Goal: Contribute content: Add original content to the website for others to see

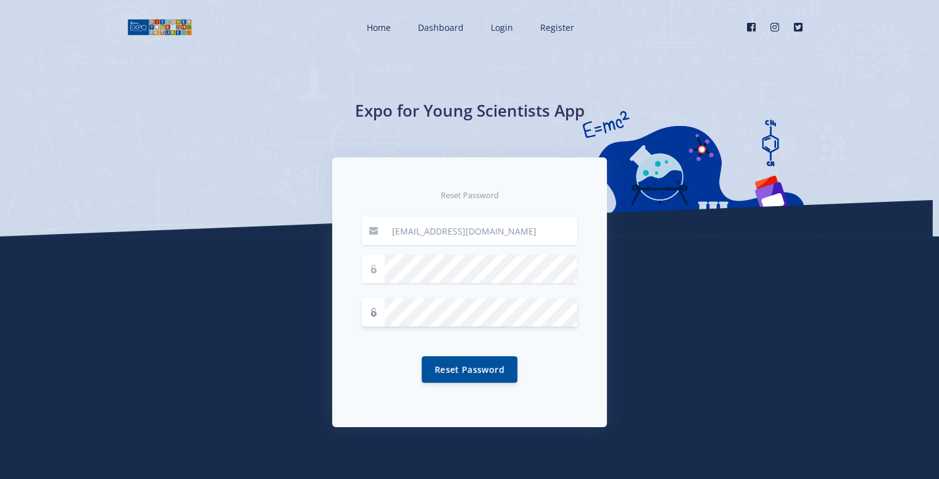
click at [422, 356] on button "Reset Password" at bounding box center [470, 369] width 96 height 27
click at [446, 369] on button "Reset Password" at bounding box center [470, 369] width 96 height 27
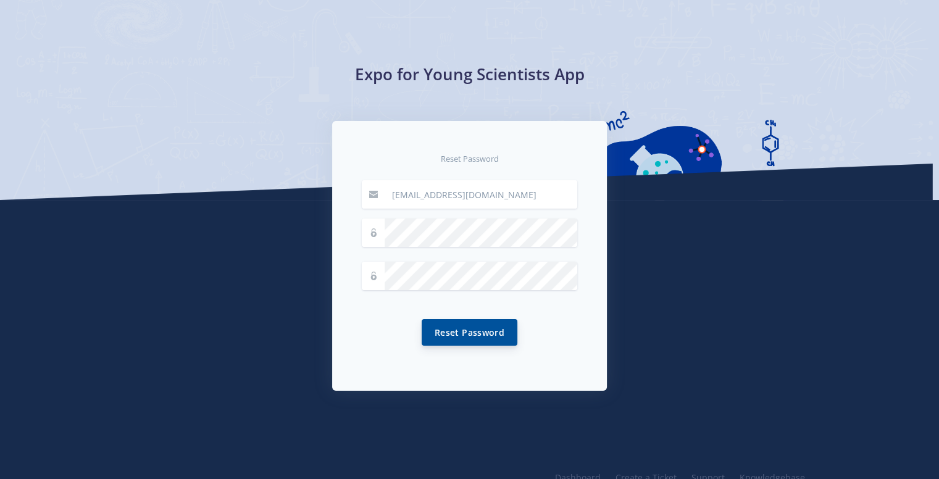
scroll to position [37, 0]
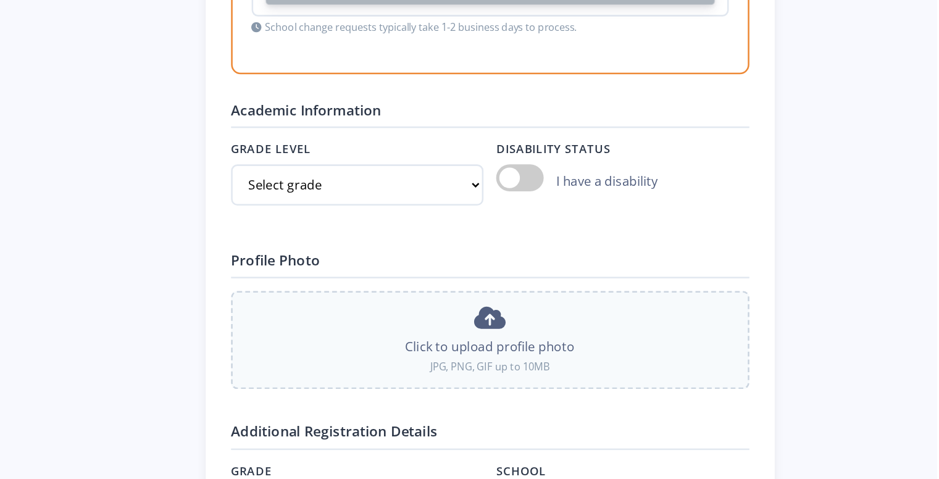
scroll to position [1045, 0]
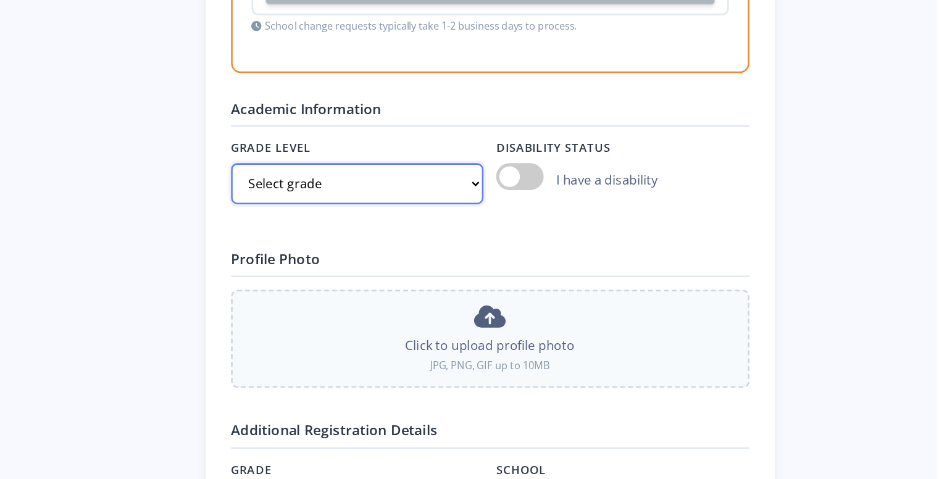
click at [537, 247] on select "Select grade Grade 4 Grade 5 Grade 6 Grade 7" at bounding box center [486, 249] width 197 height 32
select select "Grade 9"
click at [388, 233] on select "Select grade Grade 4 Grade 5 Grade 6 Grade 7" at bounding box center [486, 249] width 197 height 32
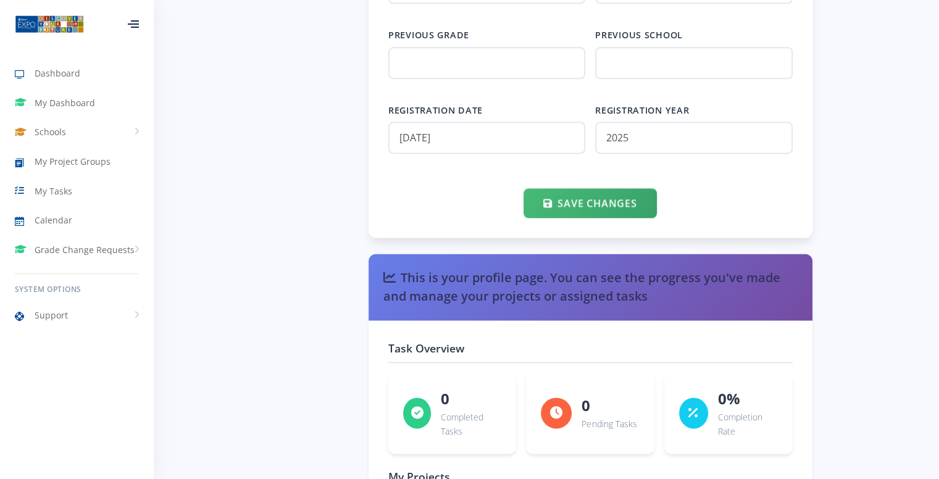
scroll to position [1630, 0]
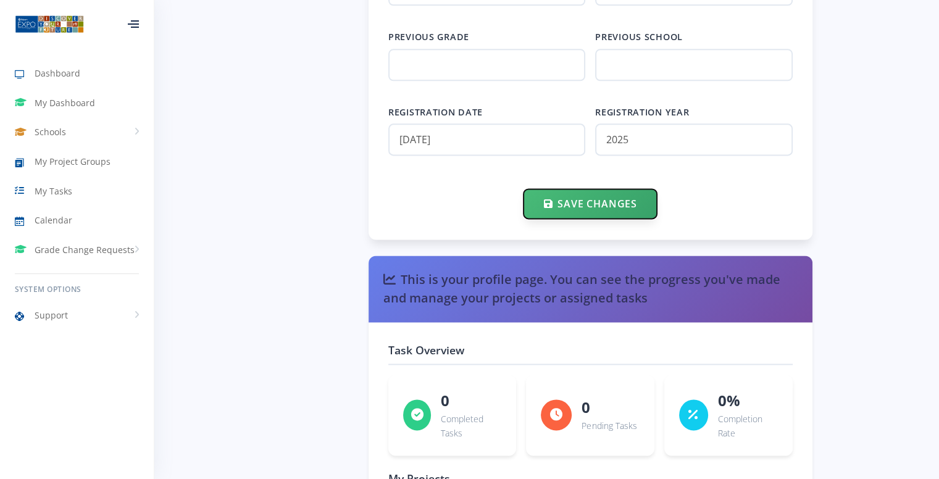
click at [579, 193] on button "Save Changes" at bounding box center [590, 204] width 133 height 30
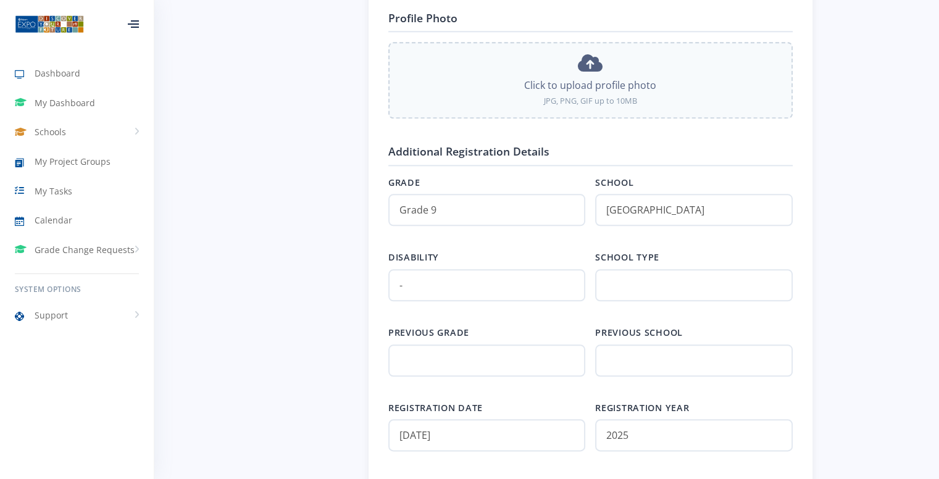
scroll to position [1336, 0]
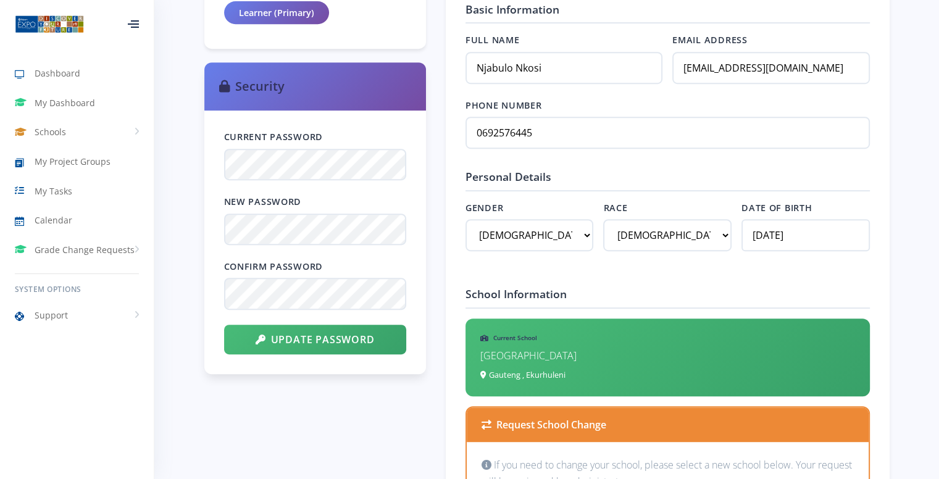
scroll to position [567, 0]
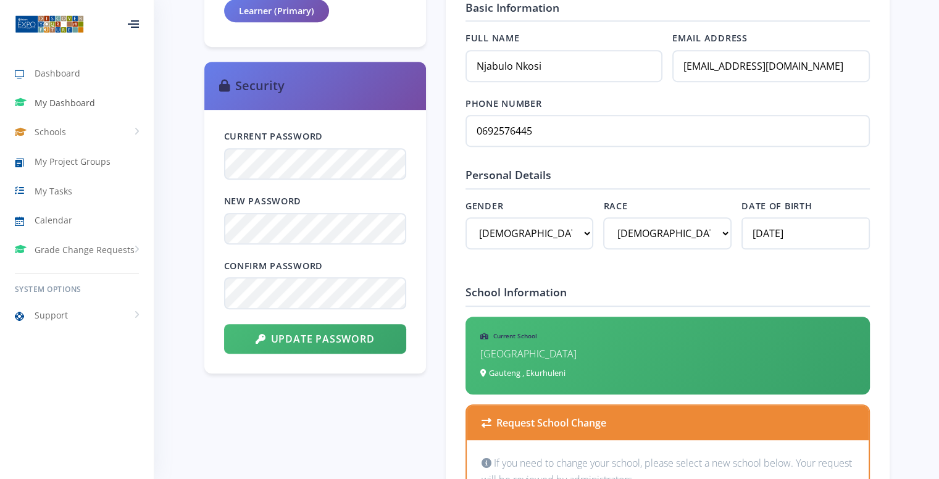
click at [74, 110] on link "My Dashboard" at bounding box center [77, 103] width 154 height 28
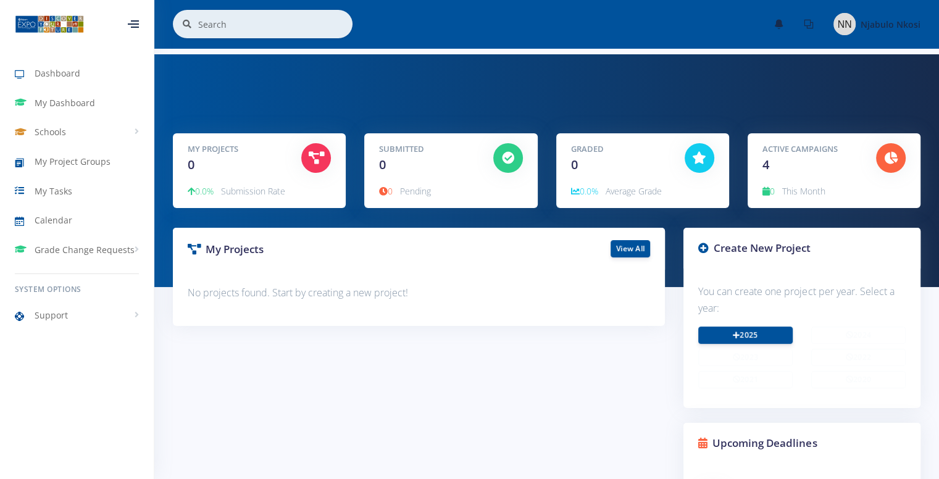
scroll to position [9, 9]
click at [737, 333] on icon at bounding box center [736, 334] width 7 height 7
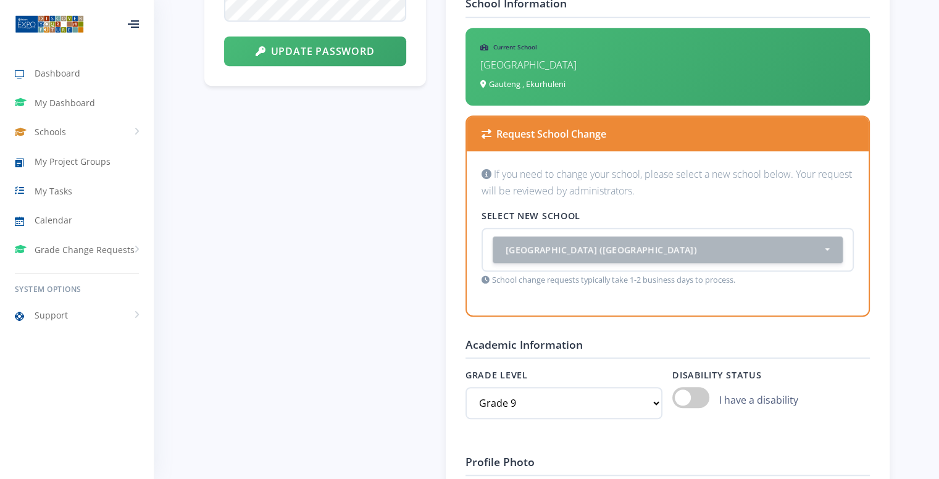
scroll to position [920, 0]
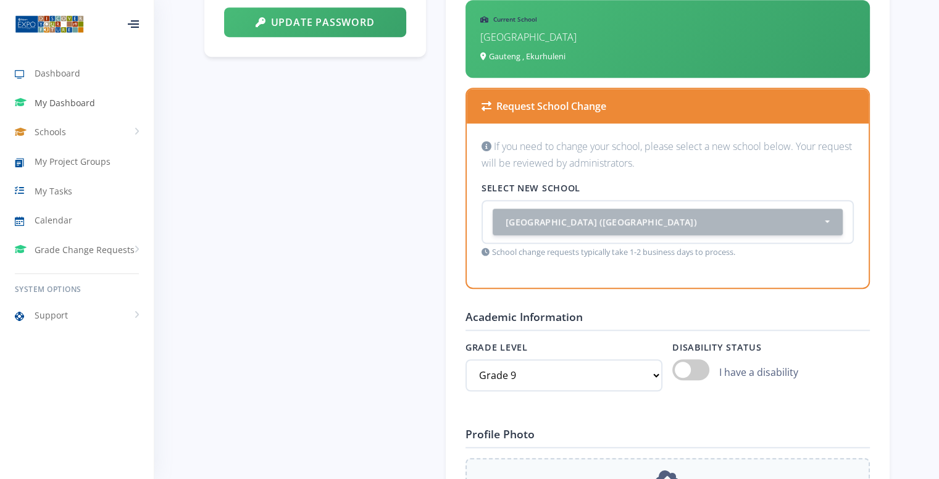
click at [72, 100] on span "My Dashboard" at bounding box center [65, 102] width 61 height 13
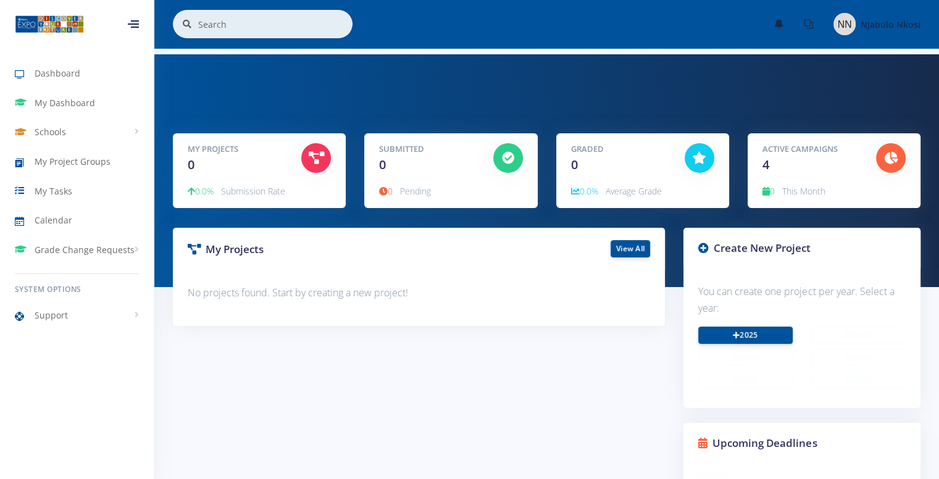
scroll to position [9, 9]
click at [129, 141] on link "Schools" at bounding box center [77, 132] width 154 height 28
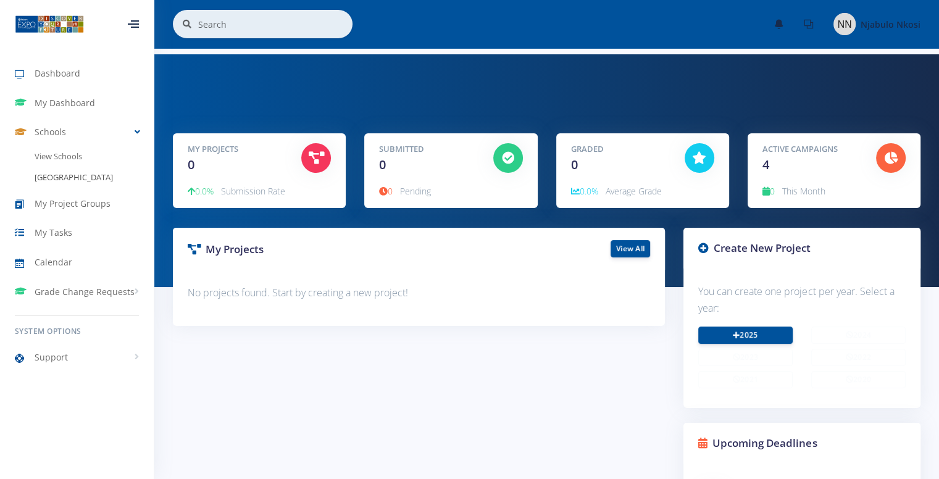
click at [106, 179] on link "[GEOGRAPHIC_DATA]" at bounding box center [77, 177] width 154 height 21
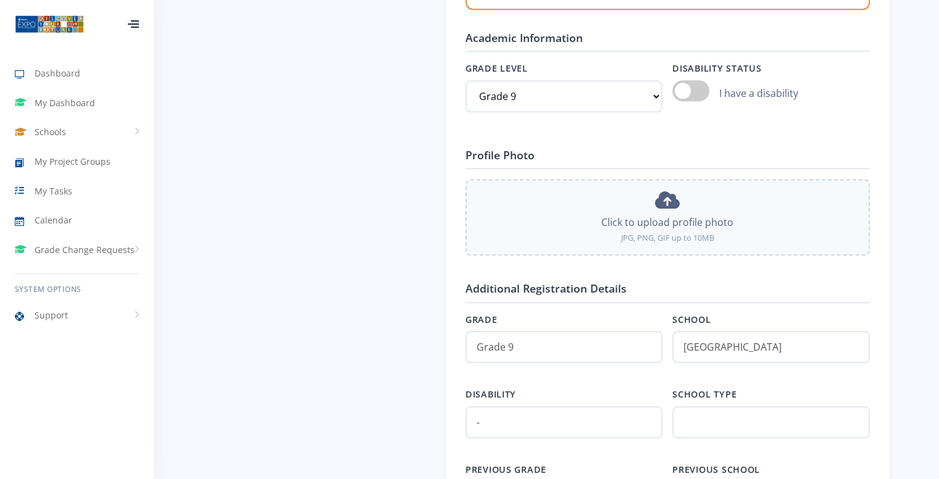
scroll to position [1200, 0]
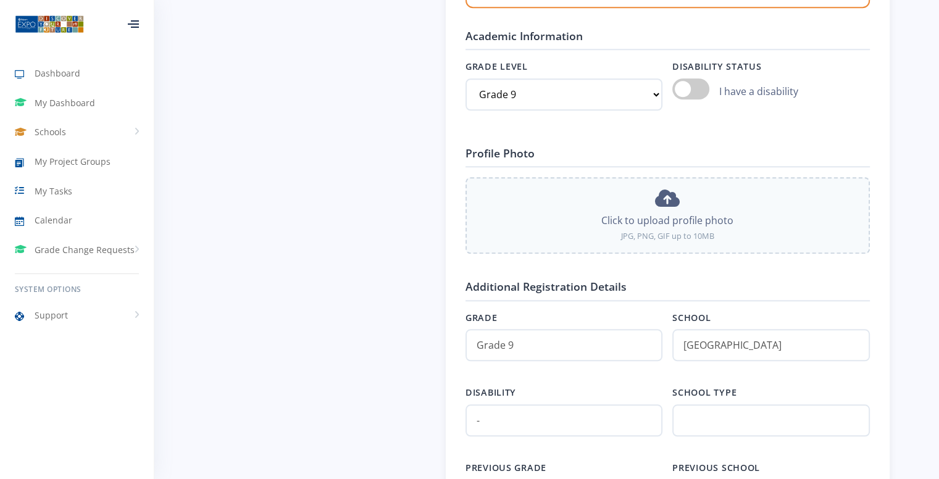
click at [689, 93] on span at bounding box center [690, 88] width 37 height 21
click at [672, 90] on input "checkbox" at bounding box center [672, 90] width 0 height 0
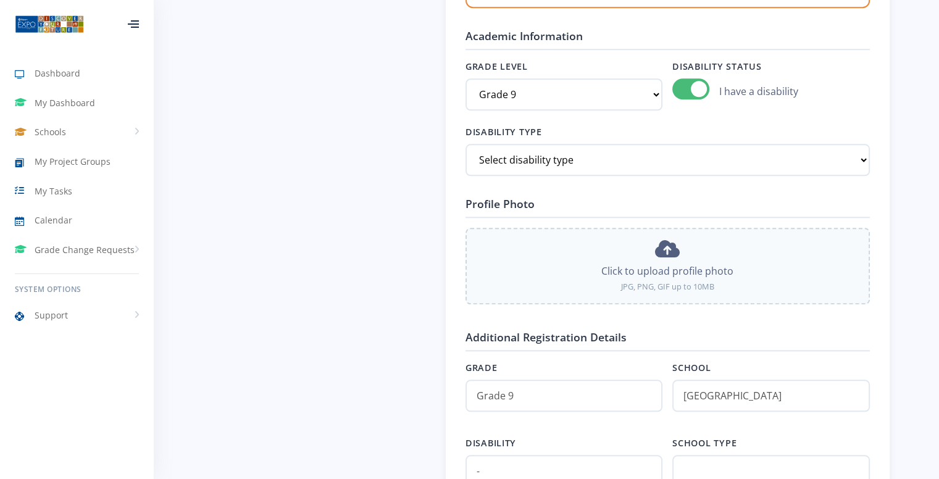
click at [689, 93] on span at bounding box center [690, 88] width 37 height 21
click at [672, 90] on input "checkbox" at bounding box center [672, 90] width 0 height 0
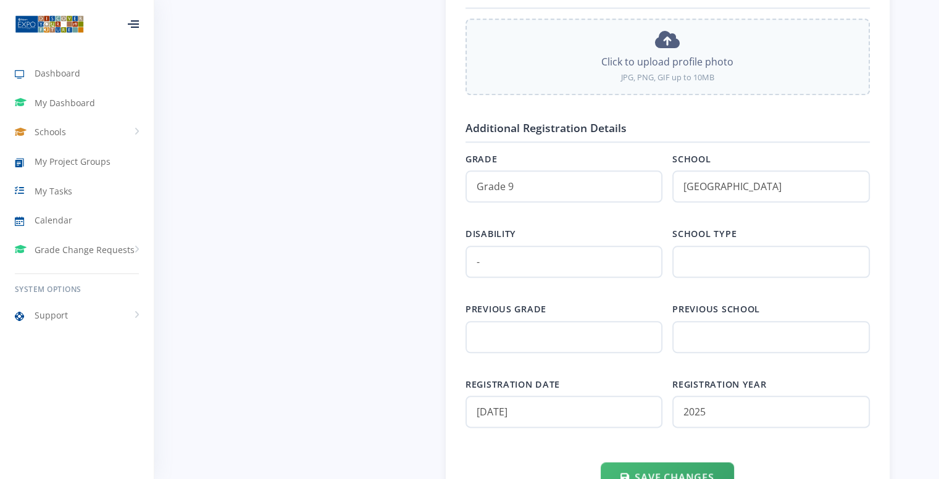
scroll to position [1360, 0]
click at [66, 96] on span "My Dashboard" at bounding box center [65, 102] width 61 height 13
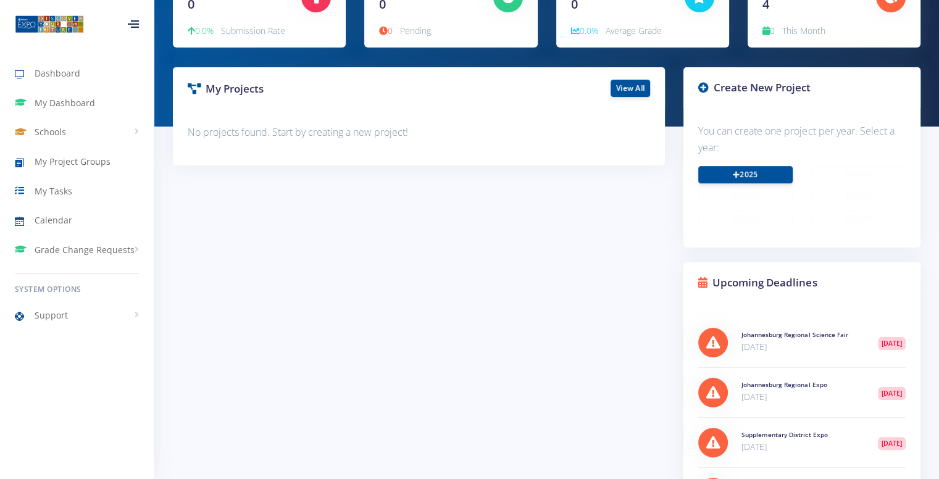
scroll to position [199, 0]
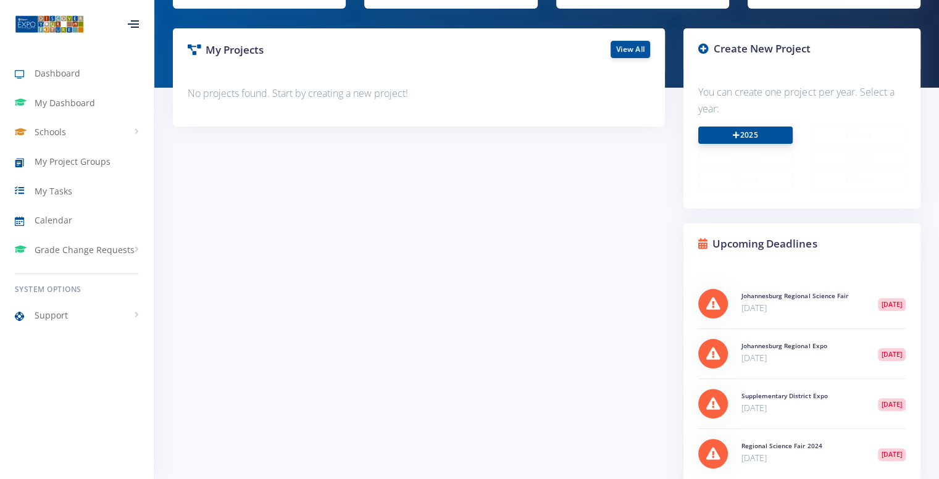
click at [718, 141] on link "2025" at bounding box center [745, 135] width 94 height 17
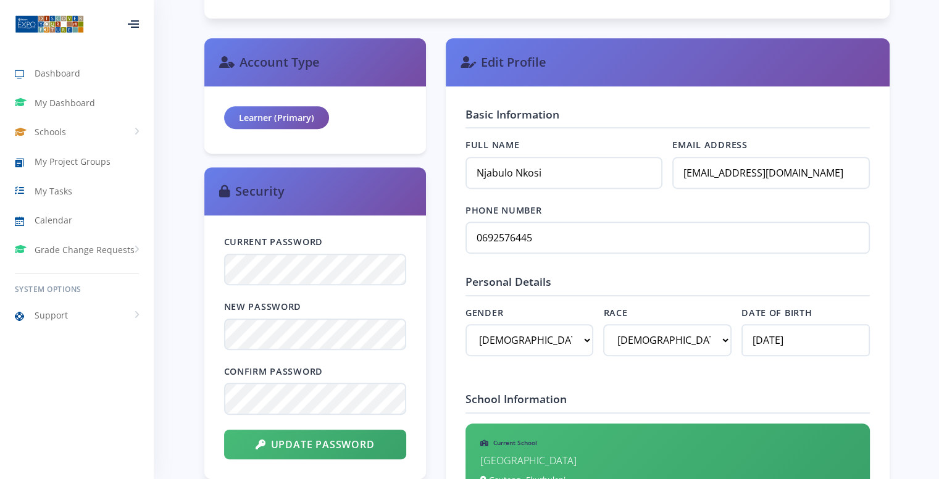
scroll to position [500, 0]
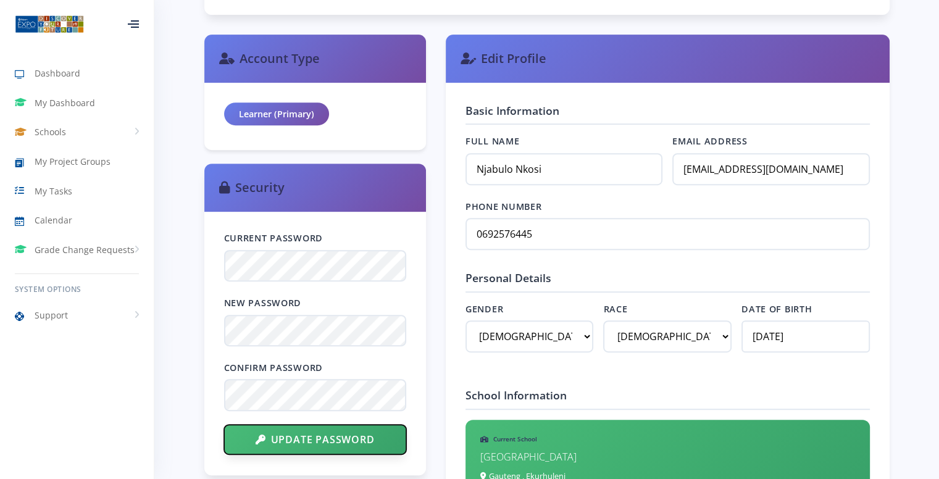
click at [264, 446] on button "Update Password" at bounding box center [315, 440] width 182 height 30
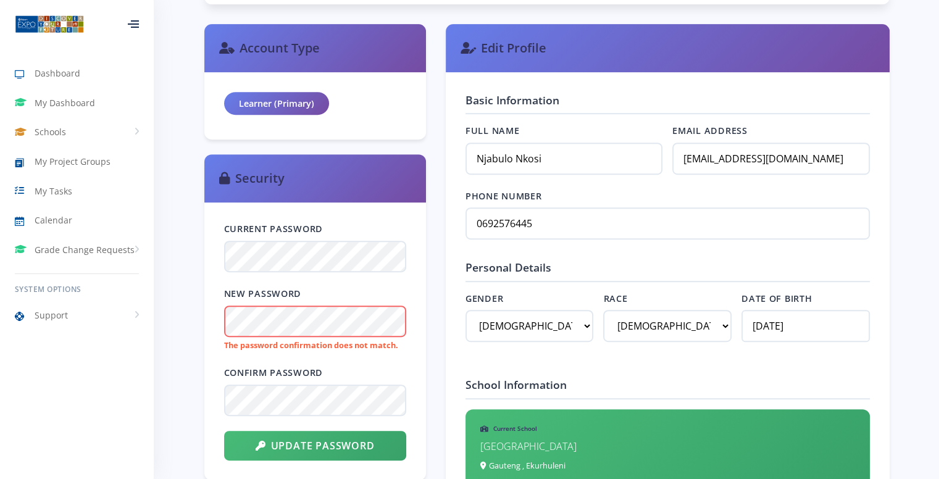
scroll to position [511, 0]
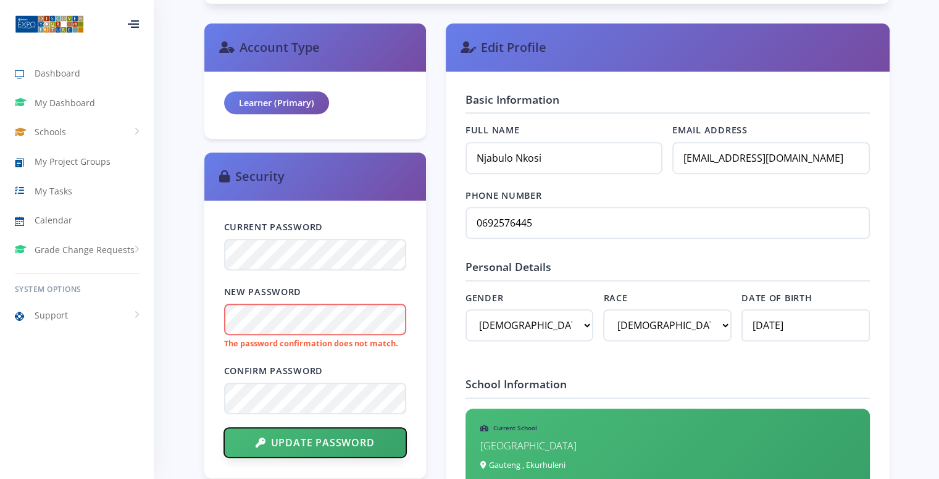
click at [256, 435] on button "Update Password" at bounding box center [315, 443] width 182 height 30
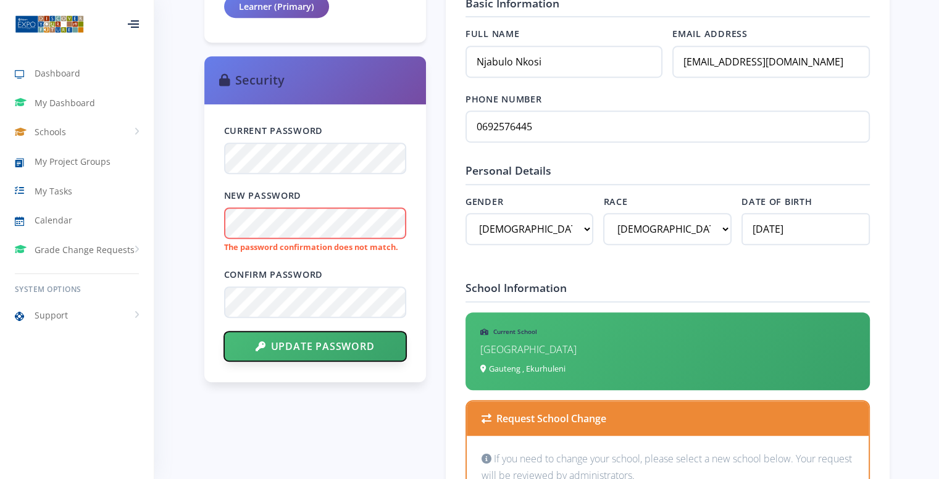
scroll to position [608, 0]
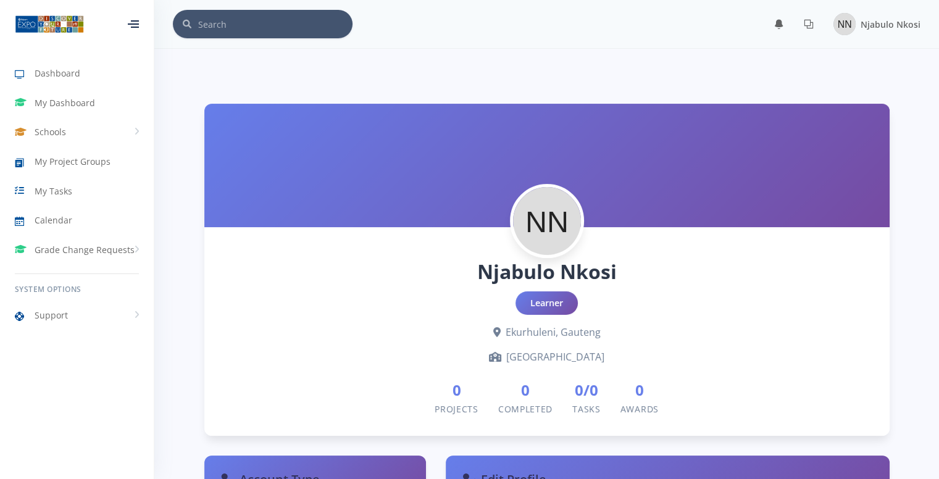
click at [134, 20] on div at bounding box center [133, 23] width 11 height 7
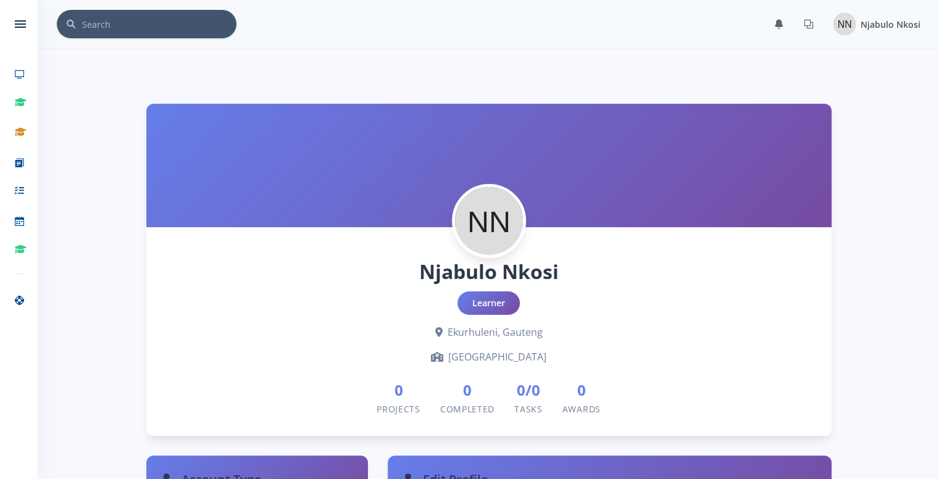
click at [858, 23] on div "Njabulo Nkosi" at bounding box center [876, 24] width 87 height 22
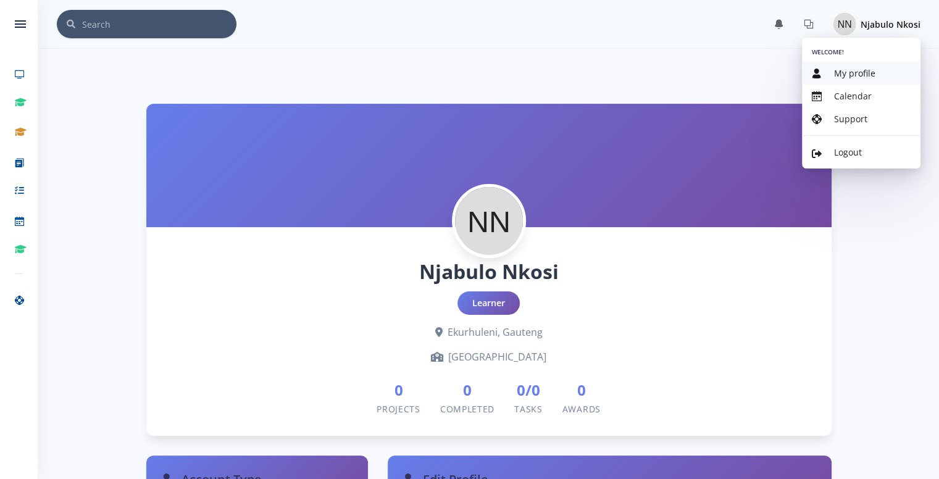
click at [837, 71] on span "My profile" at bounding box center [854, 73] width 41 height 12
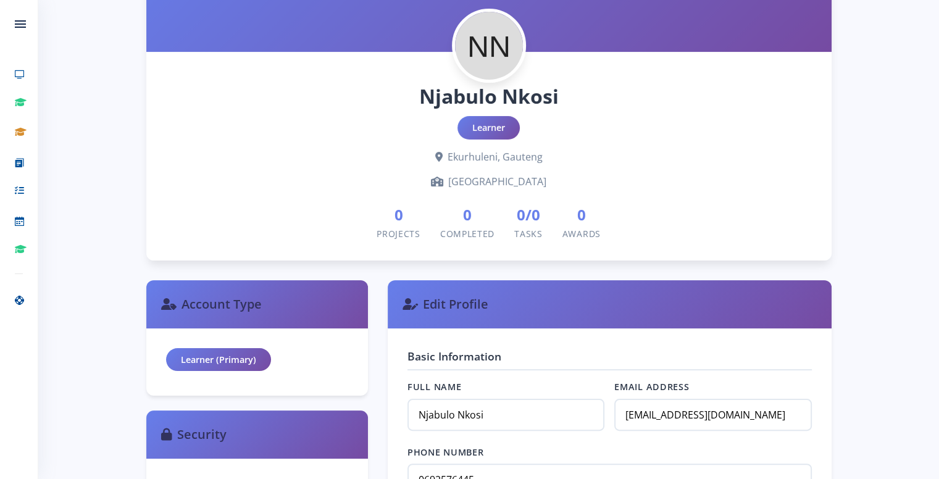
scroll to position [177, 0]
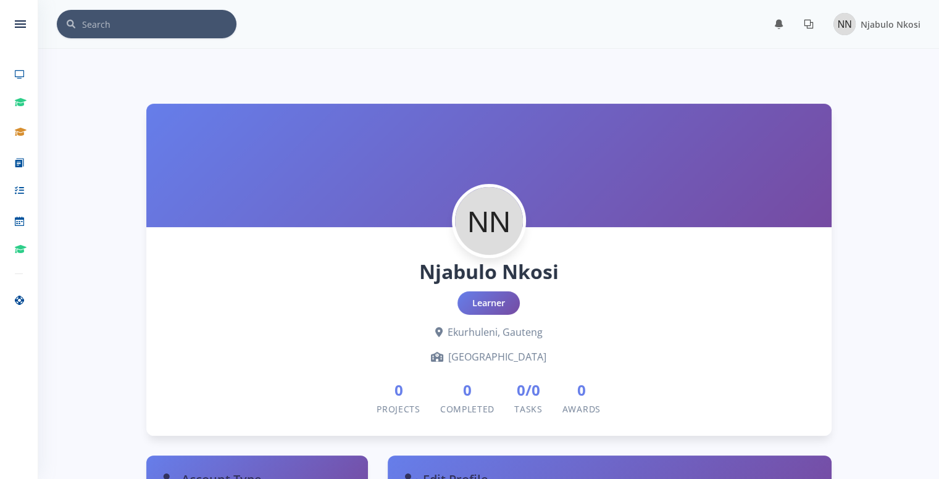
click at [803, 30] on link at bounding box center [809, 24] width 30 height 20
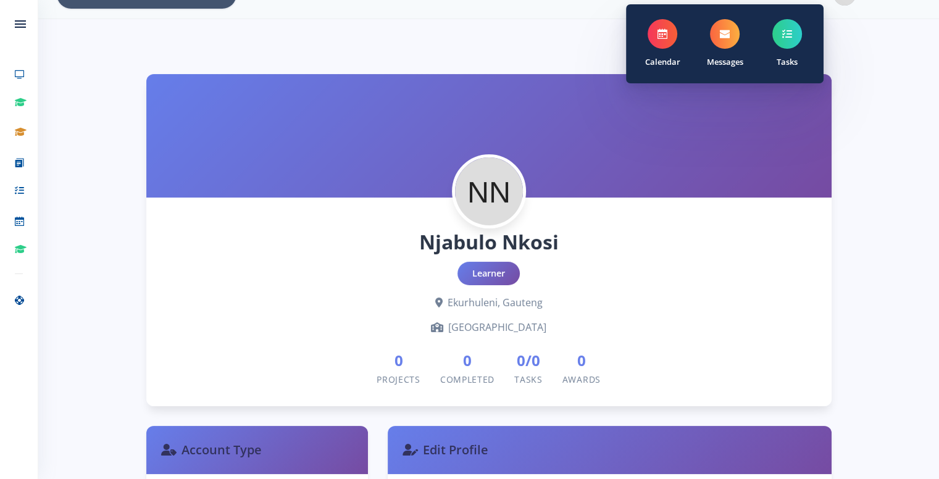
scroll to position [30, 0]
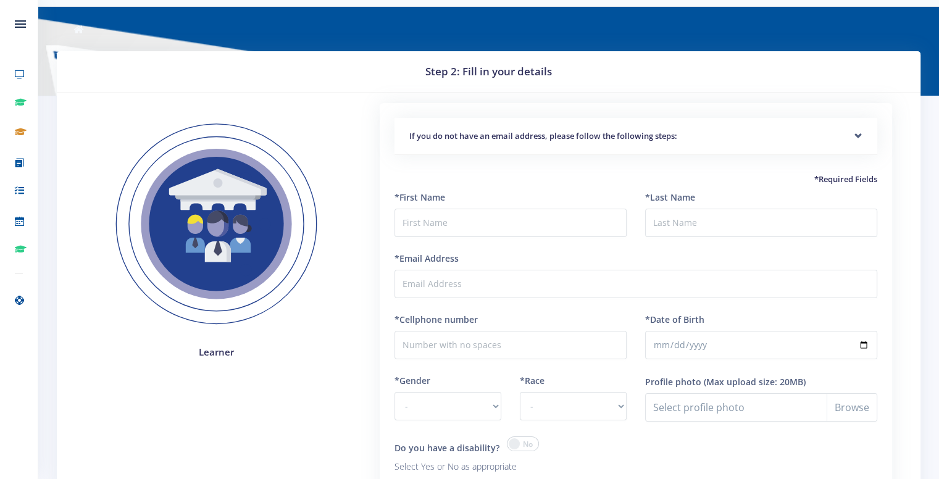
scroll to position [49, 0]
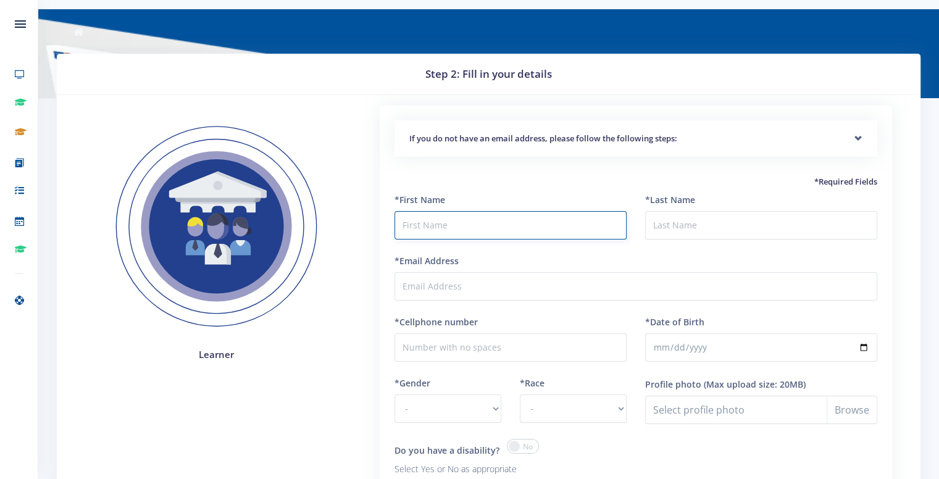
click at [445, 225] on input "text" at bounding box center [511, 225] width 232 height 28
click at [488, 227] on input "text" at bounding box center [511, 225] width 232 height 28
type input "Njabulo"
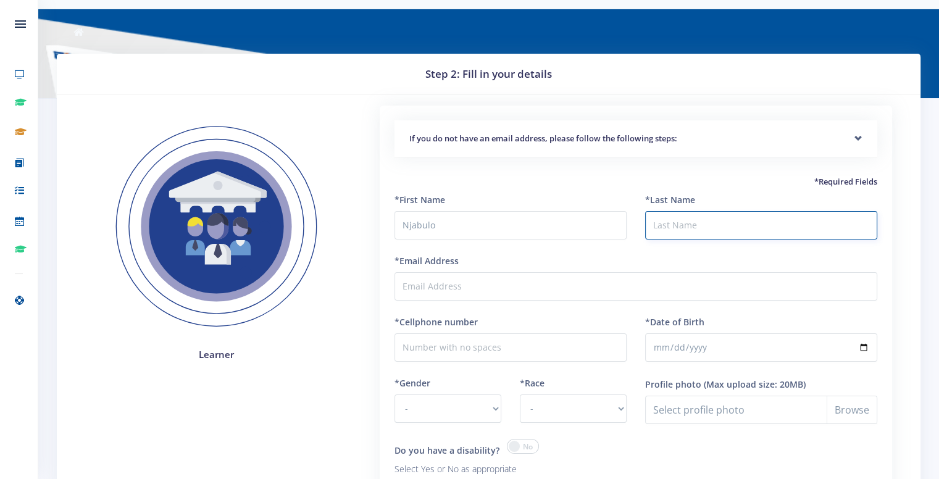
click at [683, 234] on input "*Last Name" at bounding box center [761, 225] width 232 height 28
type input "Nkosi"
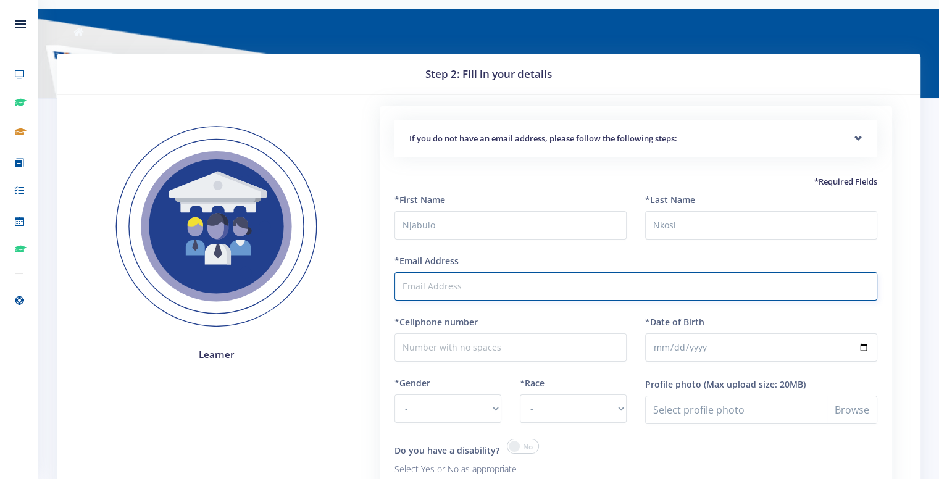
click at [579, 280] on input "*Email Address" at bounding box center [636, 286] width 483 height 28
type input "thandekakhoza333@gmail.com"
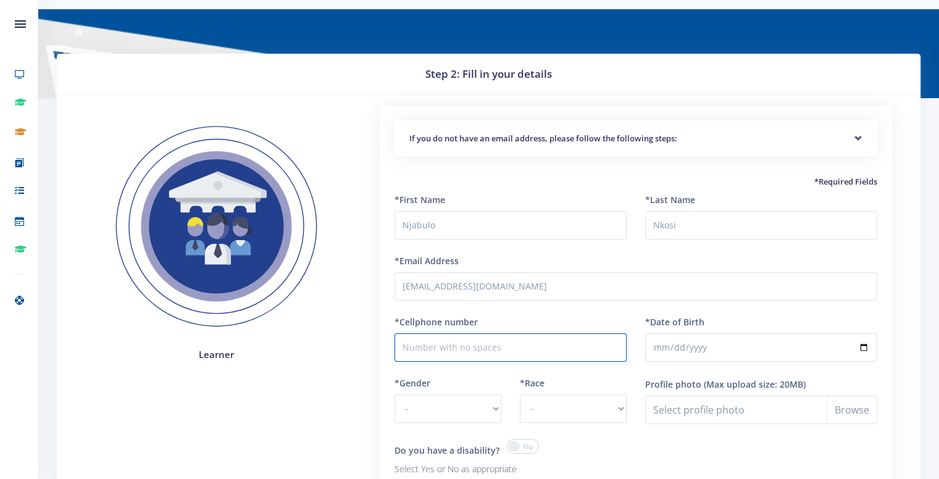
click at [503, 338] on input "*Cellphone number" at bounding box center [511, 347] width 232 height 28
type input "0692576445"
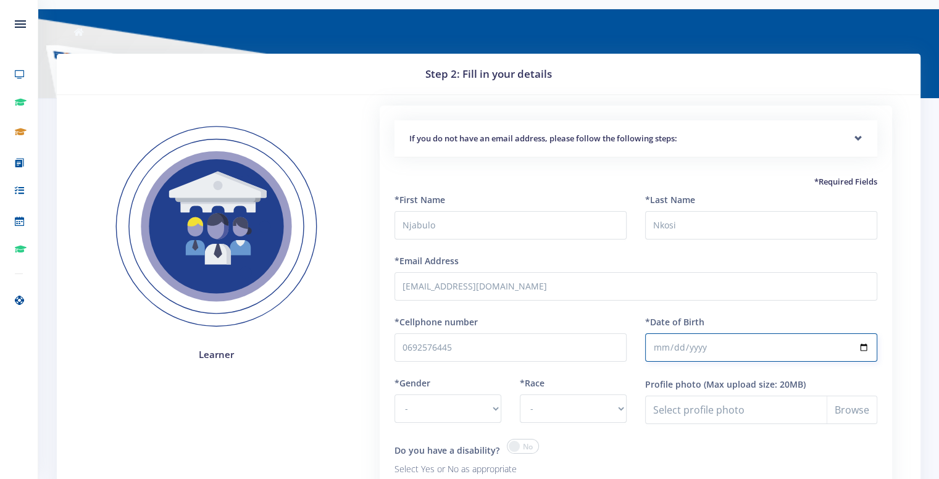
click at [694, 354] on input "*Date of Birth" at bounding box center [761, 347] width 232 height 28
type input "2010-07-21"
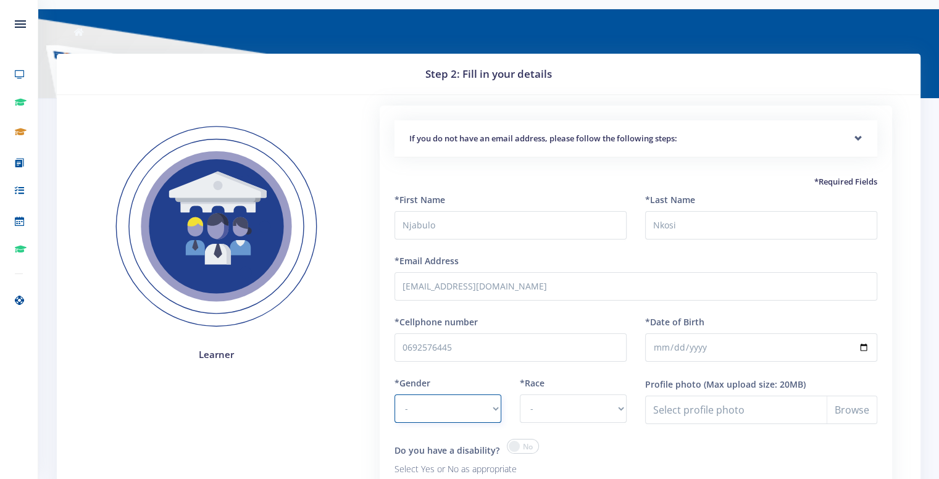
click at [468, 395] on select "- Male Female" at bounding box center [448, 409] width 107 height 28
click at [598, 405] on select "- African Asian Coloured Indian White Other" at bounding box center [573, 409] width 107 height 28
select select "African"
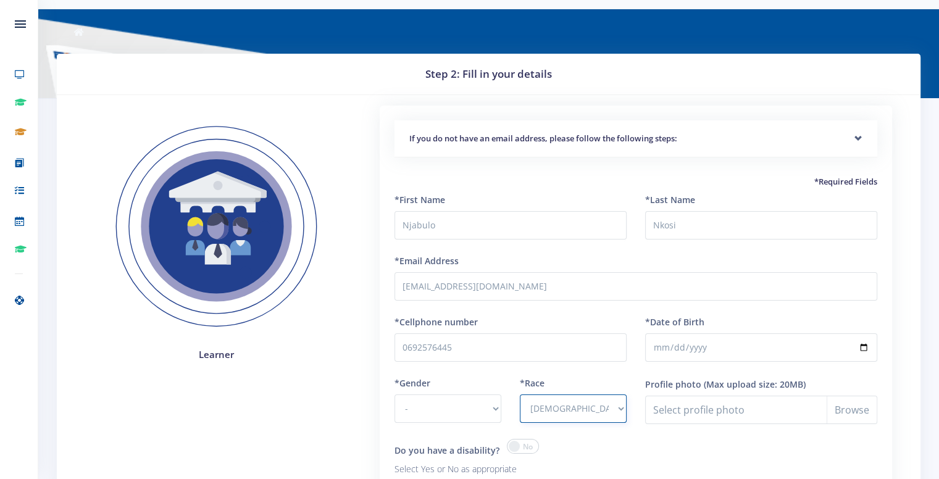
click at [520, 395] on select "- African Asian Coloured Indian White Other" at bounding box center [573, 409] width 107 height 28
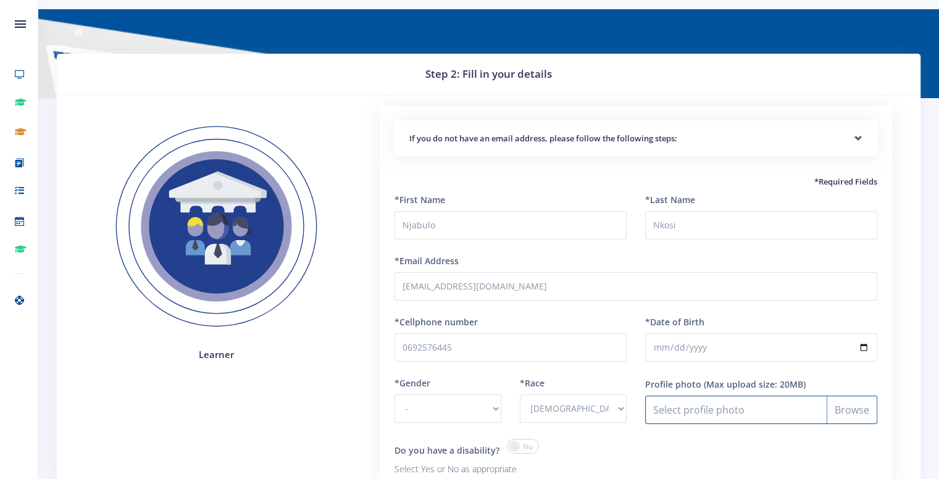
click at [773, 409] on input "Profile photo" at bounding box center [761, 410] width 232 height 28
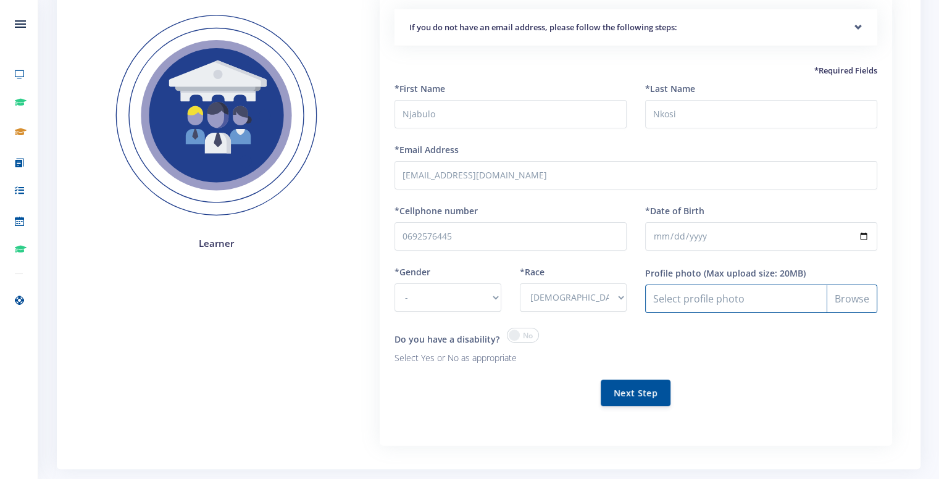
scroll to position [168, 0]
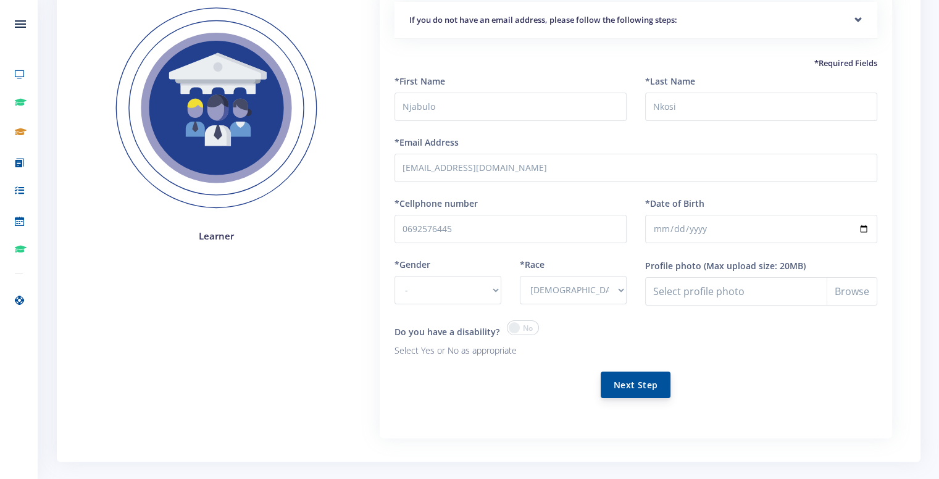
click at [616, 386] on button "Next Step" at bounding box center [636, 385] width 70 height 27
click at [399, 279] on select "- Male Female" at bounding box center [448, 290] width 107 height 28
select select "M"
click at [395, 276] on select "- Male Female" at bounding box center [448, 290] width 107 height 28
click at [666, 390] on button "Next Step" at bounding box center [636, 385] width 70 height 27
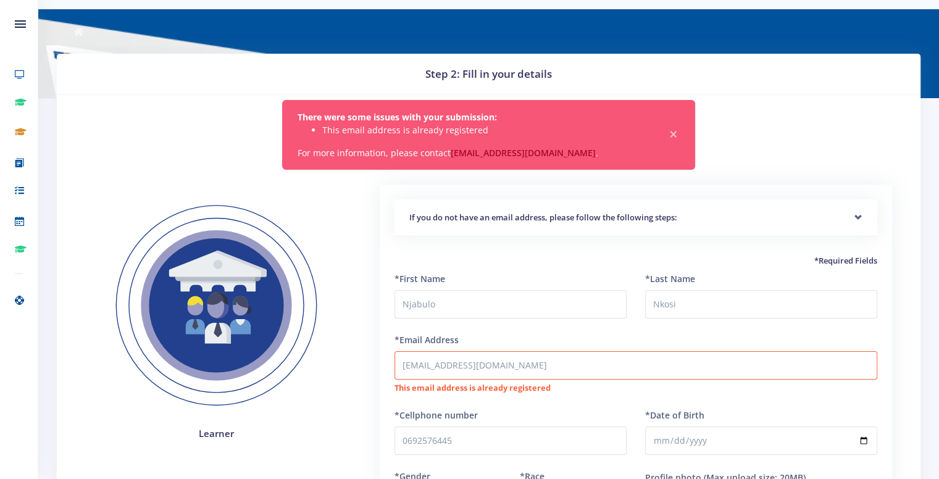
scroll to position [51, 0]
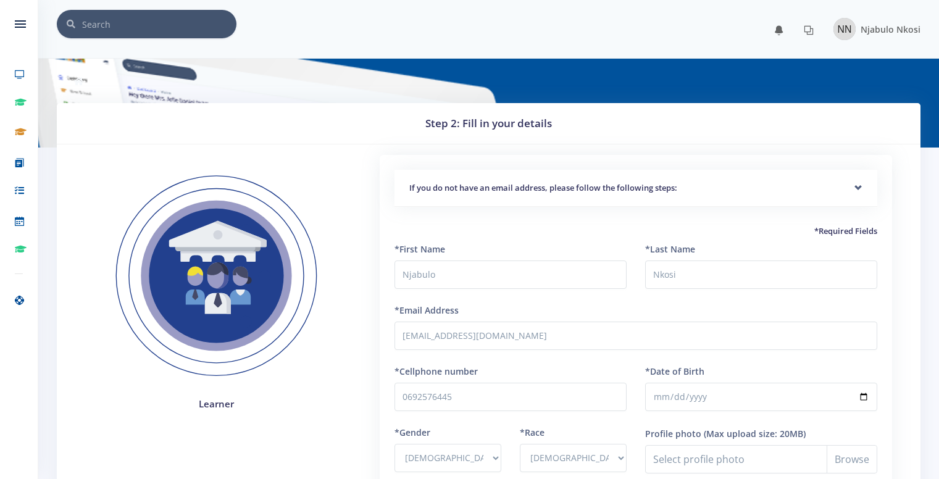
select select "M"
select select "[DEMOGRAPHIC_DATA]"
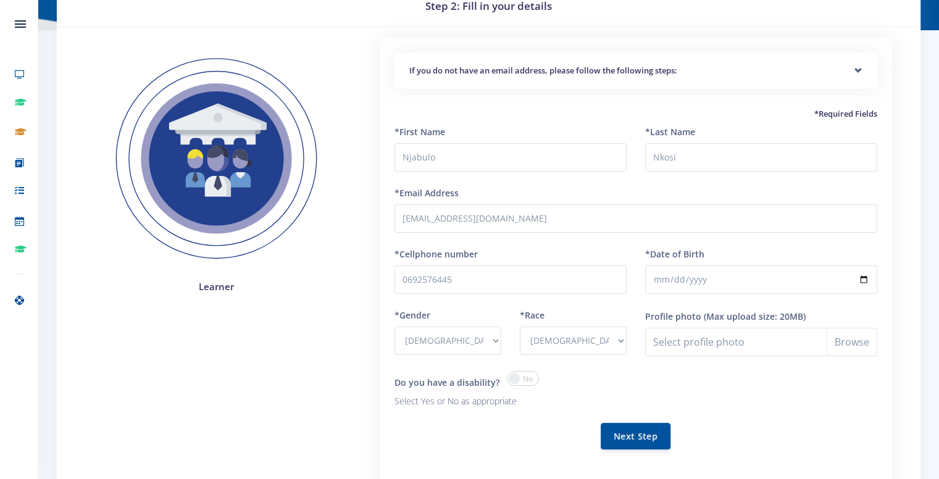
scroll to position [118, 0]
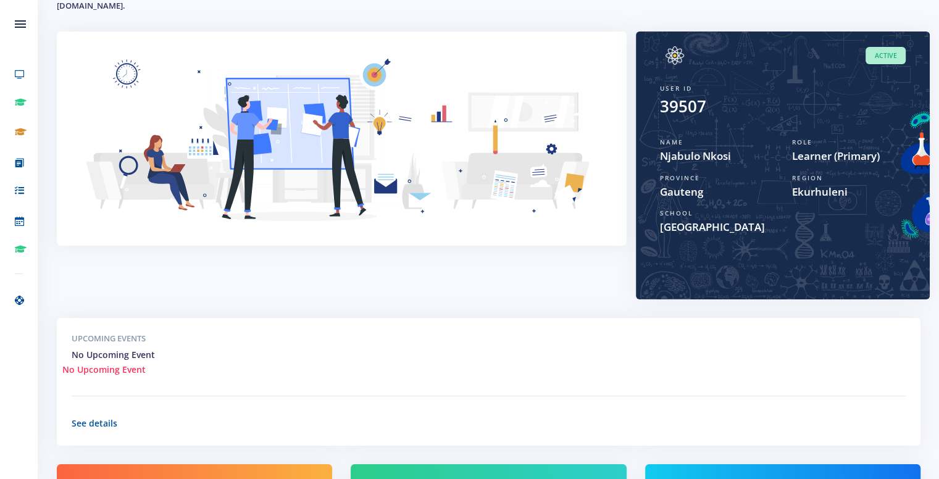
scroll to position [270, 0]
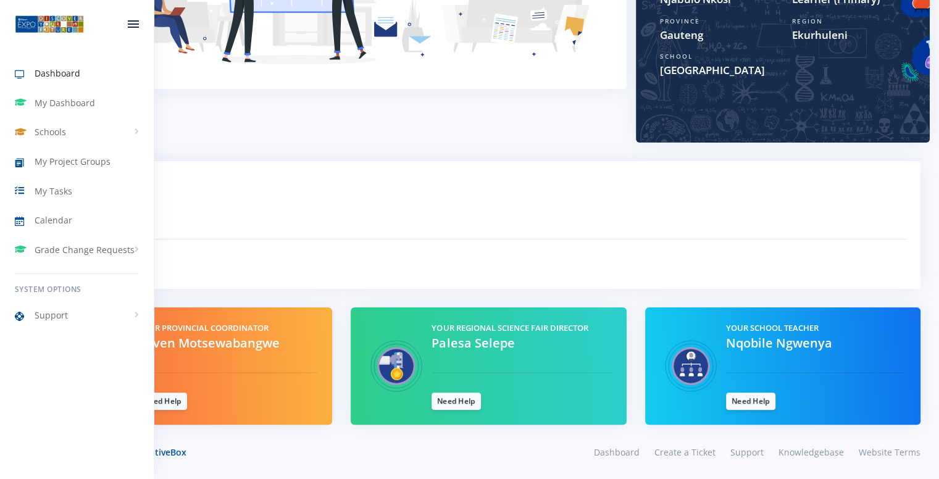
click at [37, 66] on link "Dashboard" at bounding box center [77, 73] width 154 height 28
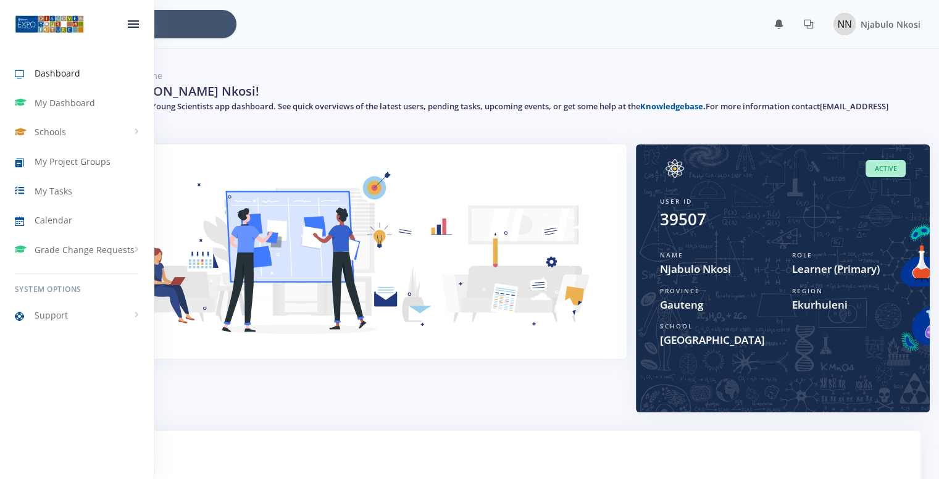
scroll to position [9, 9]
click at [73, 94] on link "My Dashboard" at bounding box center [77, 103] width 154 height 28
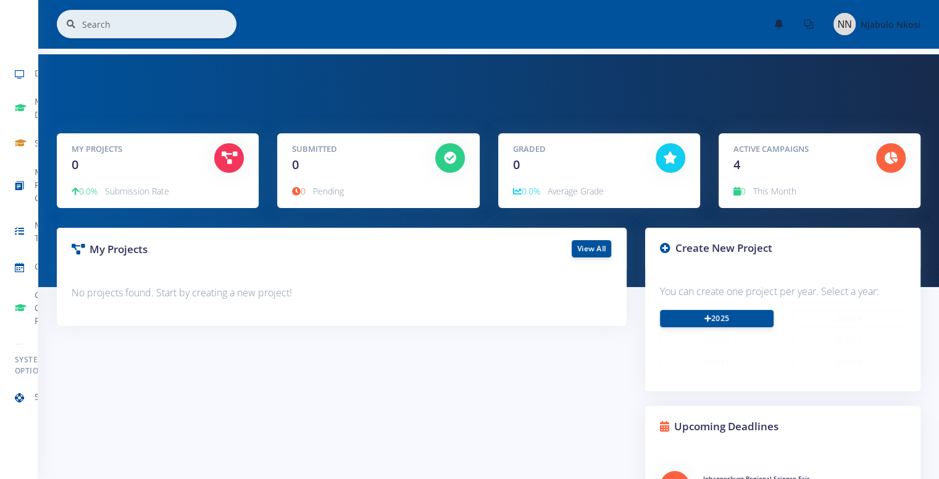
scroll to position [9, 9]
click at [745, 324] on link "2025" at bounding box center [717, 317] width 114 height 17
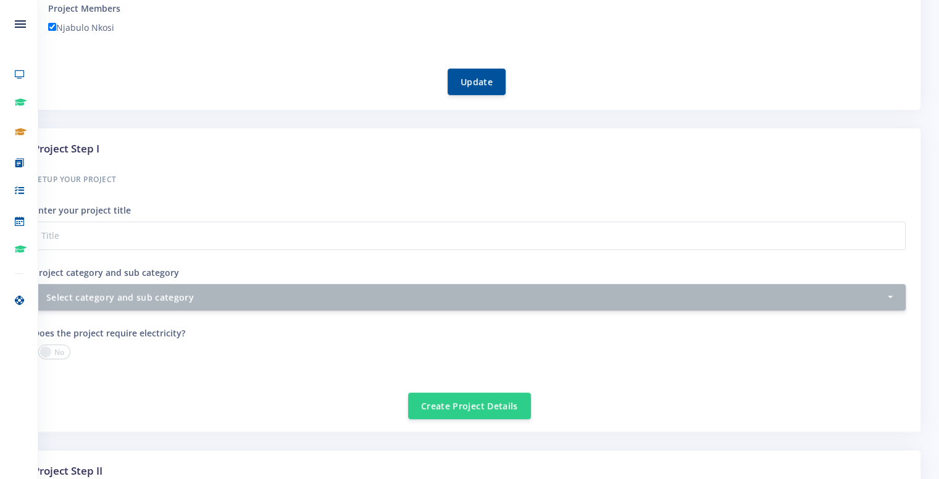
scroll to position [312, 0]
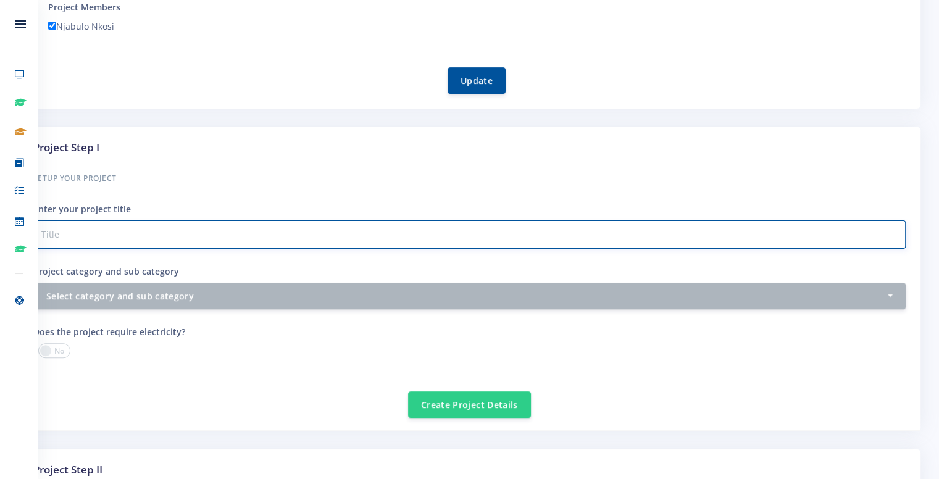
click at [104, 243] on input "Project category and sub category" at bounding box center [469, 234] width 872 height 28
click at [175, 225] on input "Project category and sub category" at bounding box center [469, 234] width 872 height 28
click at [132, 235] on input "Green Breeze Implemantation" at bounding box center [469, 234] width 872 height 28
click at [120, 223] on input "Green Breeze" at bounding box center [469, 234] width 872 height 28
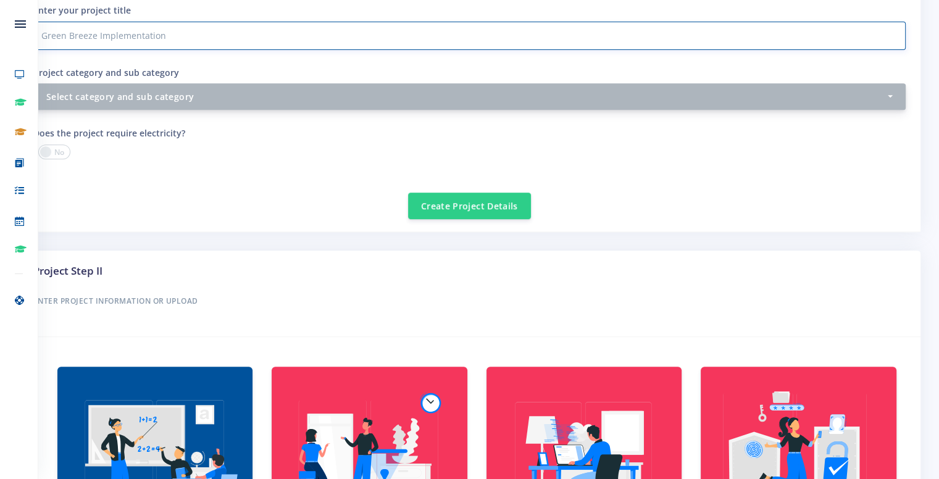
scroll to position [512, 0]
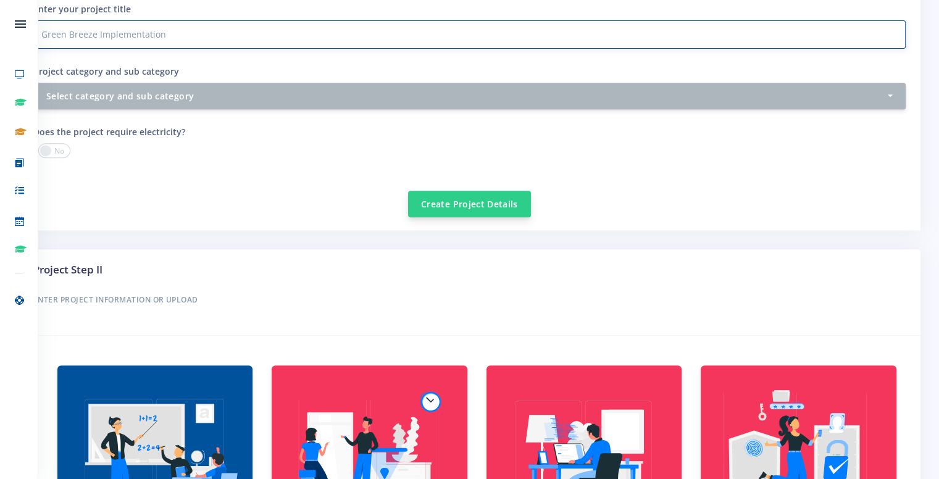
type input "Green Breeze Implementation"
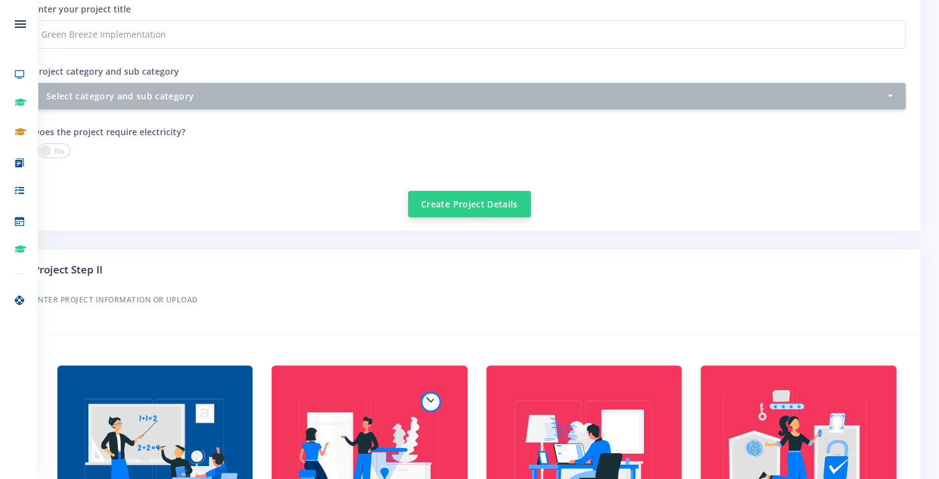
click at [472, 208] on button "Create Project Details" at bounding box center [469, 204] width 123 height 27
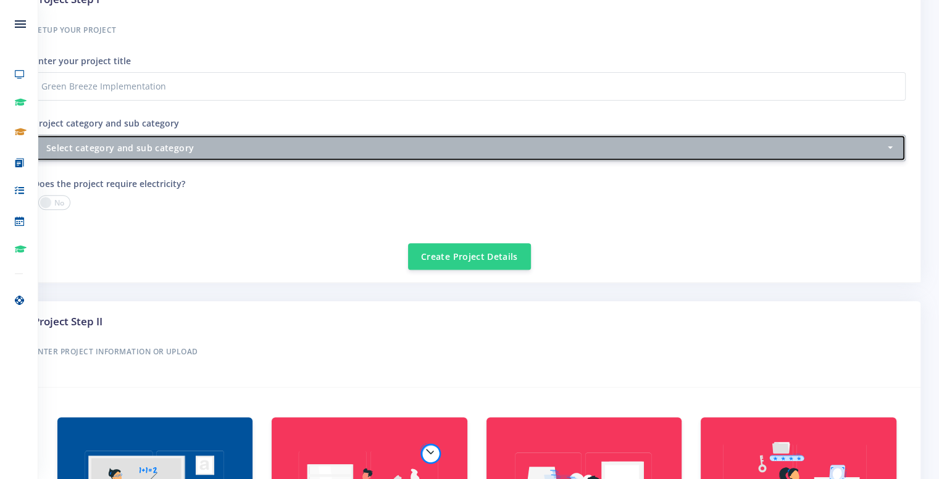
scroll to position [459, 0]
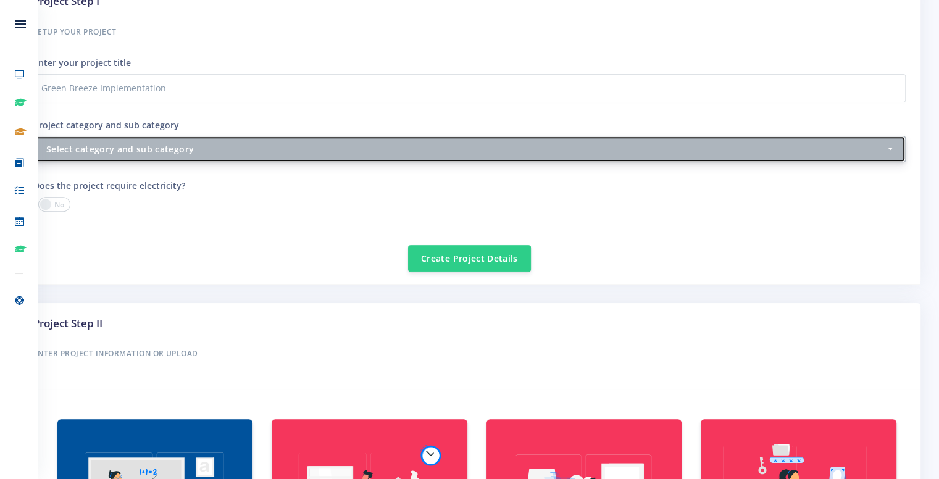
click at [169, 154] on button "Select category and sub category" at bounding box center [469, 149] width 872 height 27
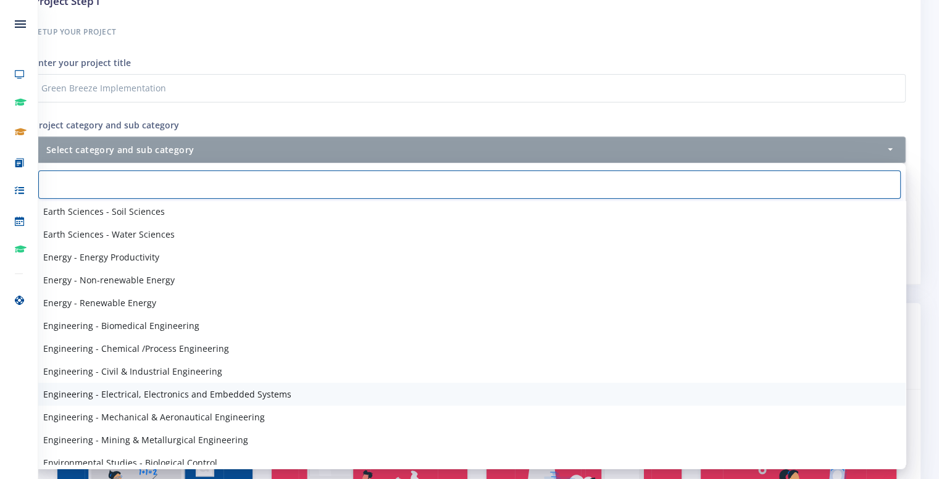
scroll to position [840, 0]
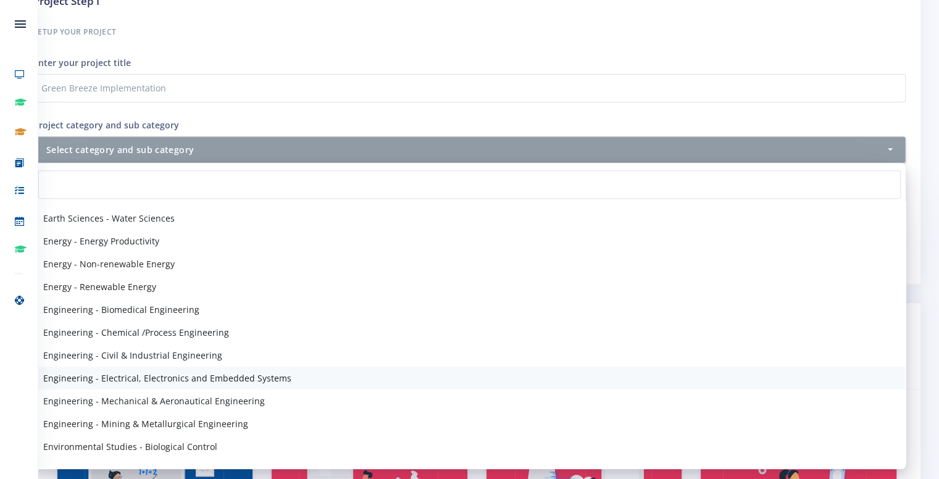
click at [115, 379] on span "Engineering - Electrical, Electronics and Embedded Systems" at bounding box center [167, 378] width 248 height 13
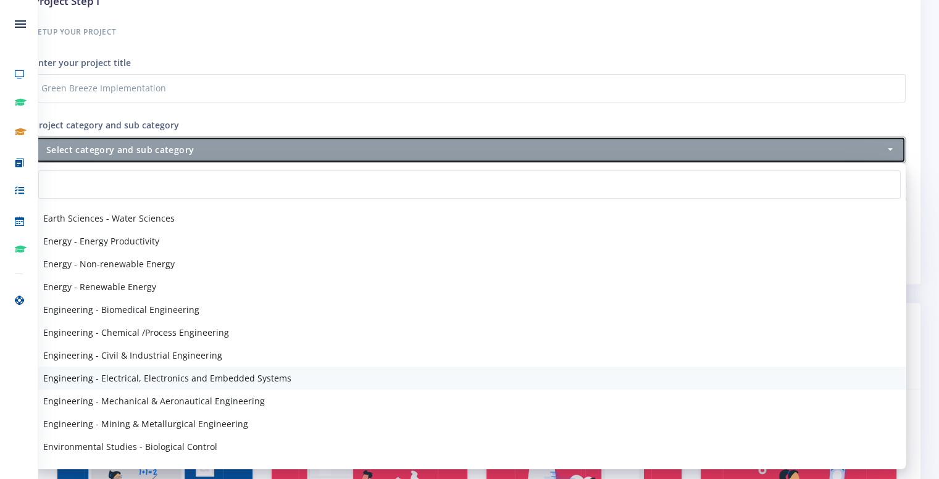
select select "44"
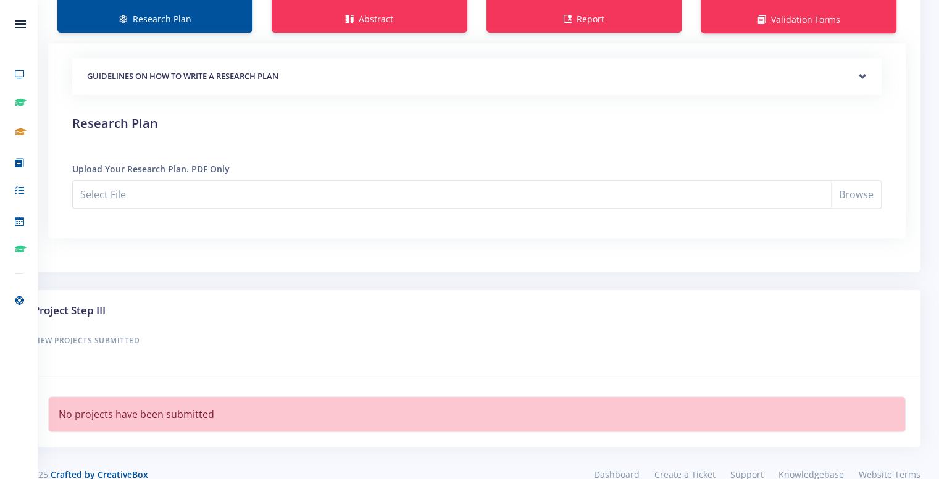
scroll to position [1067, 0]
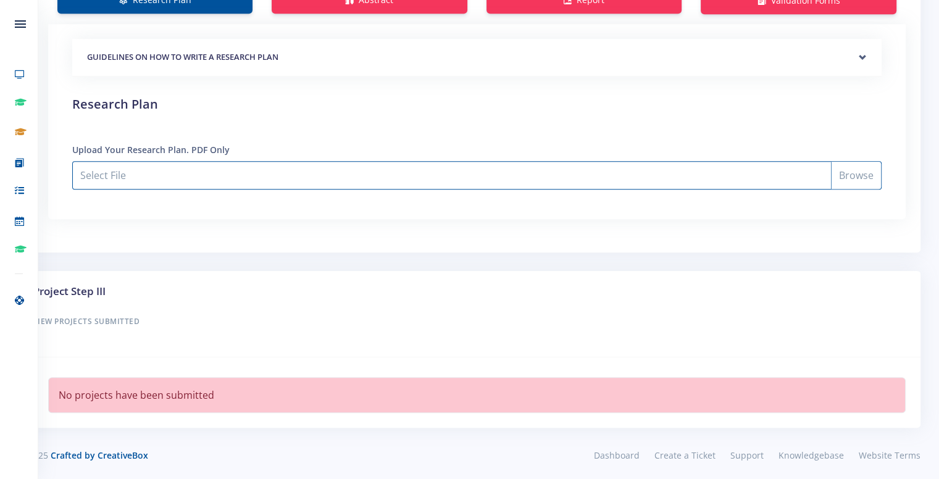
click at [226, 175] on input "Select File" at bounding box center [476, 175] width 809 height 28
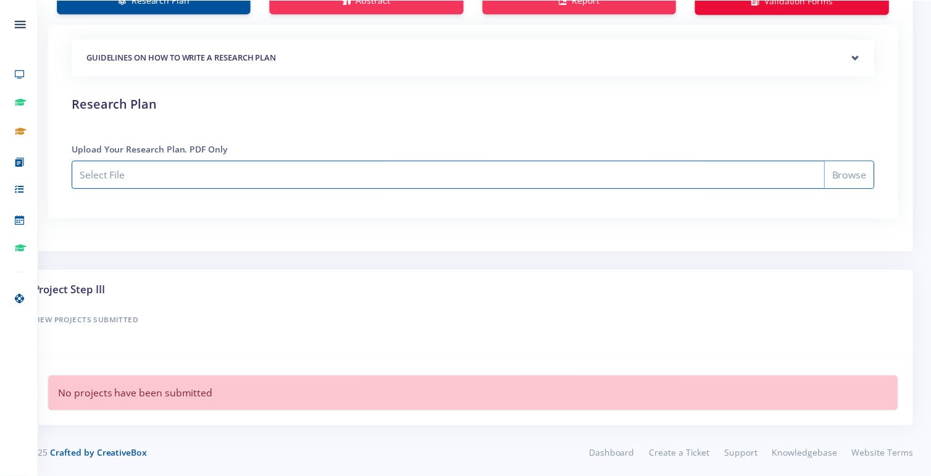
scroll to position [1066, 0]
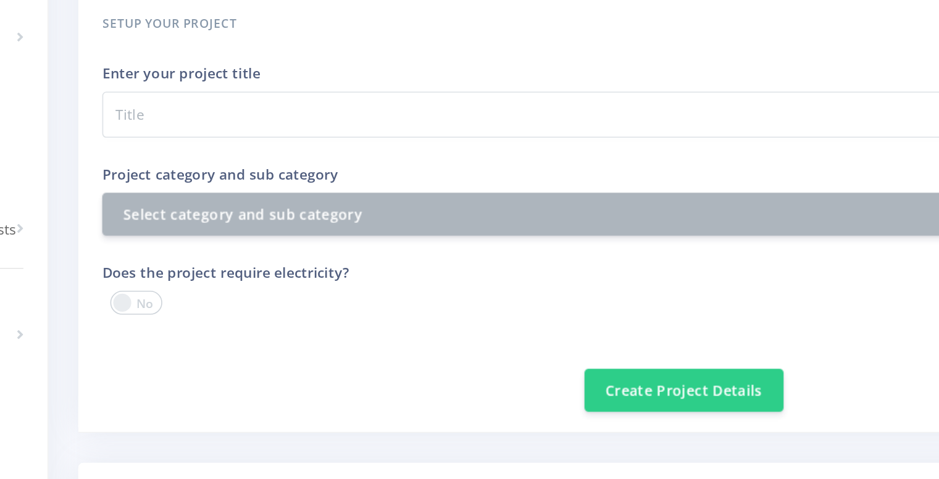
scroll to position [368, 0]
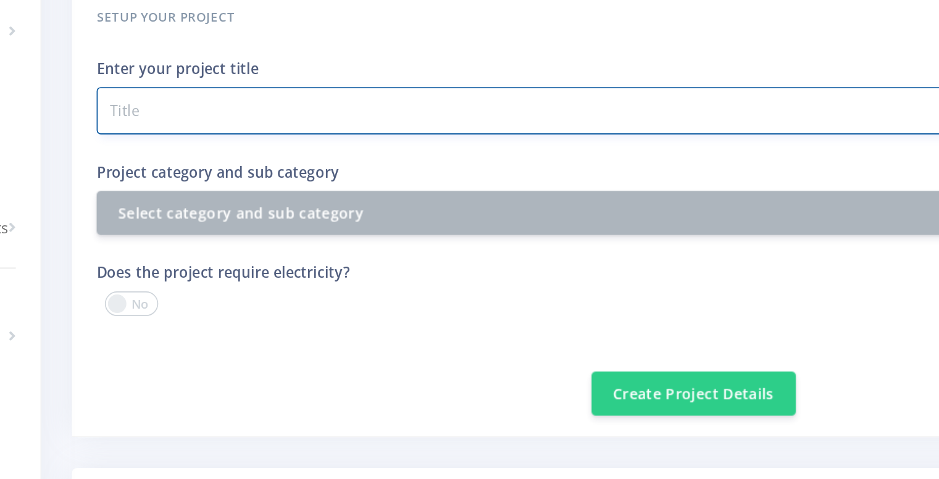
click at [248, 175] on input "Project category and sub category" at bounding box center [547, 179] width 718 height 28
type input "Green Breeze Implementation"
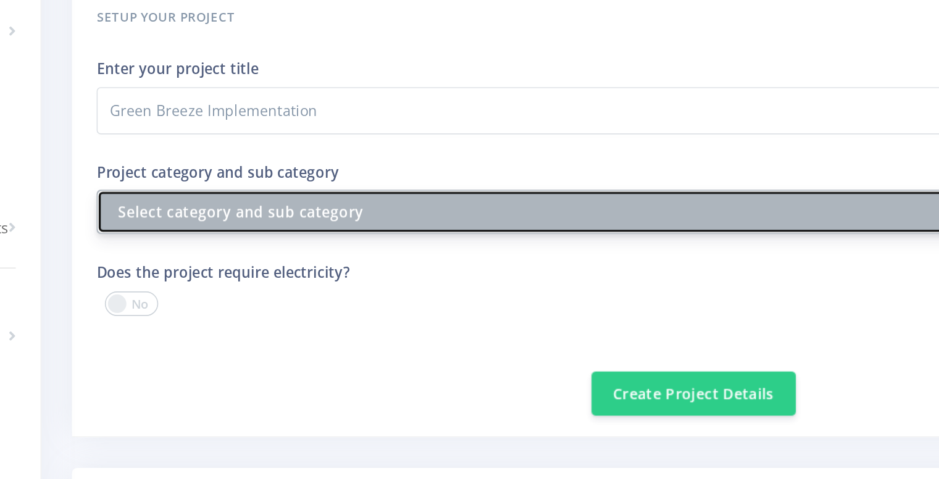
click at [264, 246] on button "Select category and sub category" at bounding box center [547, 240] width 718 height 27
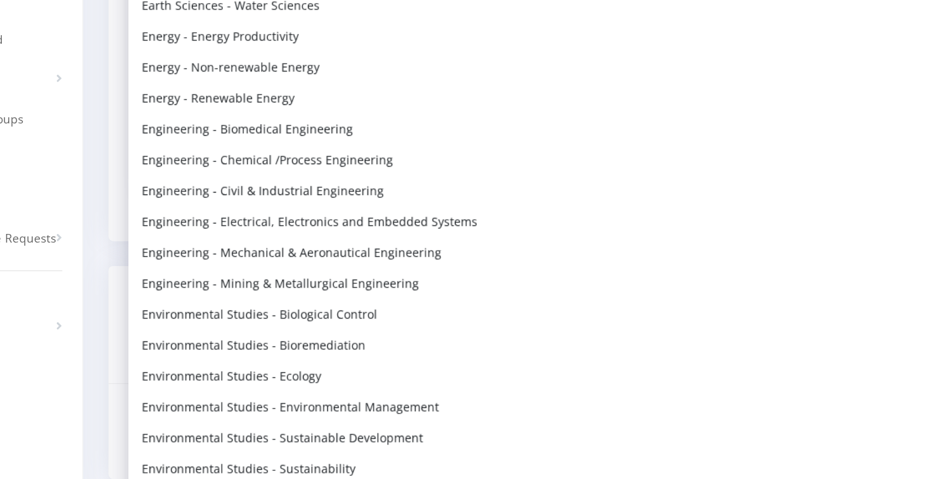
scroll to position [412, 0]
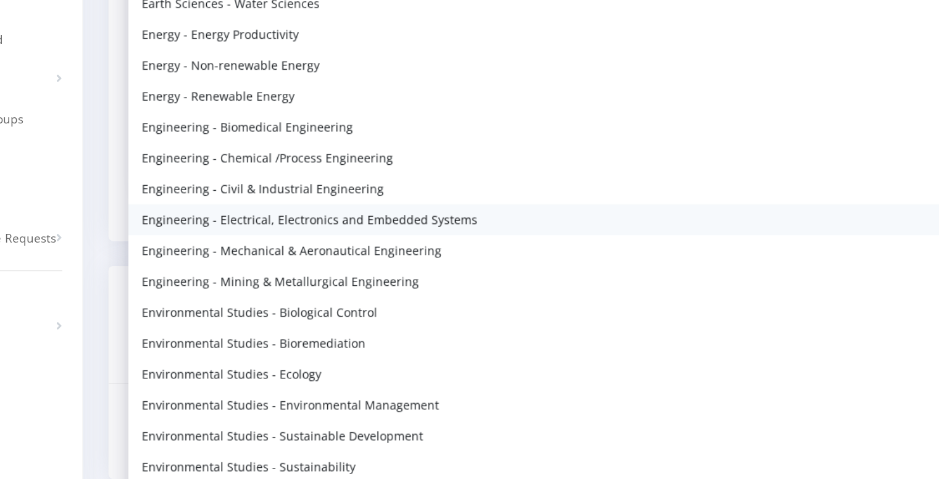
click at [310, 231] on span "Engineering - Electrical, Electronics and Embedded Systems" at bounding box center [322, 236] width 248 height 13
select select "44"
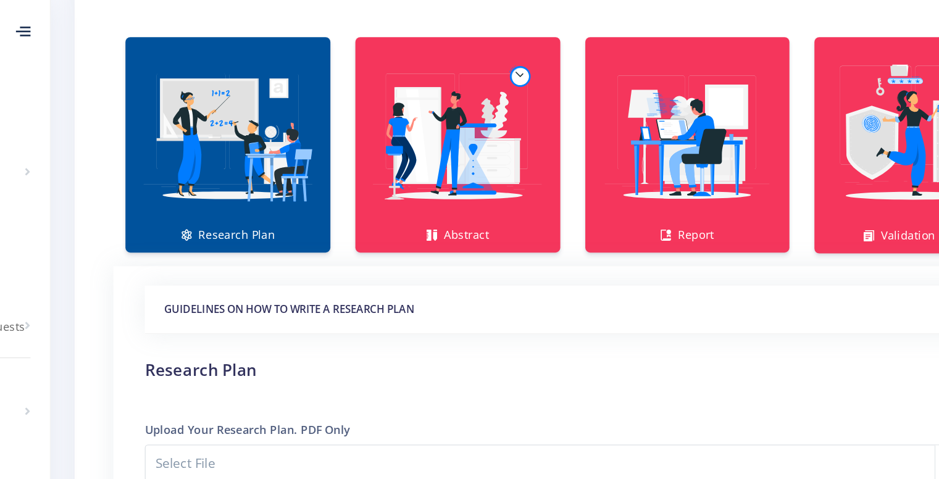
scroll to position [764, 0]
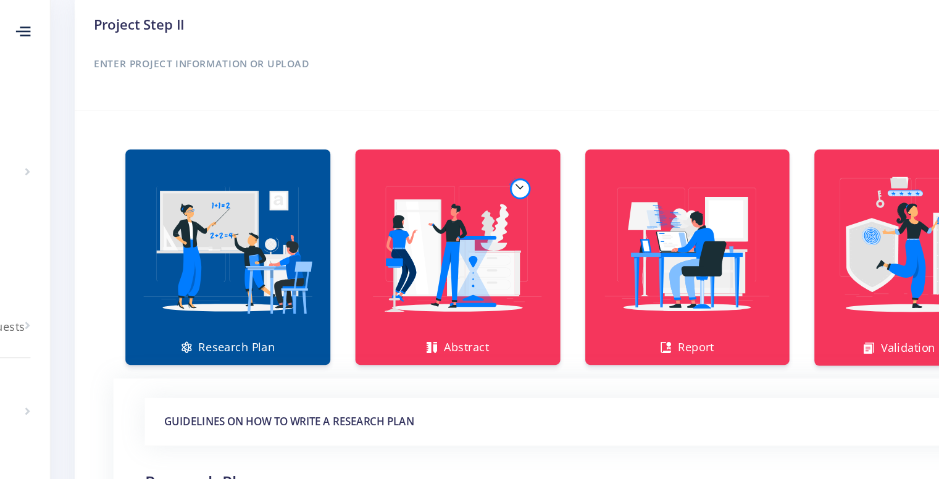
drag, startPoint x: 243, startPoint y: 352, endPoint x: 272, endPoint y: 236, distance: 119.5
click at [272, 236] on img at bounding box center [290, 190] width 137 height 137
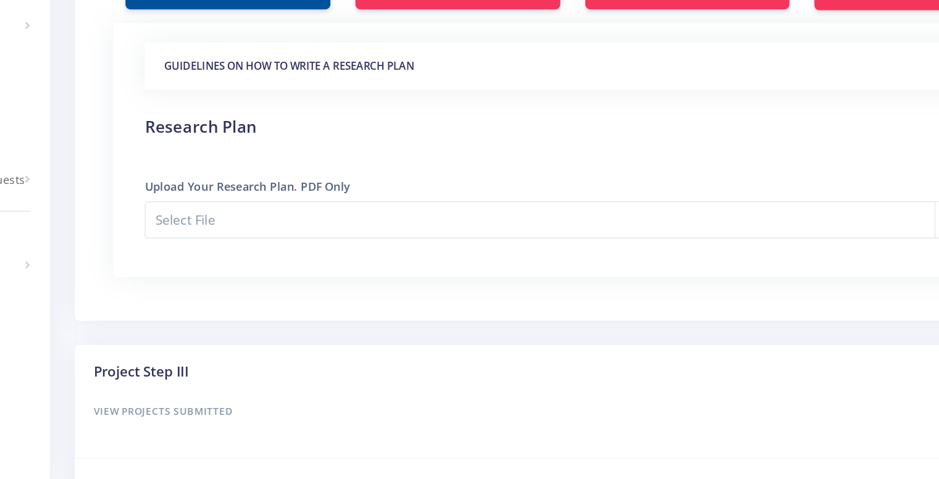
scroll to position [924, 0]
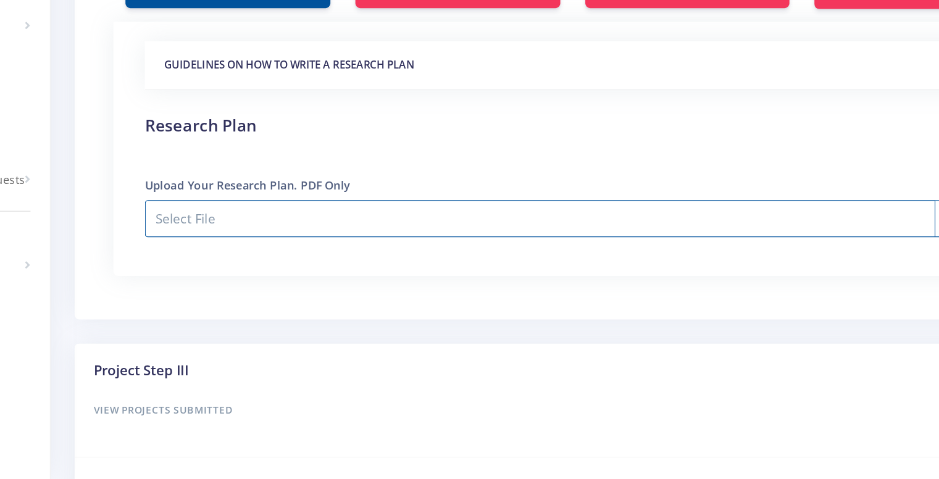
click at [344, 270] on input "Select File" at bounding box center [554, 279] width 655 height 28
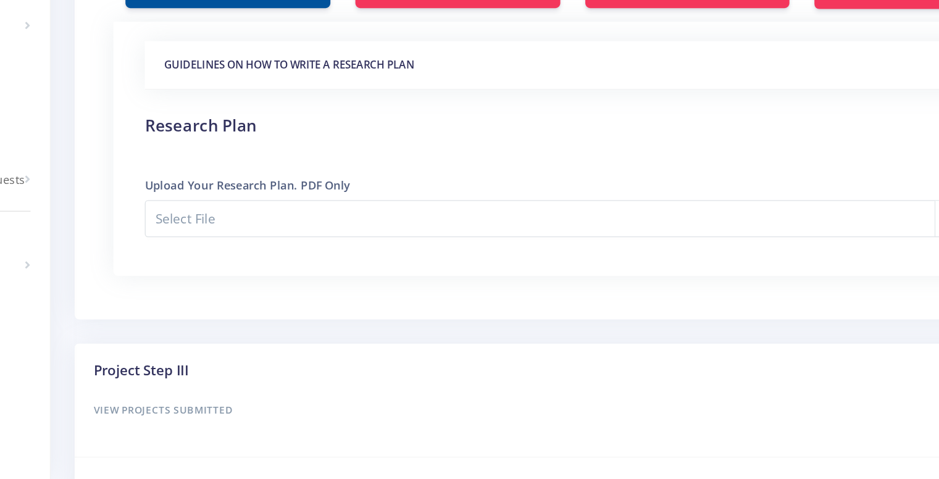
click at [301, 296] on div "GUIDELINES ON HOW TO WRITE A RESEARCH PLAN Research Plan Templates for: Researc…" at bounding box center [554, 226] width 685 height 195
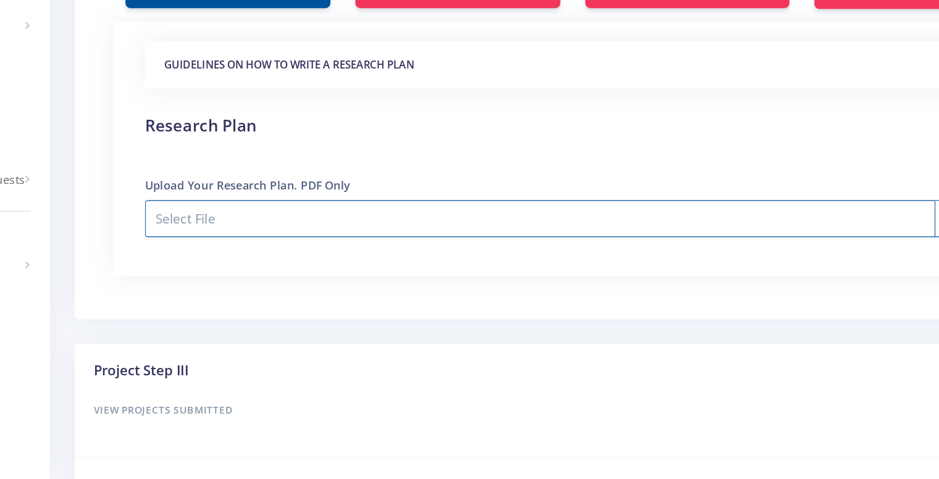
click at [311, 282] on input "Select File" at bounding box center [554, 279] width 655 height 28
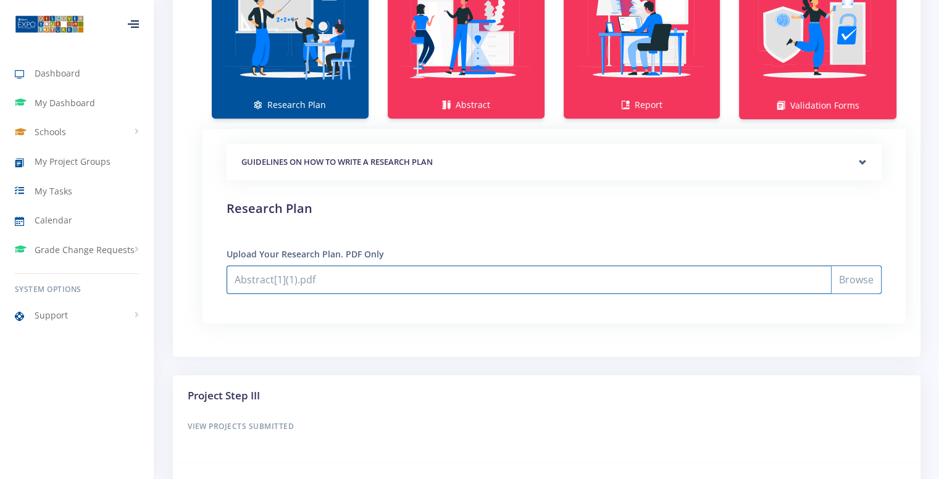
scroll to position [924, 0]
click at [383, 275] on input "Abstract[1](1).pdf" at bounding box center [554, 280] width 655 height 28
type input "C:\fakepath\VRP_Njabulo Nkosi (1).pdf"
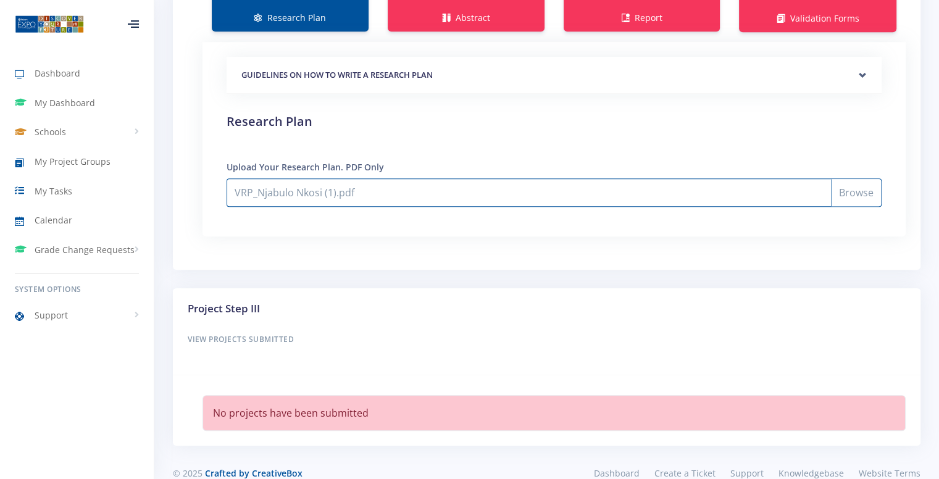
scroll to position [1029, 0]
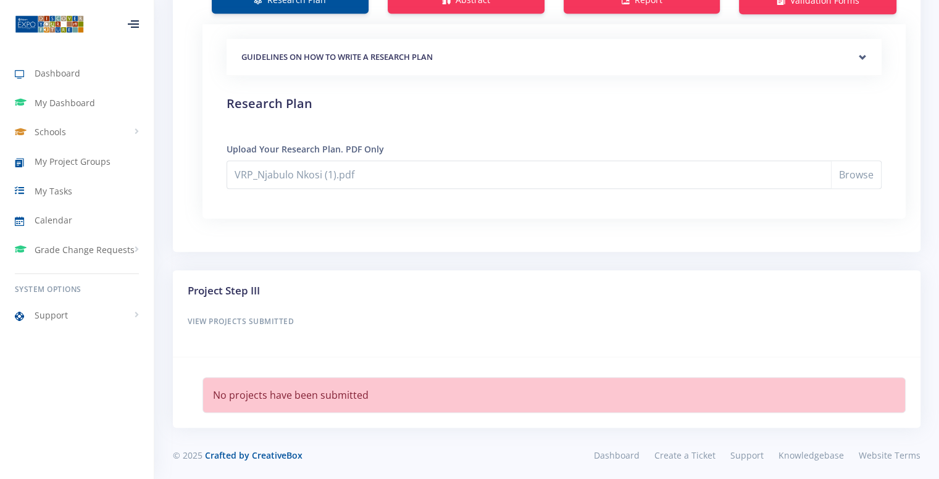
drag, startPoint x: 900, startPoint y: 65, endPoint x: 716, endPoint y: 217, distance: 238.6
click at [716, 217] on div "Research Plan Abstract Report Validation Forms" at bounding box center [547, 38] width 748 height 428
click at [496, 199] on div "GUIDELINES ON HOW TO WRITE A RESEARCH PLAN Research Plan Templates for: Researc…" at bounding box center [554, 121] width 685 height 195
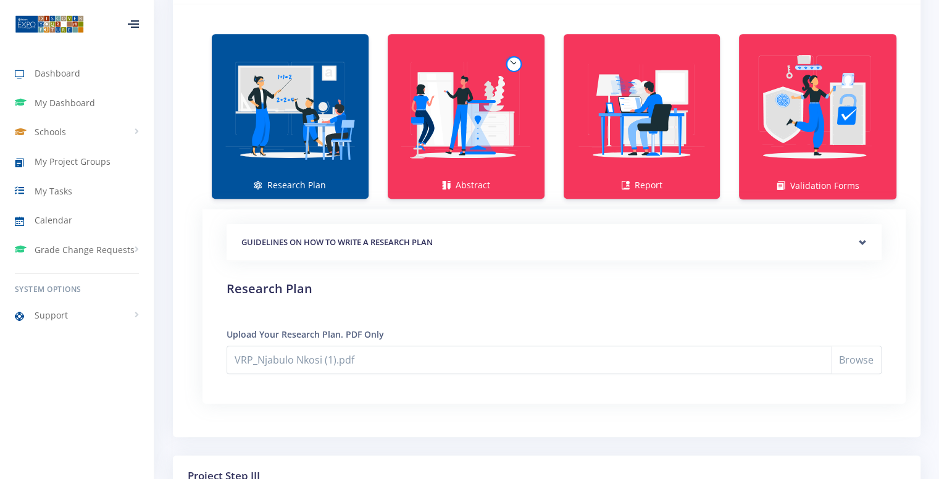
scroll to position [812, 0]
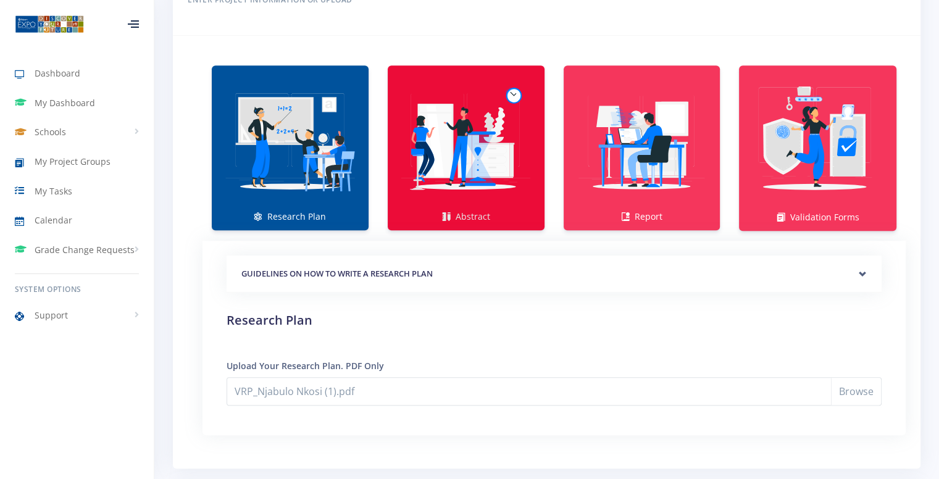
click at [480, 107] on img at bounding box center [466, 141] width 137 height 137
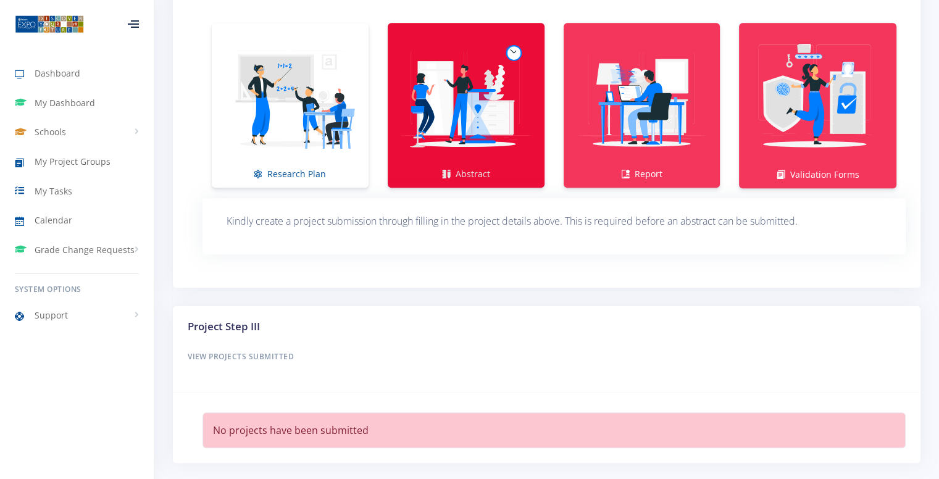
scroll to position [856, 0]
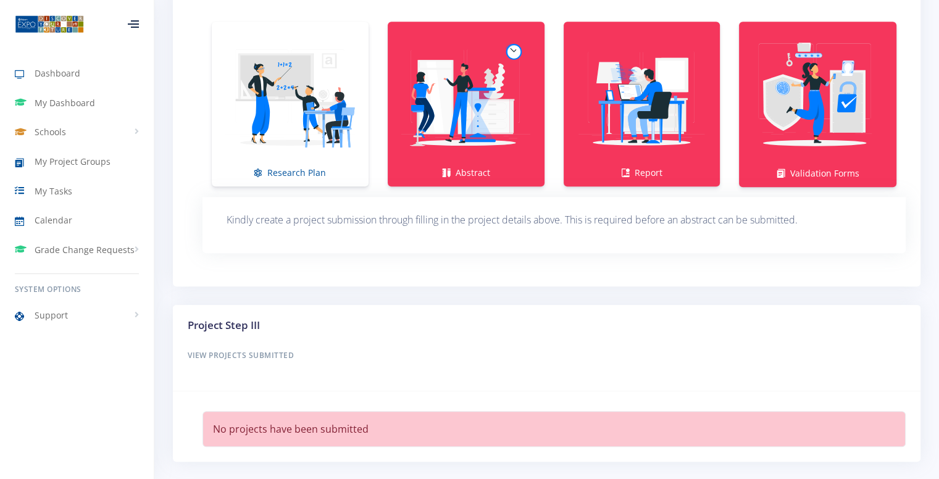
click at [319, 383] on div "Project Step III View Projects Submitted" at bounding box center [547, 348] width 748 height 87
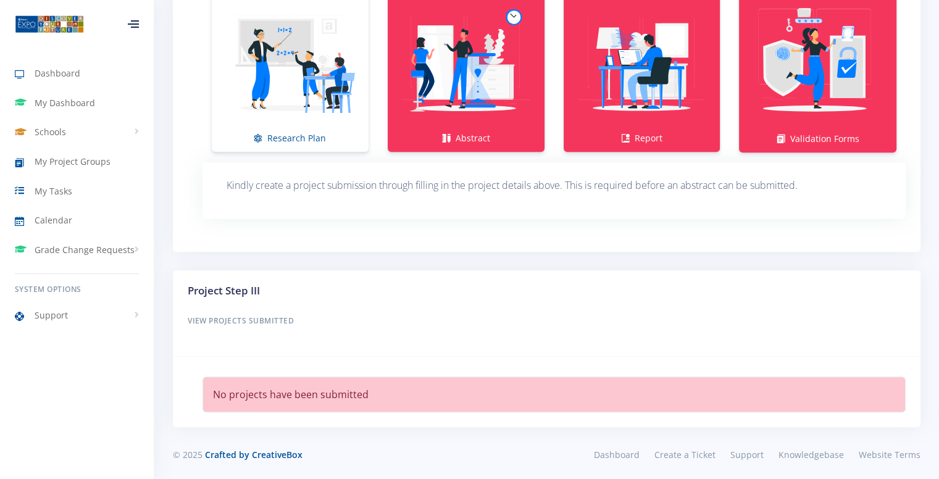
click at [284, 336] on div "Project Step III View Projects Submitted" at bounding box center [546, 314] width 737 height 62
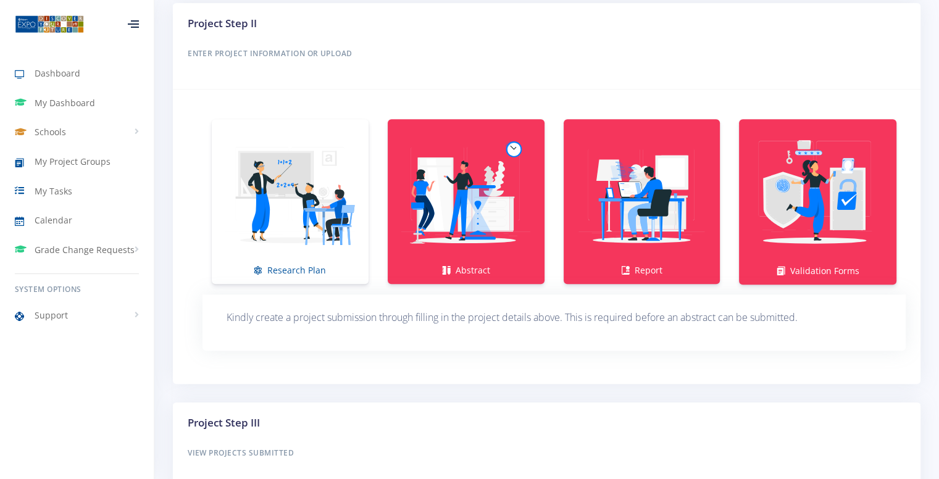
scroll to position [758, 0]
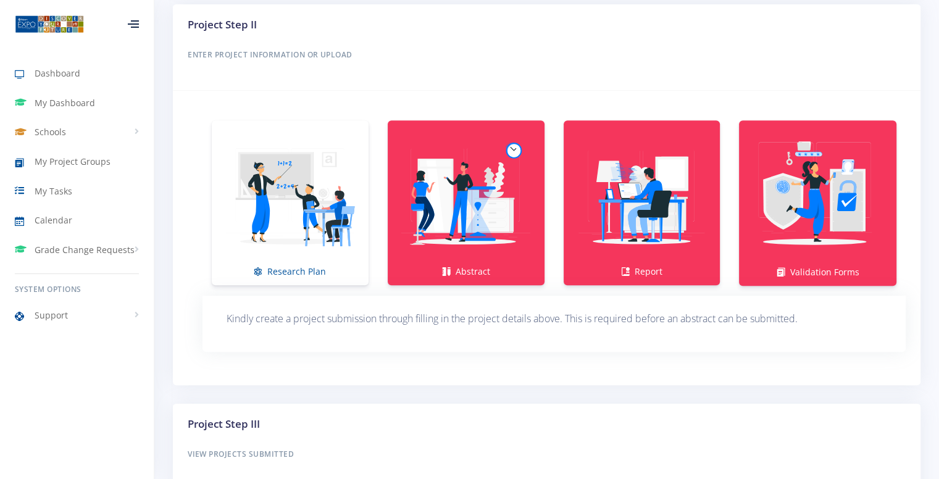
click at [326, 311] on p "Kindly create a project submission through filling in the project details above…" at bounding box center [554, 319] width 655 height 17
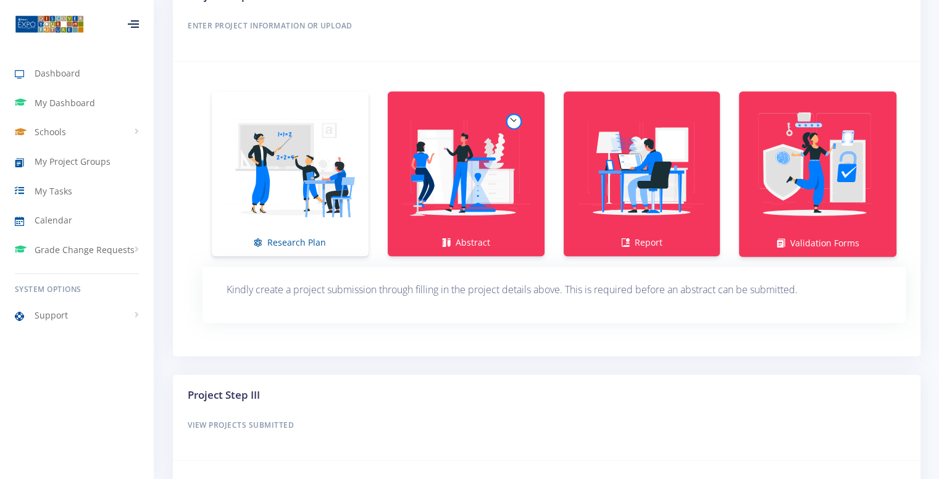
scroll to position [795, 0]
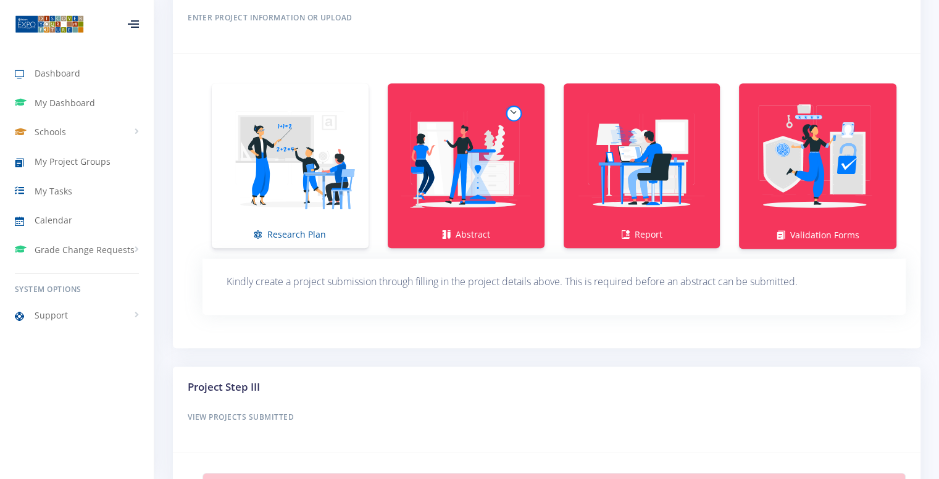
click at [389, 275] on p "Kindly create a project submission through filling in the project details above…" at bounding box center [554, 281] width 655 height 17
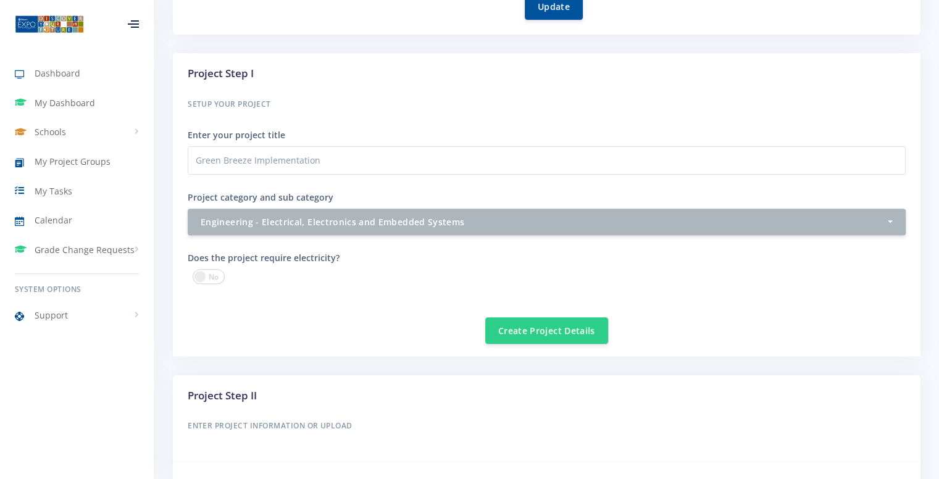
scroll to position [387, 0]
click at [524, 329] on button "Create Project Details" at bounding box center [546, 329] width 123 height 27
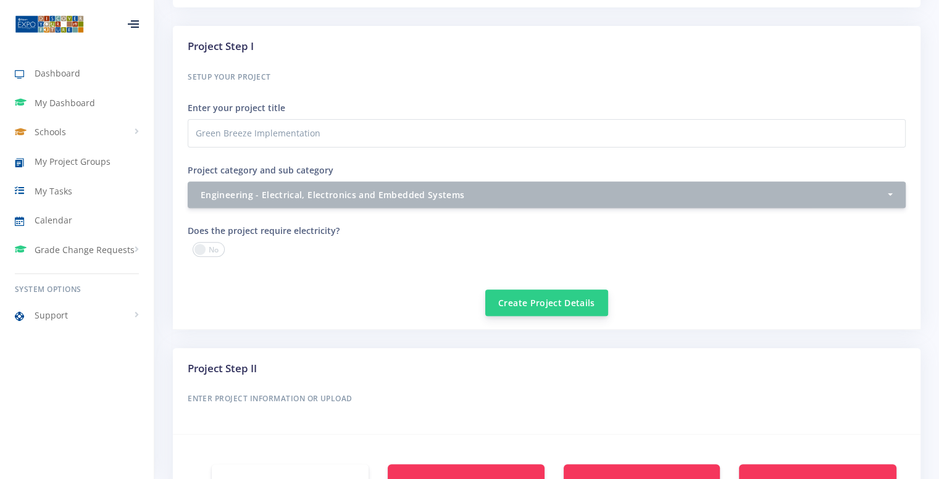
scroll to position [415, 0]
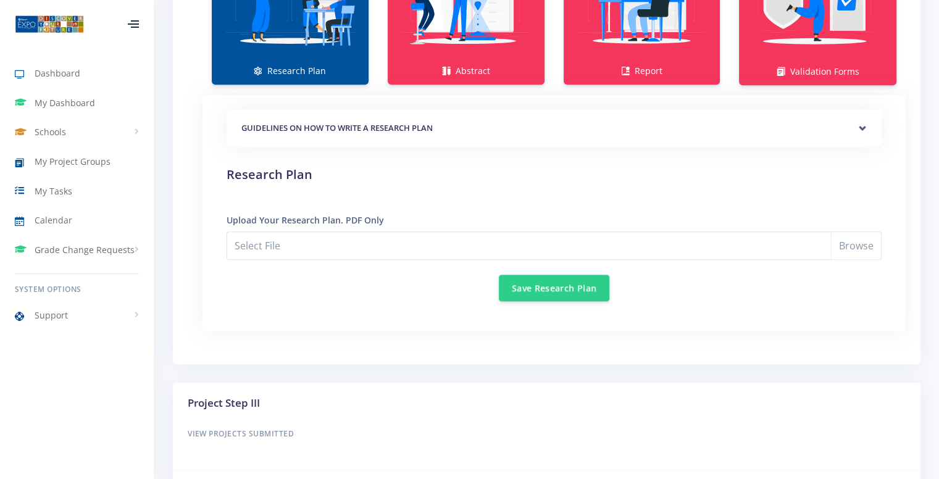
scroll to position [988, 0]
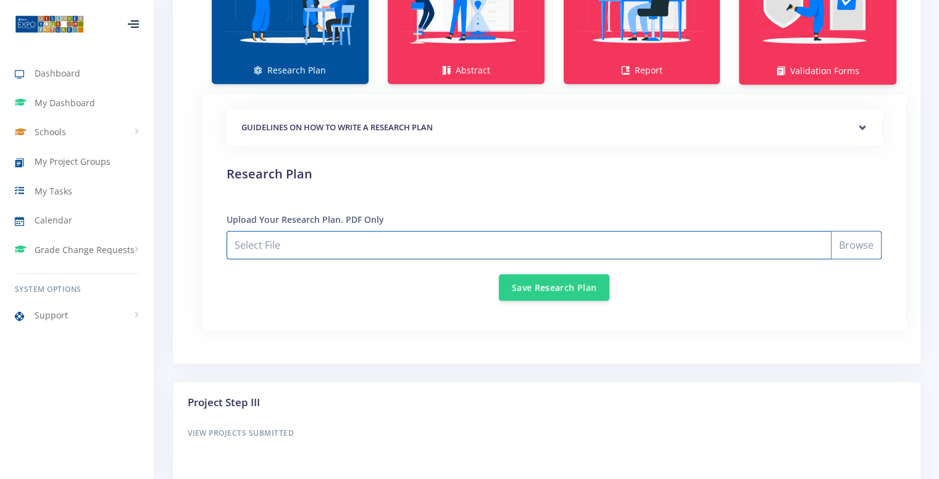
click at [516, 233] on input "Select File" at bounding box center [554, 245] width 655 height 28
type input "C:\fakepath\VRP_Njabulo Nkosi (1).pdf"
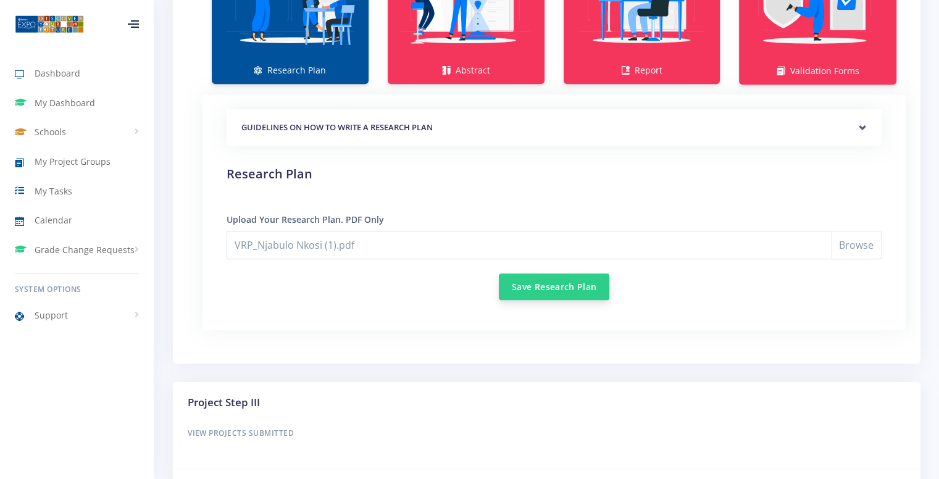
click at [566, 288] on button "Save Research Plan" at bounding box center [554, 286] width 111 height 27
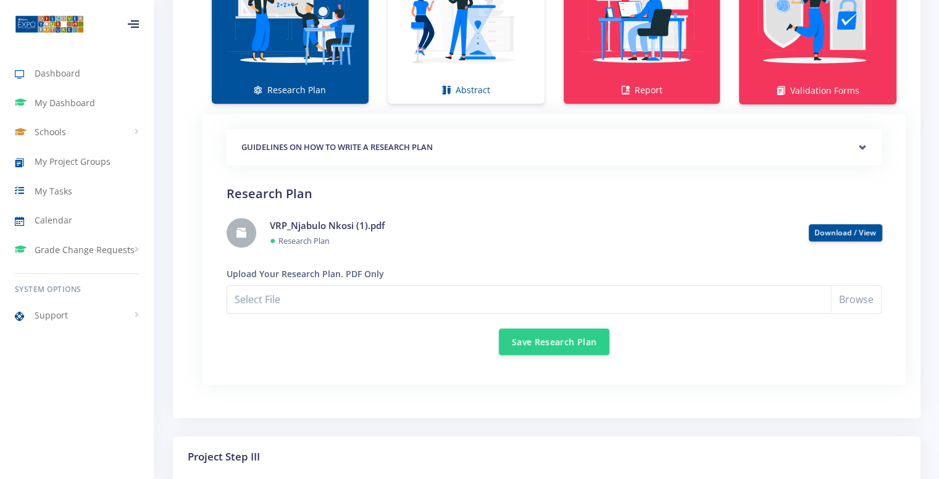
scroll to position [972, 0]
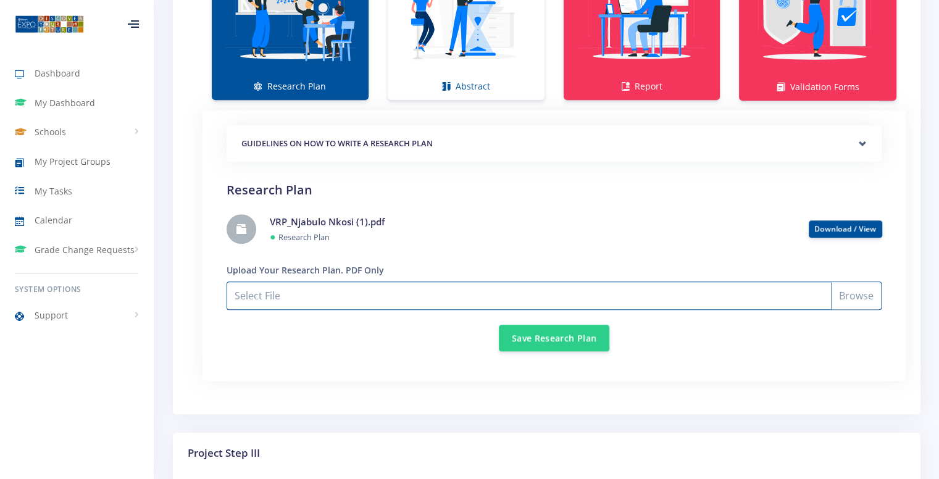
click at [291, 285] on input "Select File" at bounding box center [554, 296] width 655 height 28
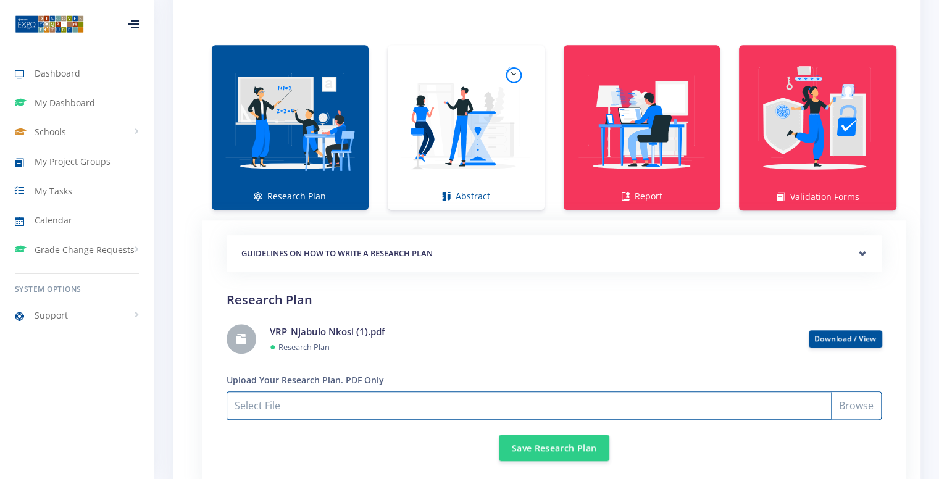
scroll to position [861, 0]
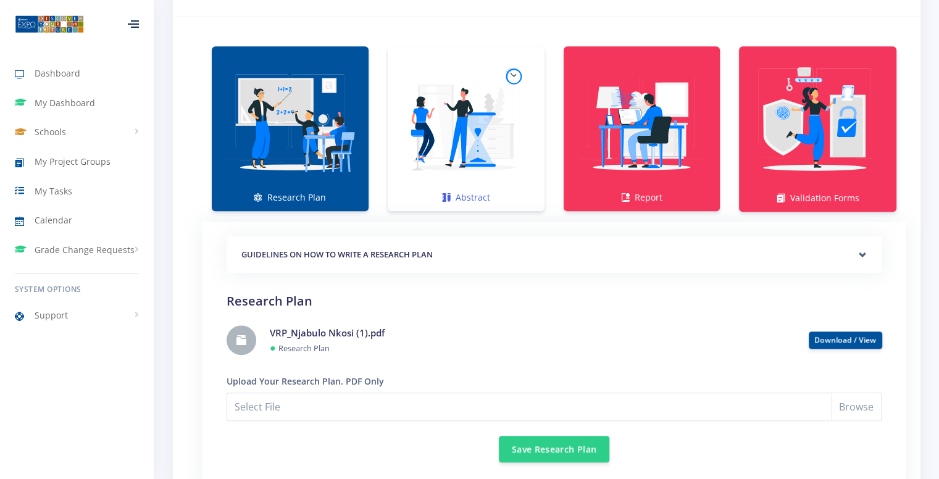
click at [462, 177] on img at bounding box center [466, 122] width 137 height 137
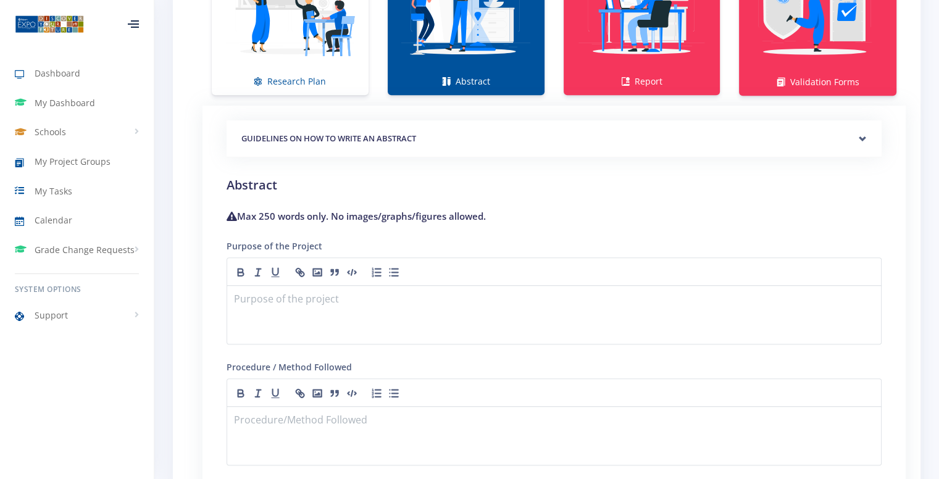
scroll to position [990, 0]
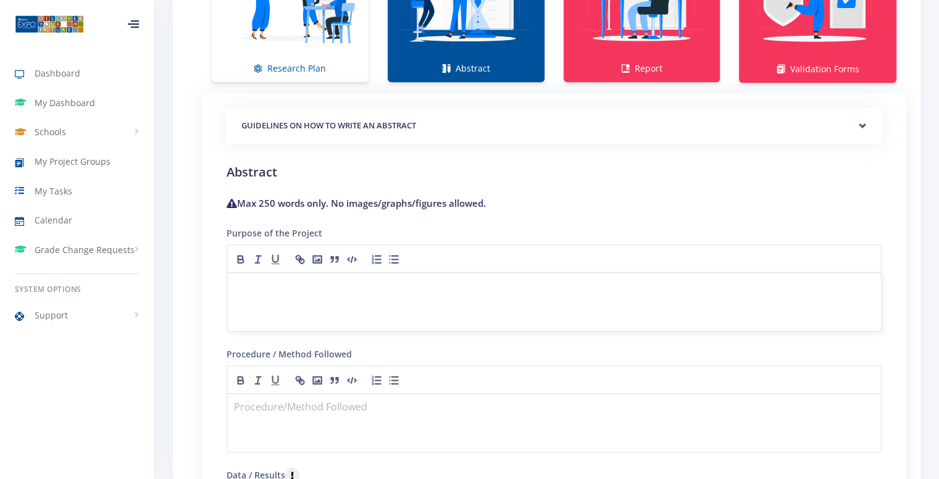
click at [304, 280] on p at bounding box center [554, 287] width 639 height 17
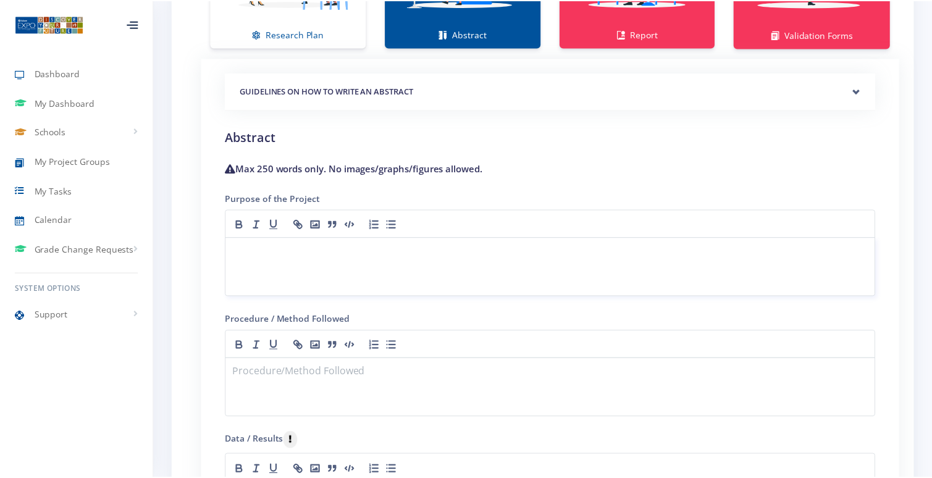
scroll to position [1022, 0]
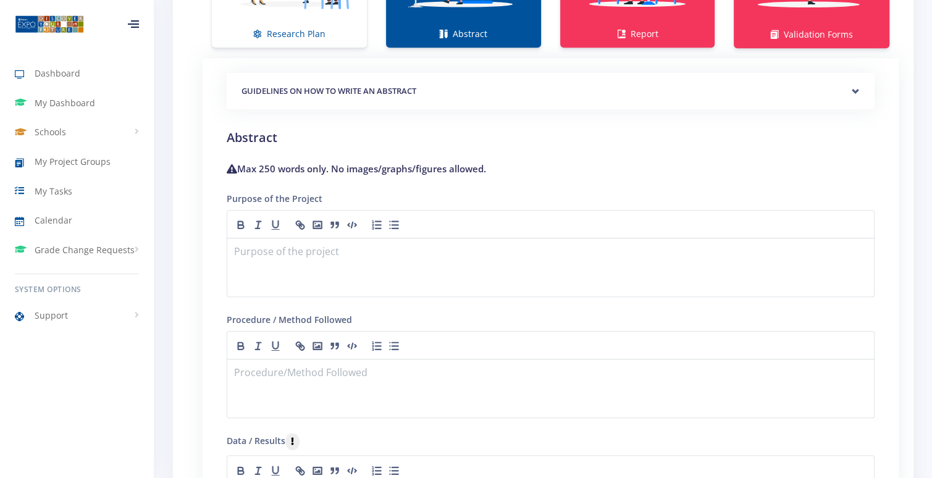
click at [805, 76] on div "GUIDELINES ON HOW TO WRITE AN ABSTRACT" at bounding box center [551, 92] width 648 height 38
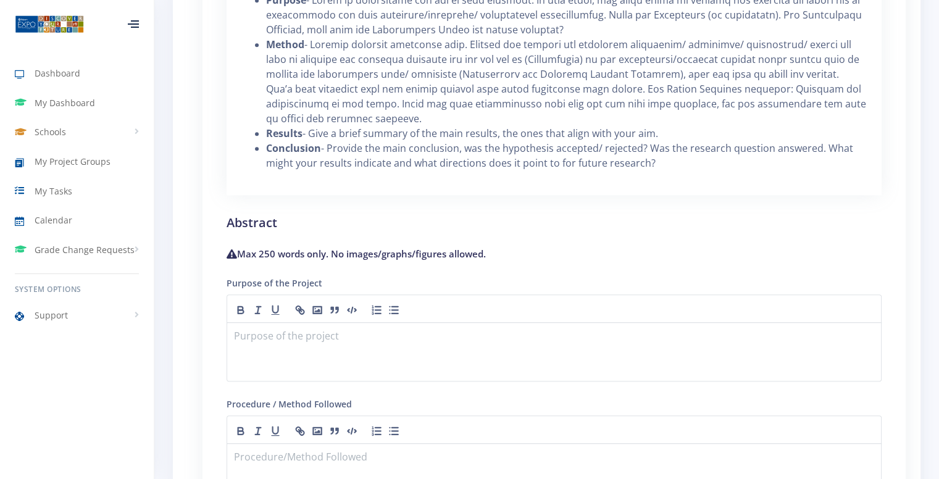
scroll to position [1295, 0]
click at [302, 355] on div at bounding box center [554, 350] width 655 height 59
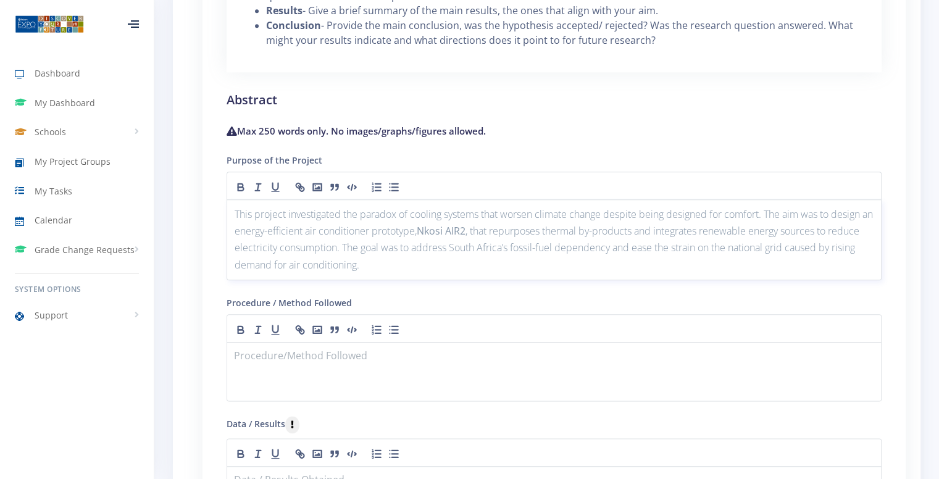
scroll to position [1418, 0]
click at [233, 204] on div "This project investigated the paradox of cooling systems that worsen climate ch…" at bounding box center [554, 238] width 655 height 81
drag, startPoint x: 271, startPoint y: 208, endPoint x: 227, endPoint y: 210, distance: 43.9
click at [227, 210] on div "Purpose This project investigated the paradox of cooling systems that worsen cl…" at bounding box center [554, 238] width 655 height 81
click at [241, 180] on icon "button" at bounding box center [241, 186] width 12 height 12
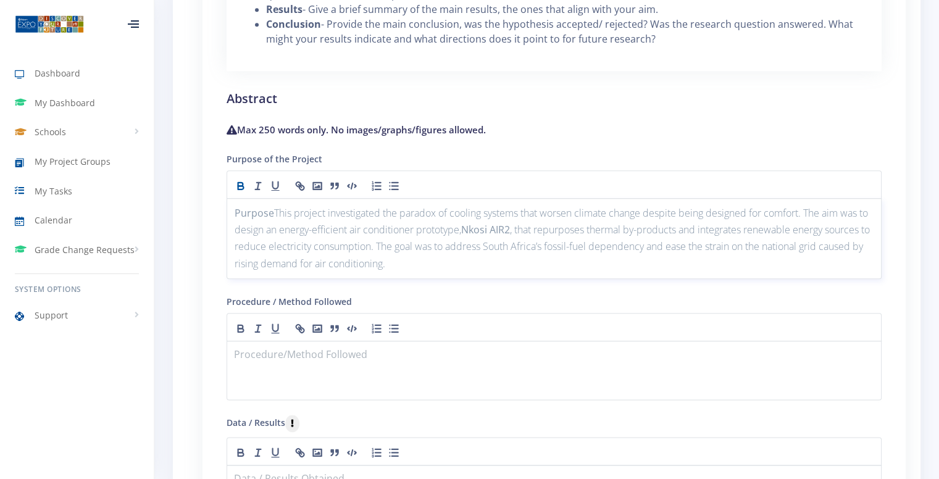
click at [275, 207] on p "Purpose This project investigated the paradox of cooling systems that worsen cl…" at bounding box center [554, 238] width 639 height 67
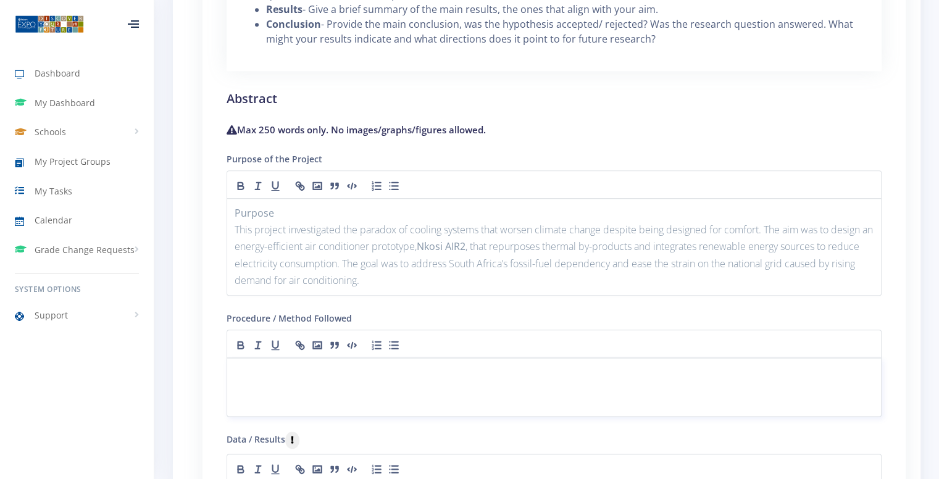
click at [291, 366] on p at bounding box center [554, 372] width 639 height 17
drag, startPoint x: 291, startPoint y: 366, endPoint x: 219, endPoint y: 370, distance: 71.7
click at [219, 370] on div "GUIDELINES ON HOW TO WRITE A RESEARCH PLAN Research Plan Templates for: Researc…" at bounding box center [554, 230] width 685 height 1132
click at [242, 341] on icon "button" at bounding box center [241, 345] width 12 height 12
click at [299, 372] on p "Procedure" at bounding box center [554, 372] width 639 height 17
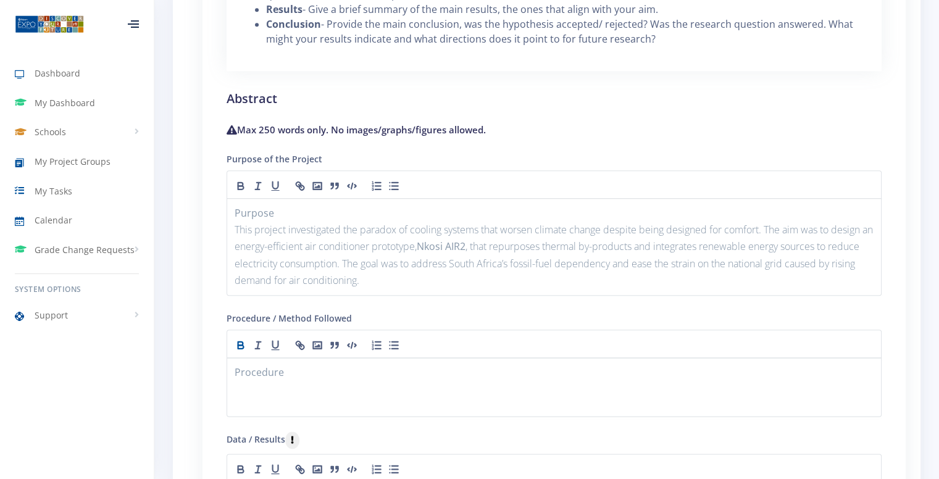
click at [520, 90] on h2 "Abstract" at bounding box center [554, 99] width 655 height 19
click at [287, 389] on p "﻿" at bounding box center [554, 389] width 639 height 17
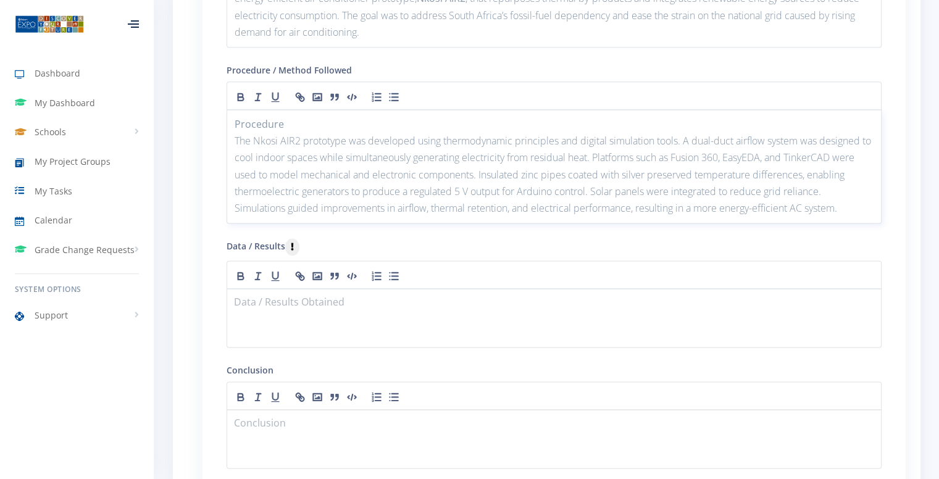
scroll to position [1670, 0]
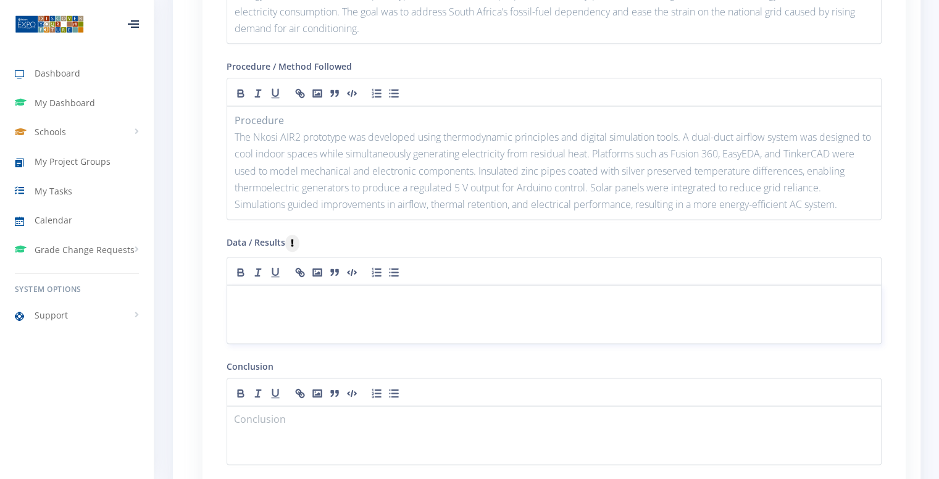
click at [298, 304] on div at bounding box center [554, 314] width 655 height 59
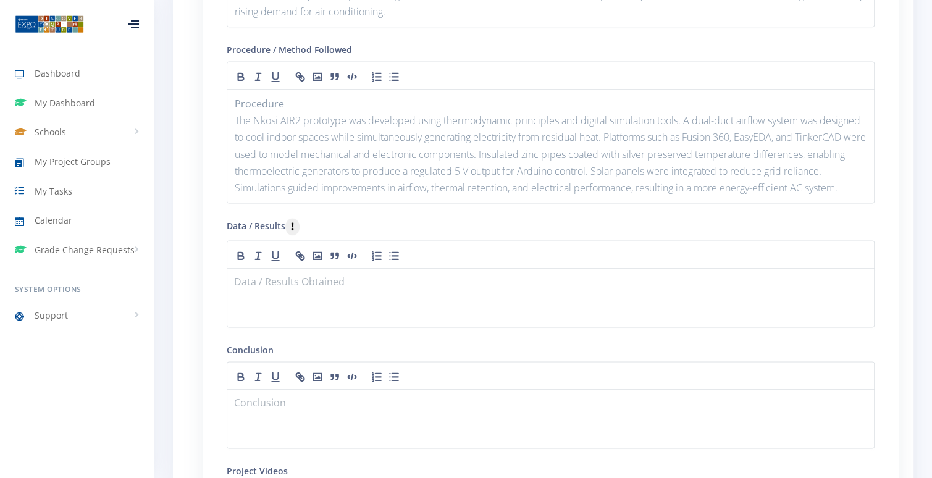
click at [652, 42] on div "Procedure / Method Followed Procedure The Nkosi AIR2 prototype was developed us…" at bounding box center [551, 122] width 648 height 161
click at [284, 304] on div at bounding box center [554, 297] width 655 height 59
drag, startPoint x: 272, startPoint y: 270, endPoint x: 223, endPoint y: 272, distance: 48.2
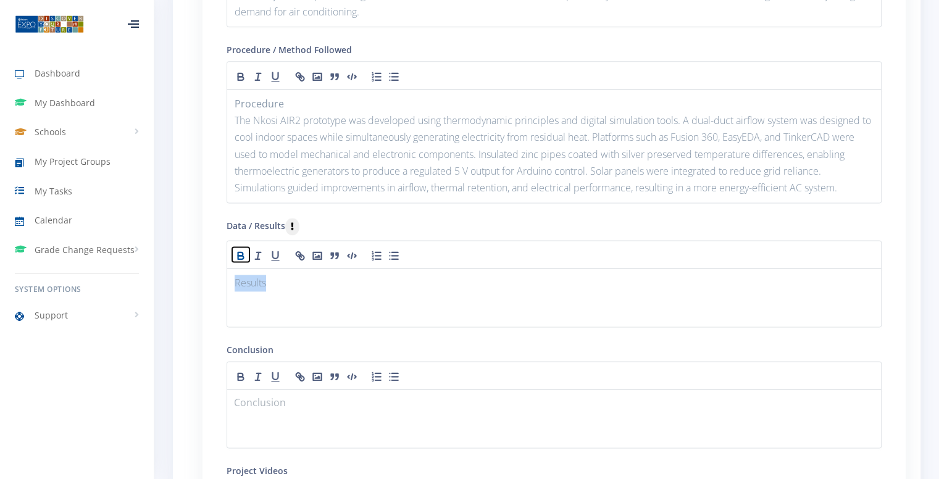
click at [243, 256] on icon "button" at bounding box center [241, 258] width 6 height 4
click at [282, 277] on p "Results" at bounding box center [554, 283] width 639 height 17
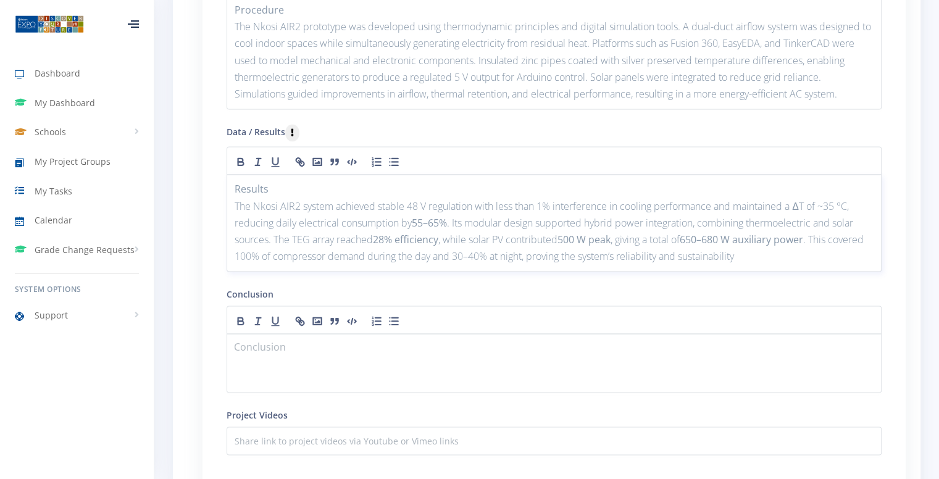
scroll to position [1789, 0]
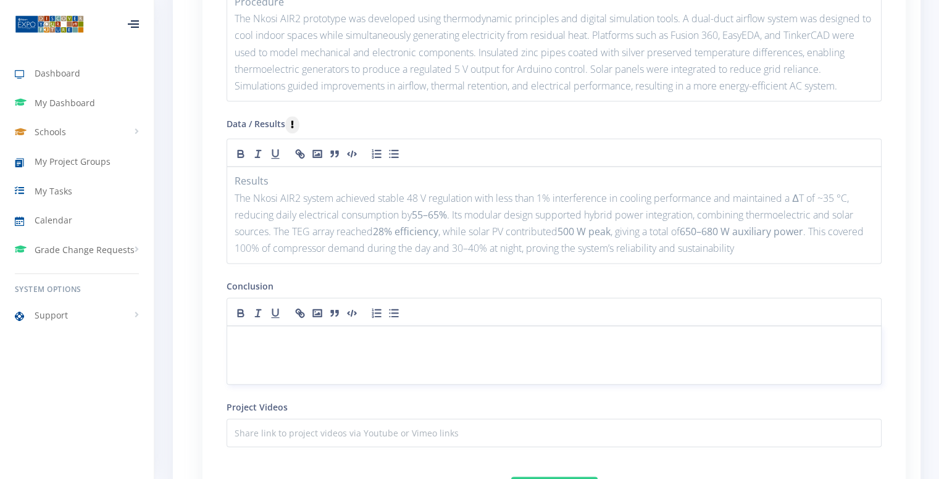
click at [303, 346] on div at bounding box center [554, 354] width 655 height 59
click at [555, 173] on p "Results" at bounding box center [554, 181] width 639 height 17
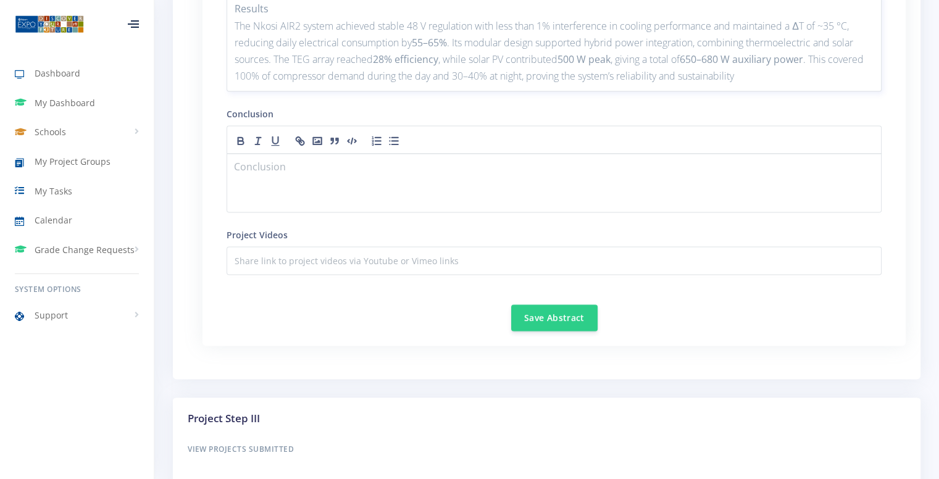
scroll to position [1963, 0]
click at [282, 198] on div at bounding box center [554, 180] width 655 height 59
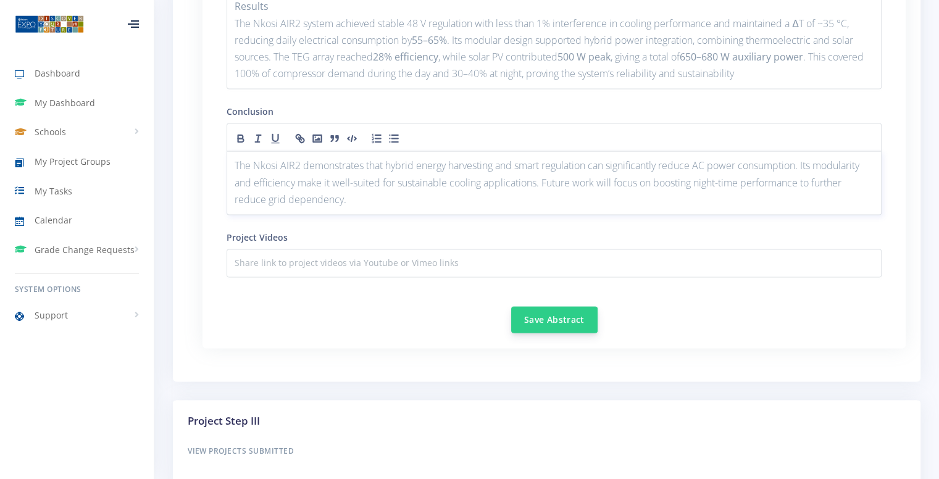
scroll to position [1976, 0]
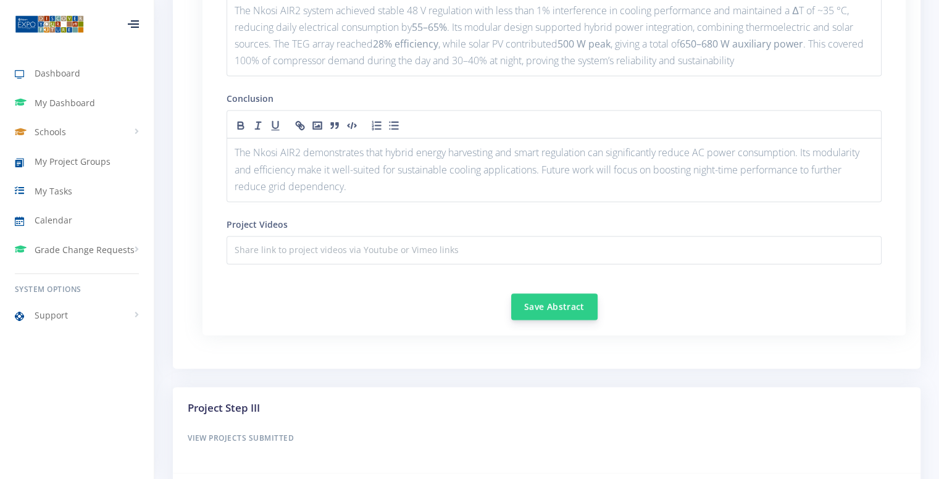
click at [529, 308] on button "Save Abstract" at bounding box center [554, 306] width 86 height 27
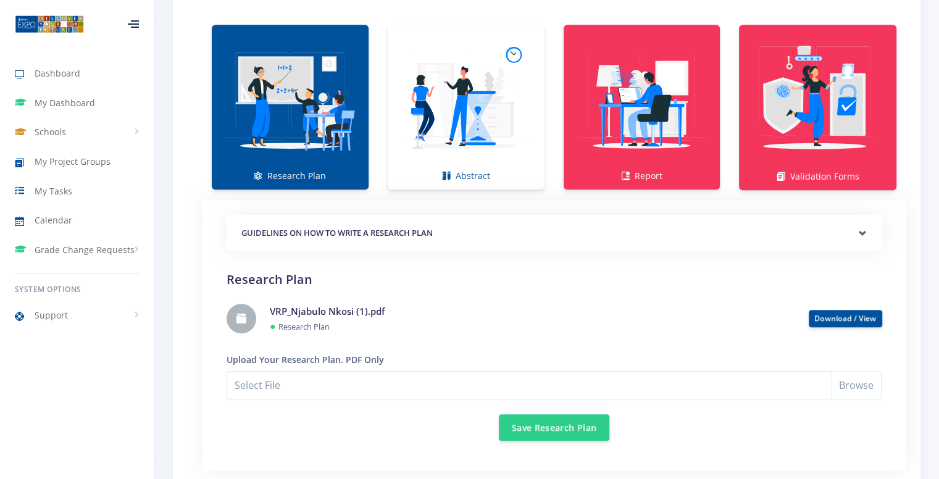
scroll to position [911, 0]
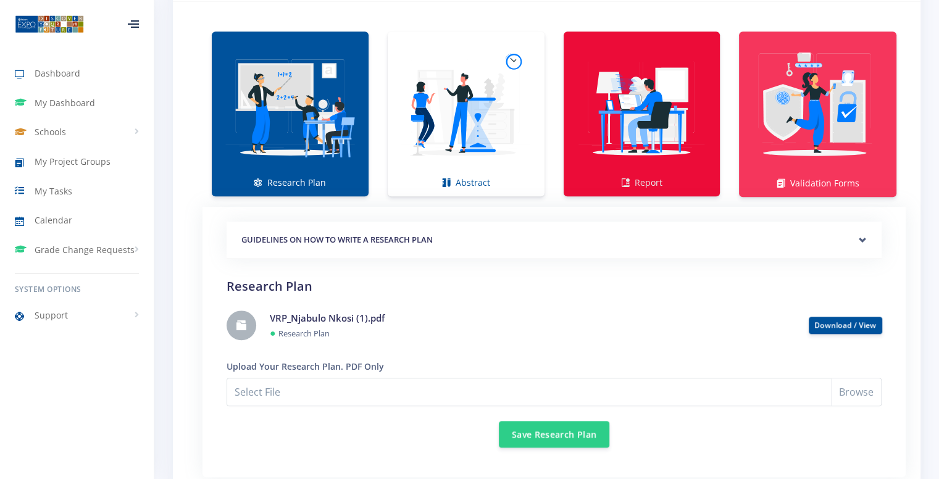
click at [619, 153] on img at bounding box center [642, 107] width 137 height 137
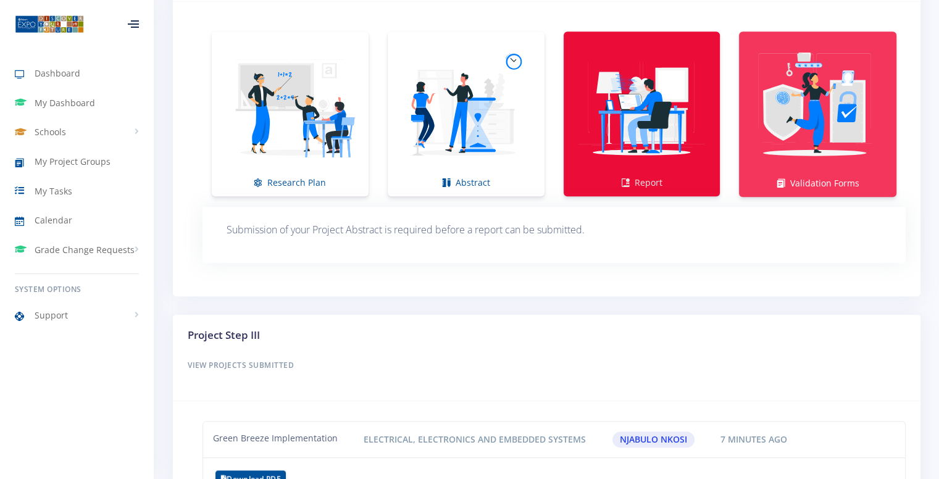
scroll to position [998, 0]
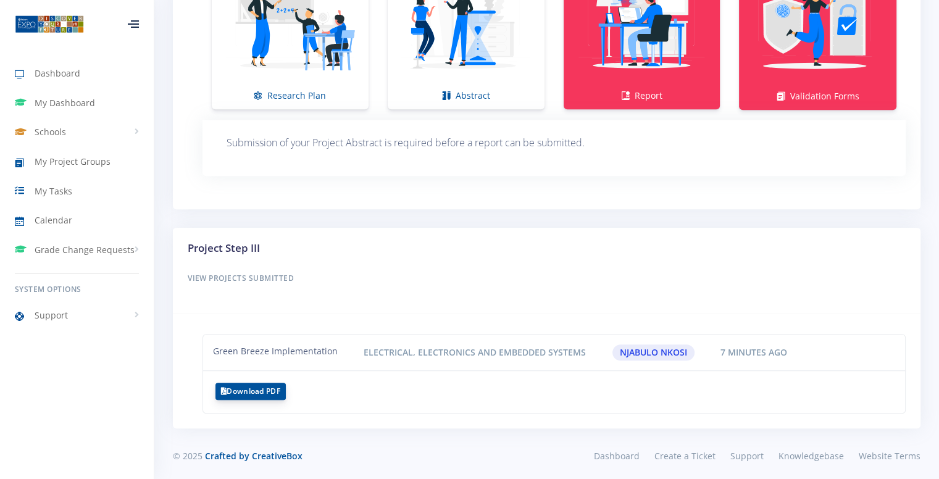
click at [264, 384] on button "Download PDF" at bounding box center [250, 391] width 70 height 17
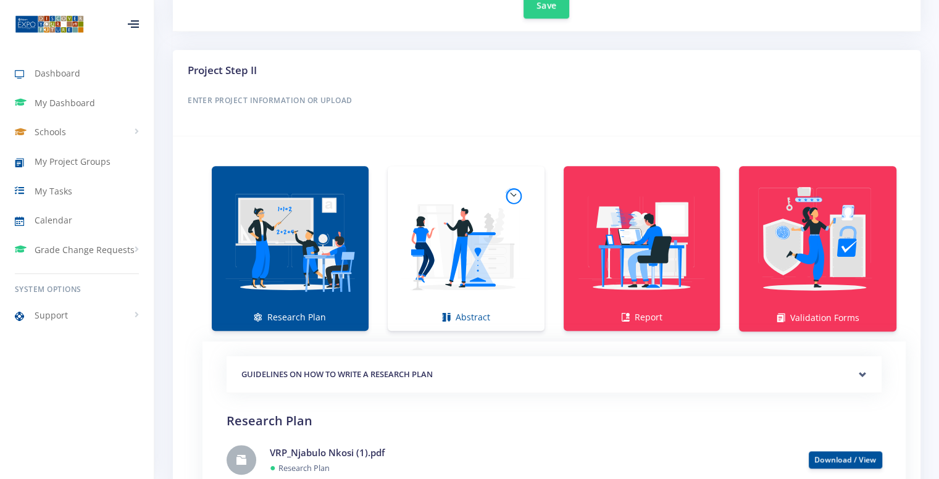
scroll to position [732, 0]
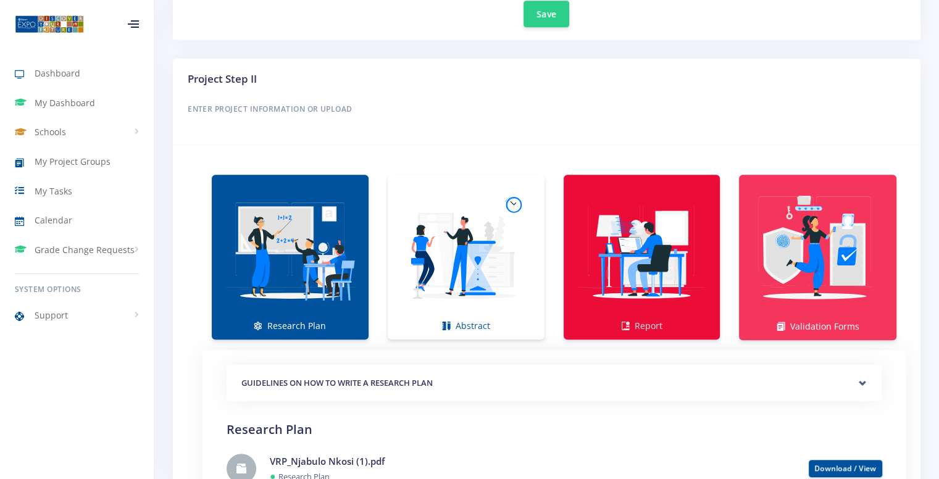
click at [617, 262] on img at bounding box center [642, 250] width 137 height 137
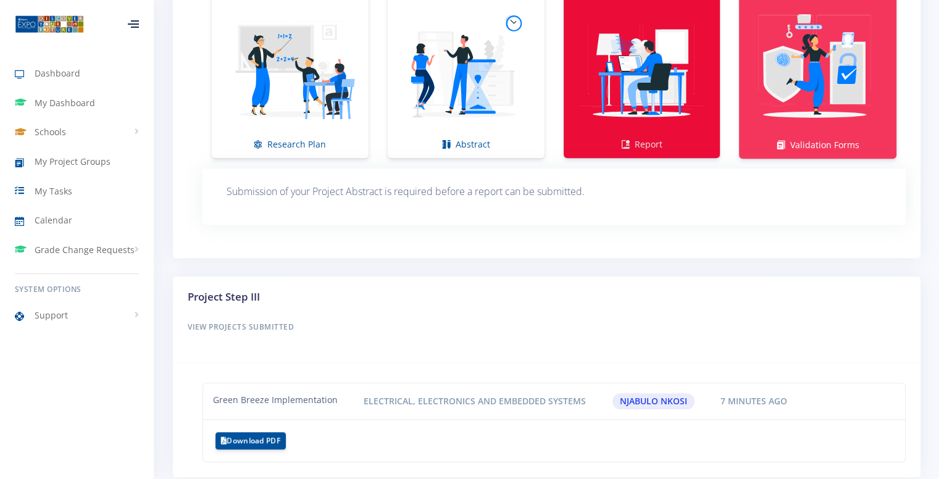
scroll to position [962, 0]
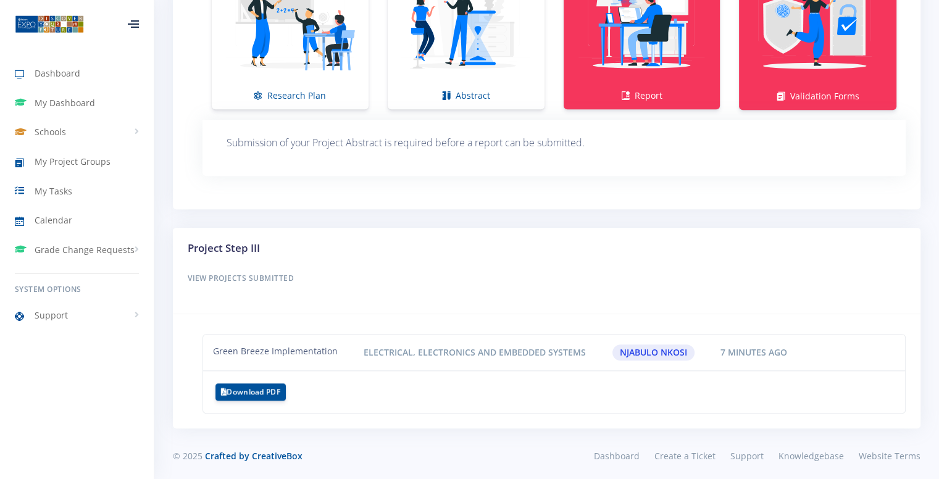
click at [420, 340] on li "Green Breeze Implementation Electrical, Electronics and Embedded Systems Njabul…" at bounding box center [554, 352] width 703 height 36
click at [307, 301] on div "Project Step III View Projects Submitted" at bounding box center [547, 271] width 748 height 87
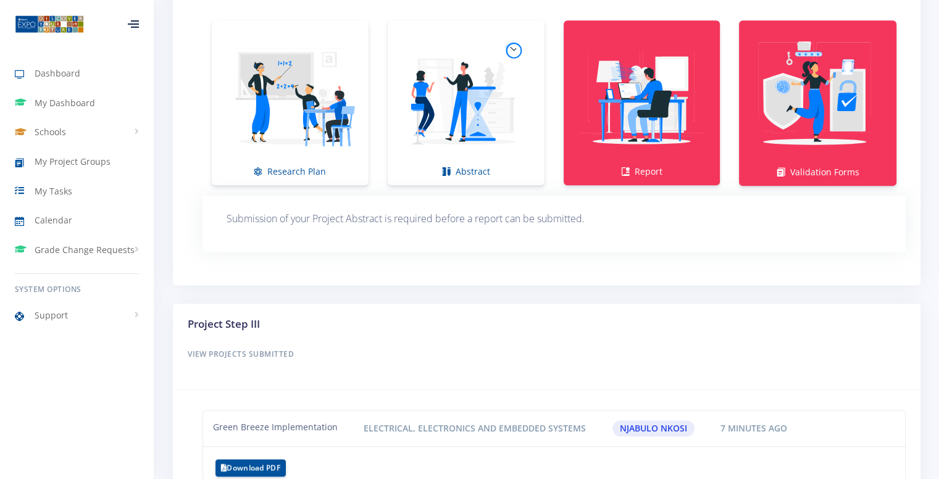
scroll to position [887, 0]
click at [505, 141] on img at bounding box center [466, 95] width 137 height 137
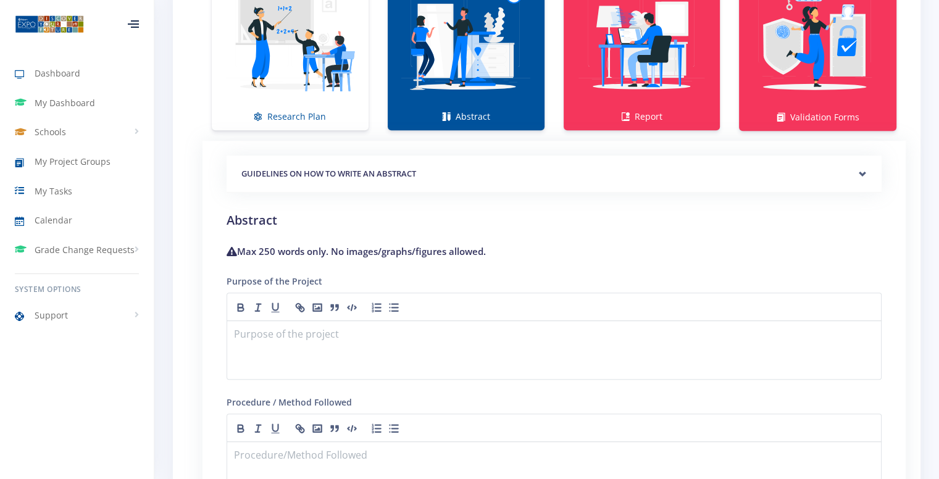
scroll to position [943, 0]
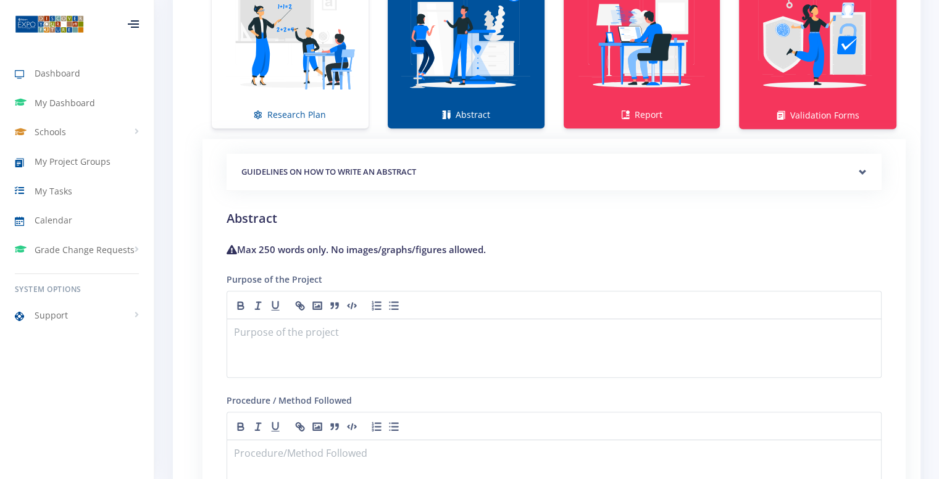
click at [428, 85] on img at bounding box center [466, 39] width 137 height 137
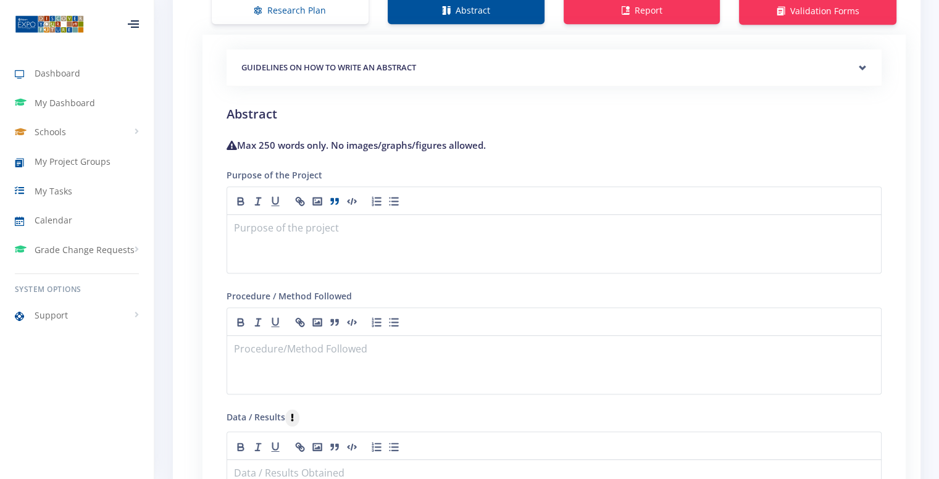
scroll to position [1047, 0]
click at [319, 210] on div at bounding box center [554, 201] width 655 height 28
click at [320, 241] on div at bounding box center [554, 244] width 655 height 59
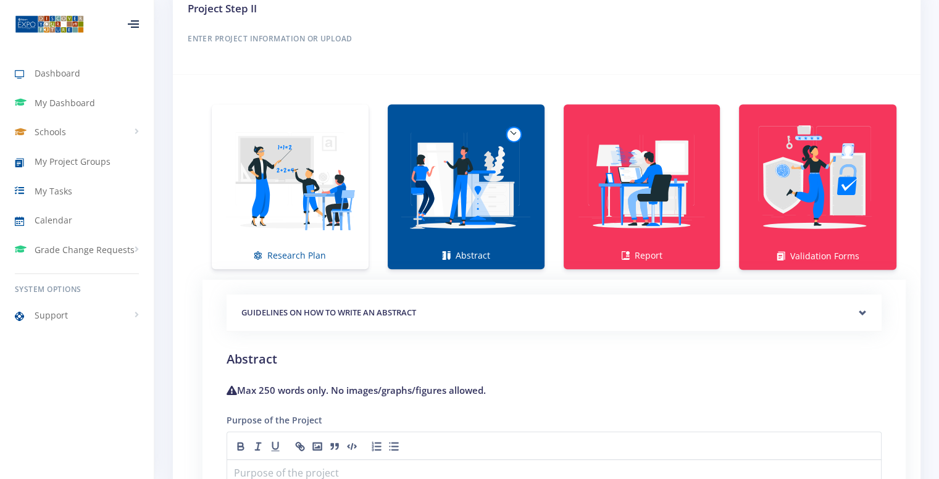
scroll to position [805, 0]
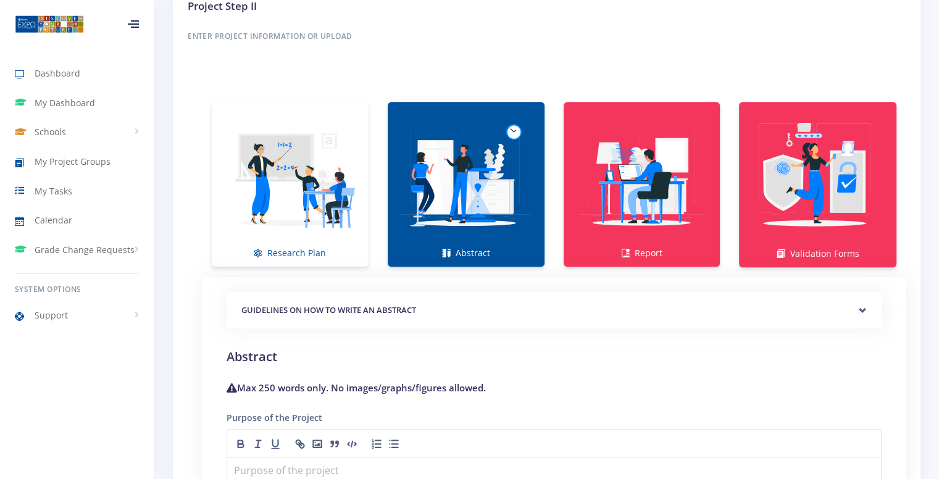
click at [478, 247] on link "Abstract" at bounding box center [466, 184] width 157 height 165
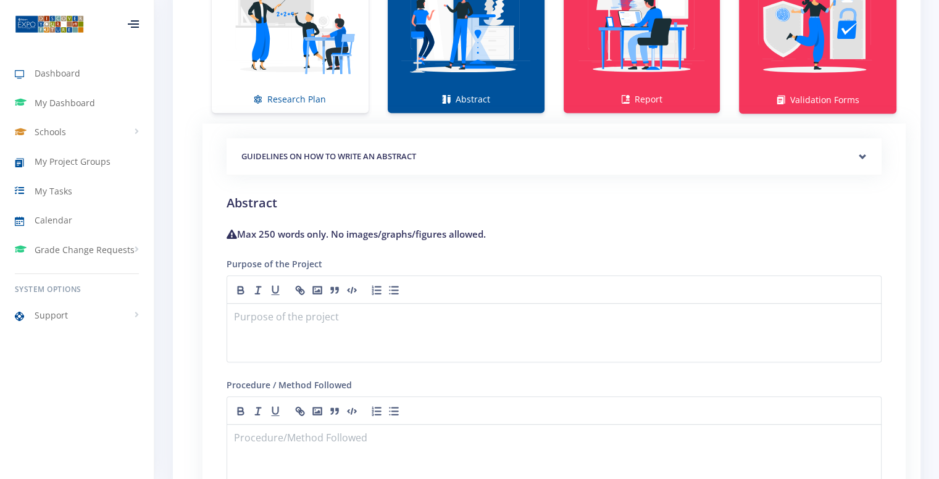
scroll to position [968, 0]
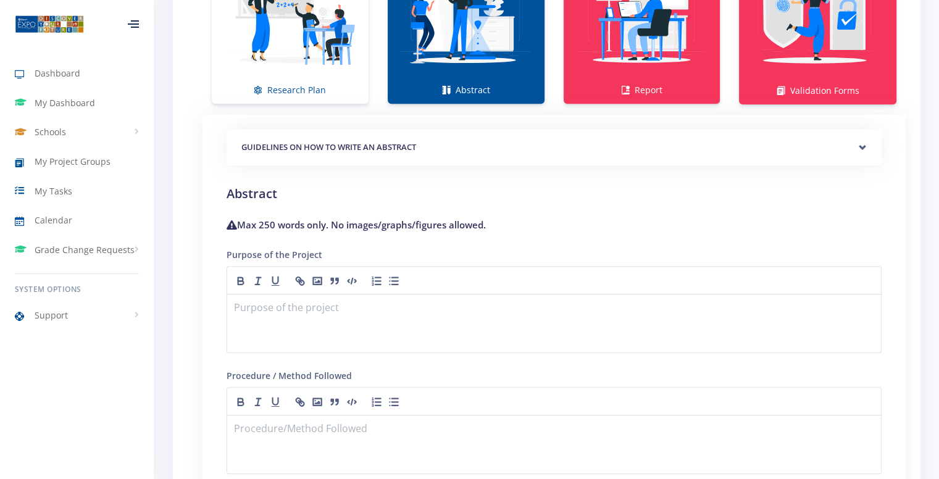
click at [445, 169] on form "GUIDELINES ON HOW TO WRITE AN ABSTRACT Purpose Method" at bounding box center [554, 483] width 655 height 709
click at [299, 333] on div at bounding box center [554, 323] width 655 height 59
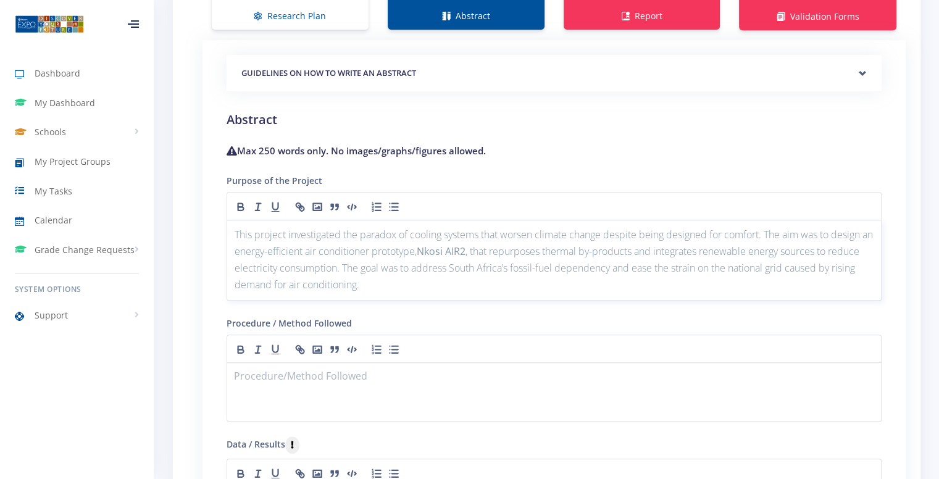
scroll to position [1043, 0]
click at [319, 369] on p at bounding box center [554, 377] width 639 height 17
click at [559, 143] on h4 "Max 250 words only. No images/graphs/figures allowed." at bounding box center [554, 150] width 655 height 14
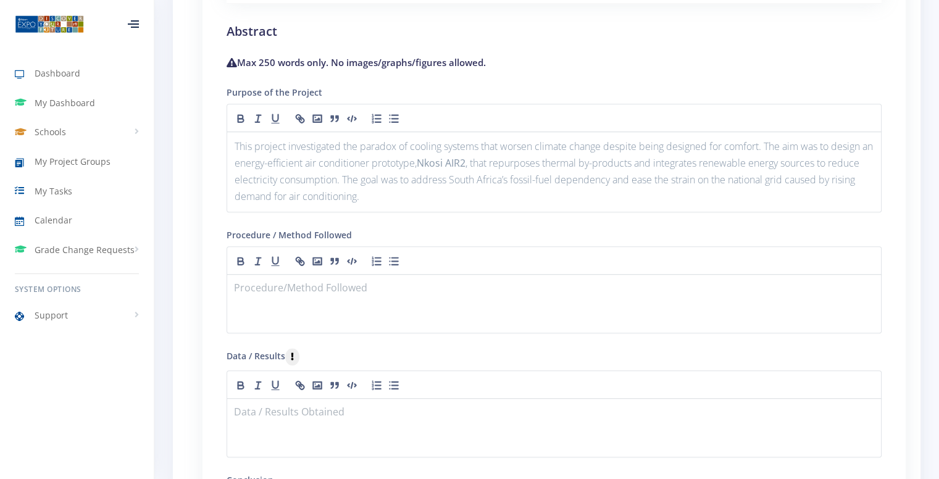
click at [372, 265] on div at bounding box center [554, 260] width 655 height 28
click at [361, 292] on p at bounding box center [554, 289] width 639 height 17
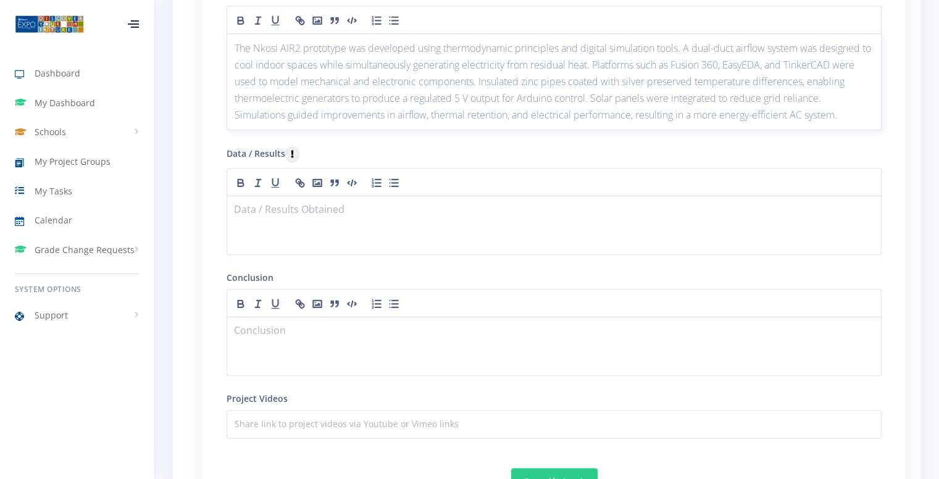
scroll to position [1372, 0]
click at [320, 227] on div at bounding box center [554, 223] width 655 height 59
click at [367, 208] on p at bounding box center [554, 209] width 639 height 17
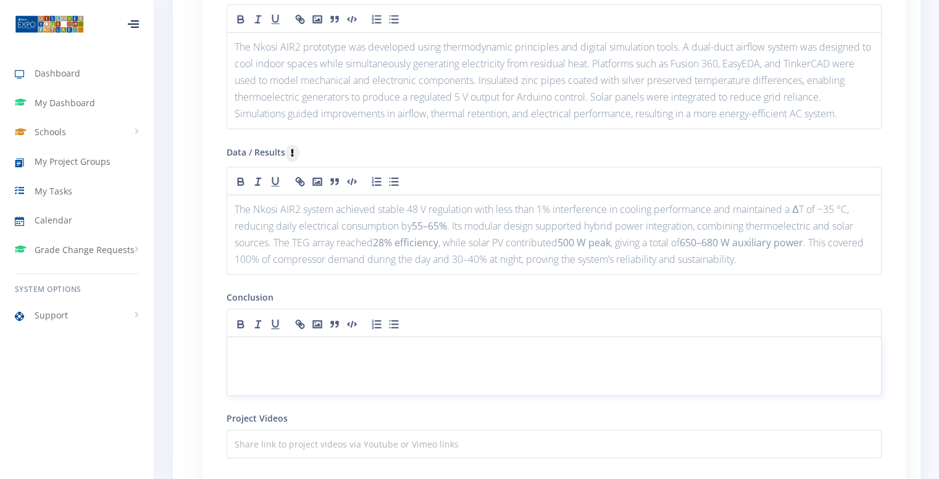
click at [341, 374] on div at bounding box center [554, 365] width 655 height 59
click at [472, 180] on div at bounding box center [554, 181] width 655 height 28
click at [356, 377] on div at bounding box center [554, 365] width 655 height 59
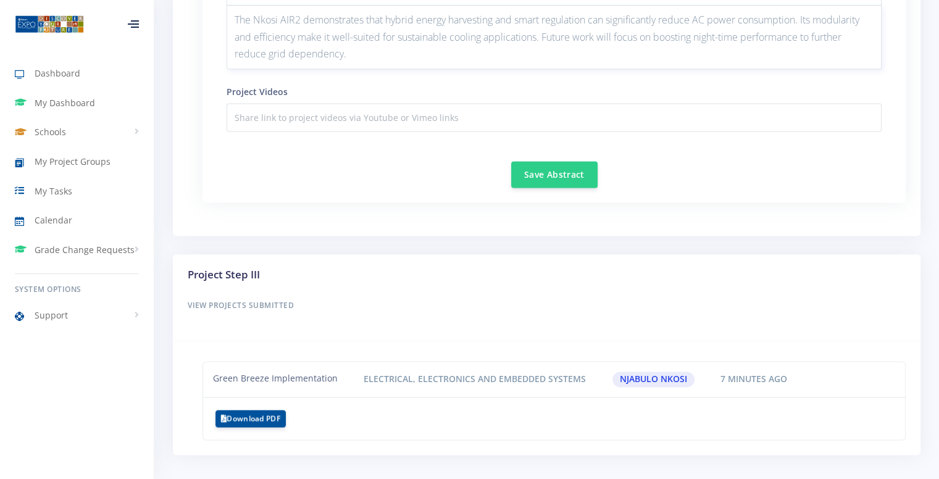
scroll to position [1705, 0]
click at [555, 172] on button "Save Abstract" at bounding box center [554, 172] width 86 height 27
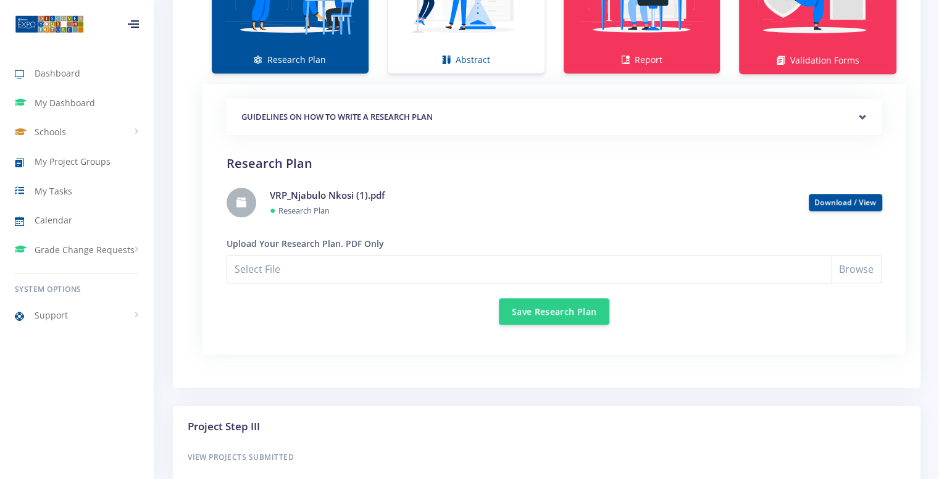
scroll to position [1036, 0]
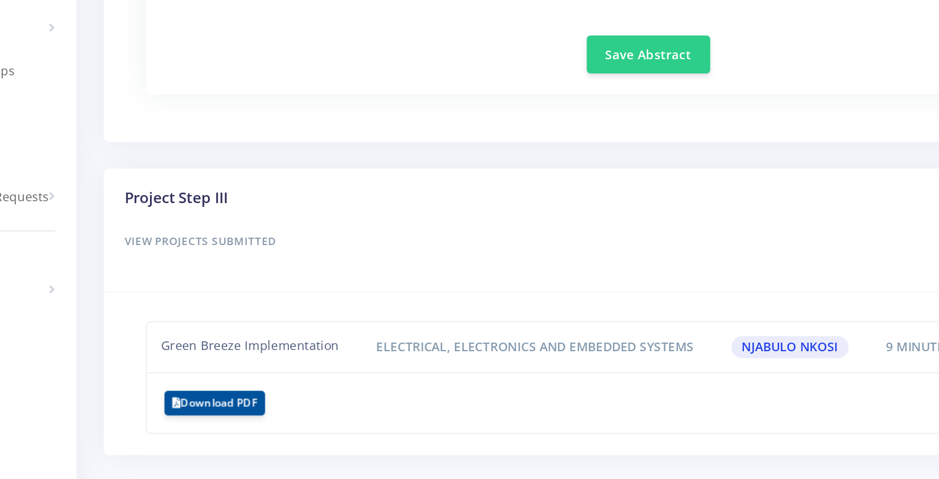
scroll to position [1678, 0]
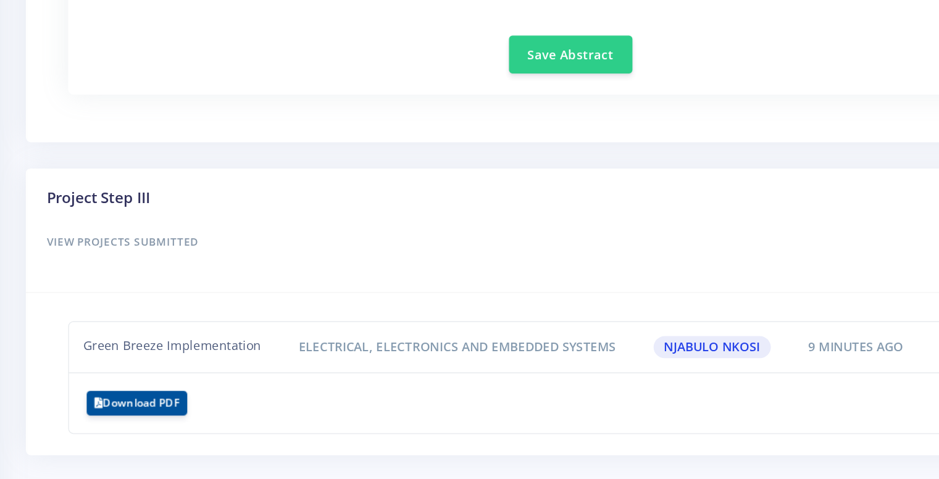
click at [322, 353] on div "Green Breeze Implementation" at bounding box center [275, 355] width 143 height 15
click at [409, 337] on li "Green Breeze Implementation Electrical, Electronics and Embedded Systems Njabul…" at bounding box center [554, 355] width 703 height 36
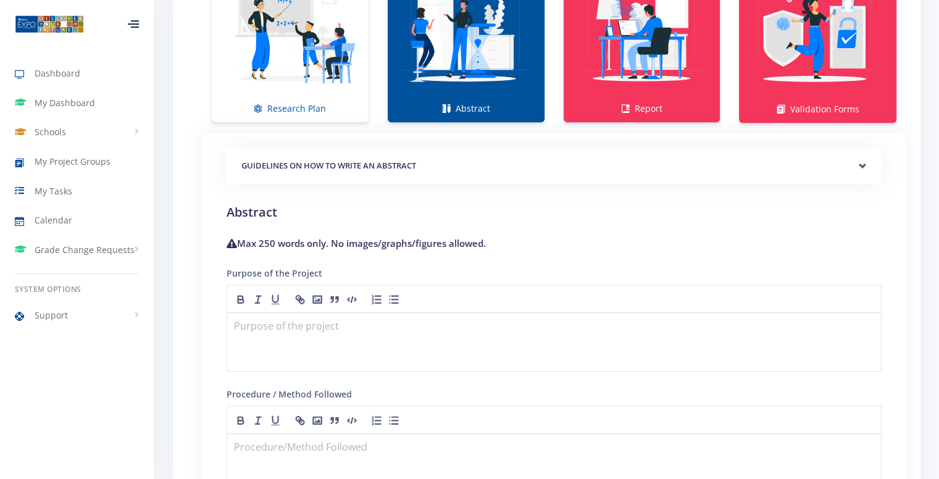
scroll to position [783, 0]
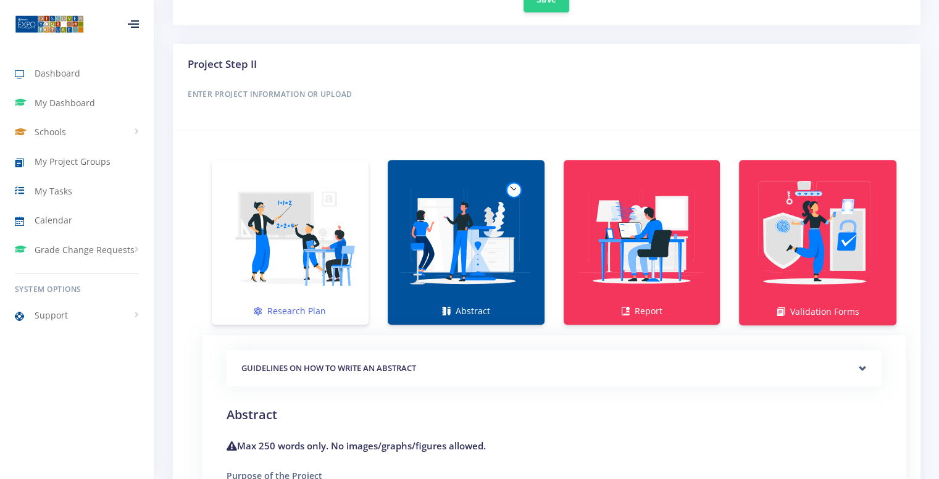
click at [313, 261] on img at bounding box center [290, 235] width 137 height 137
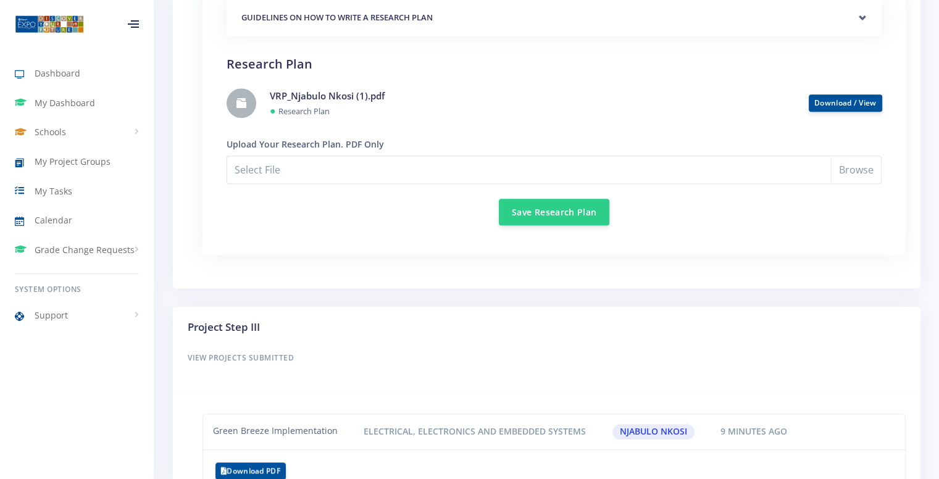
scroll to position [1133, 0]
click at [540, 206] on button "Save Research Plan" at bounding box center [554, 212] width 111 height 27
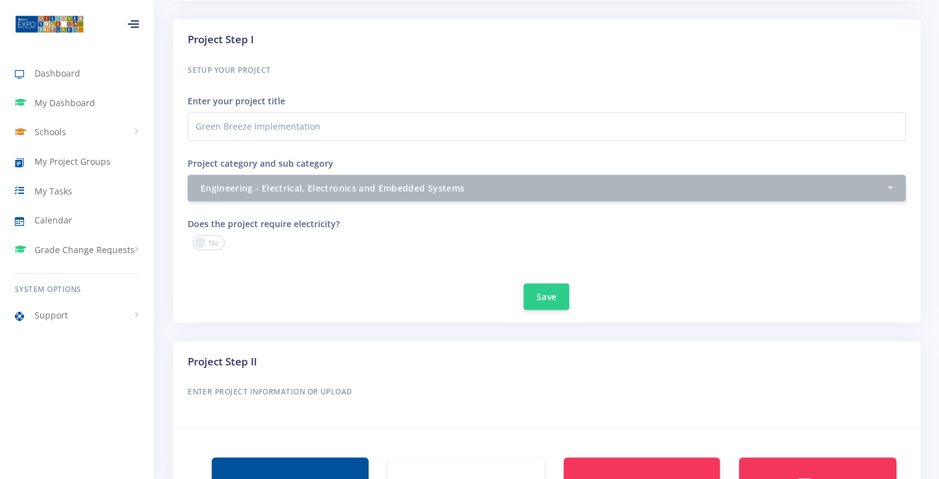
scroll to position [472, 0]
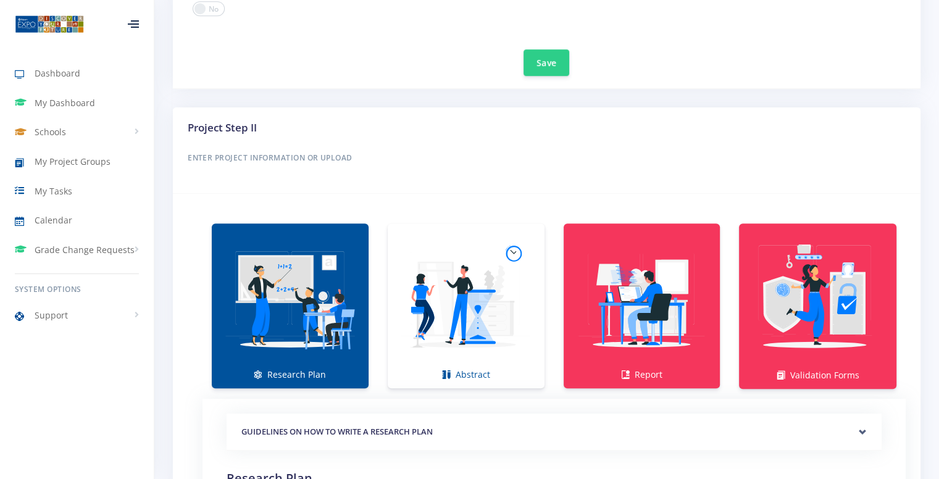
click at [484, 304] on img at bounding box center [466, 299] width 137 height 137
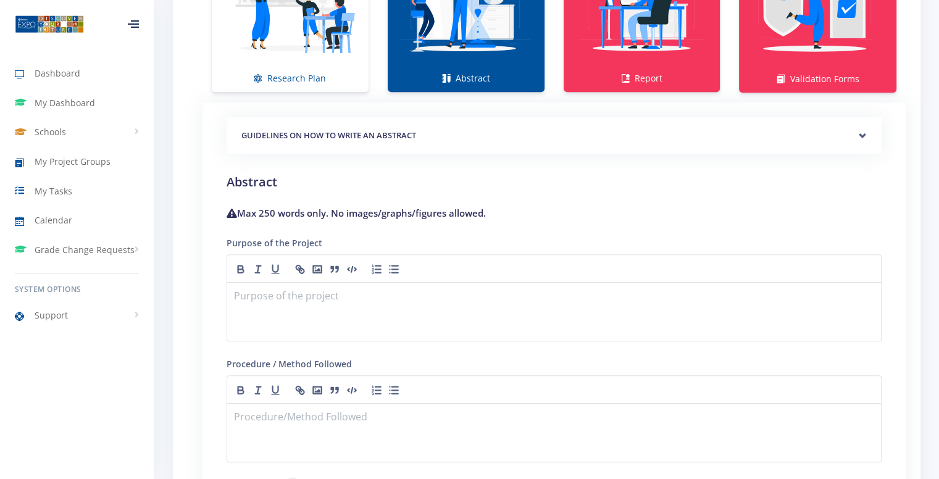
scroll to position [977, 0]
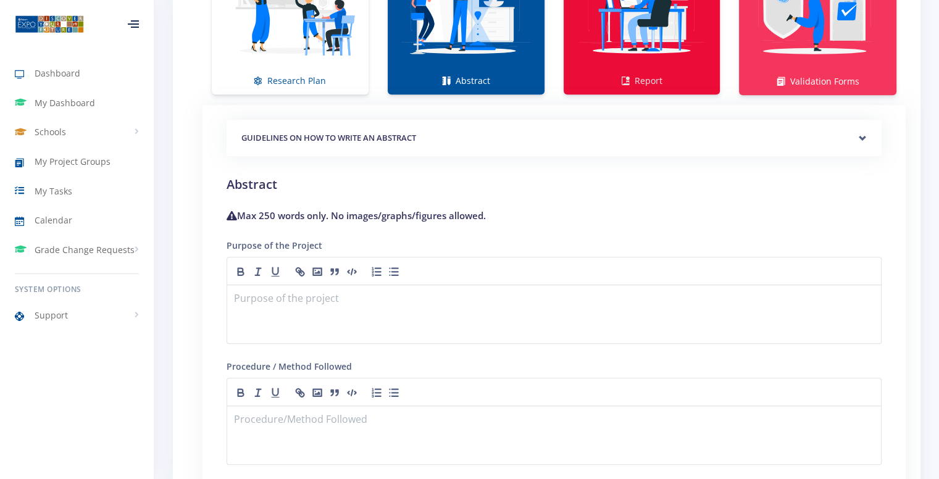
click at [628, 41] on img at bounding box center [642, 5] width 137 height 137
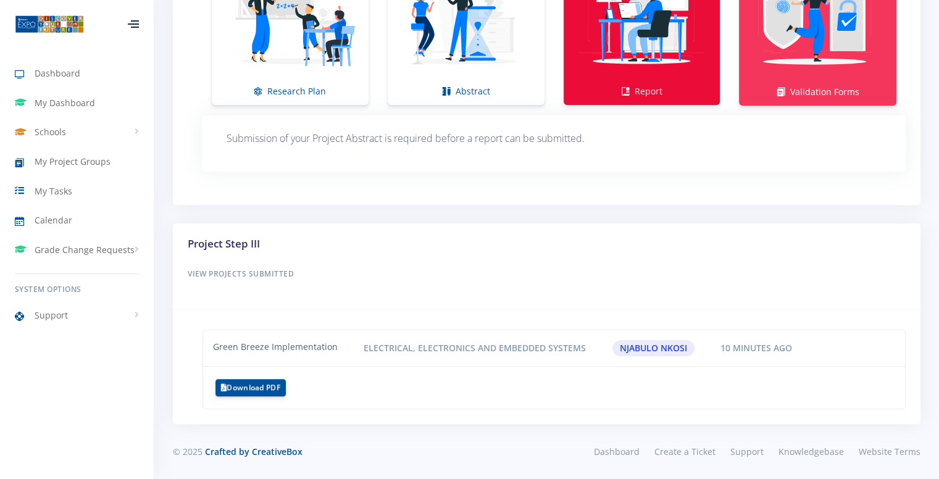
scroll to position [962, 0]
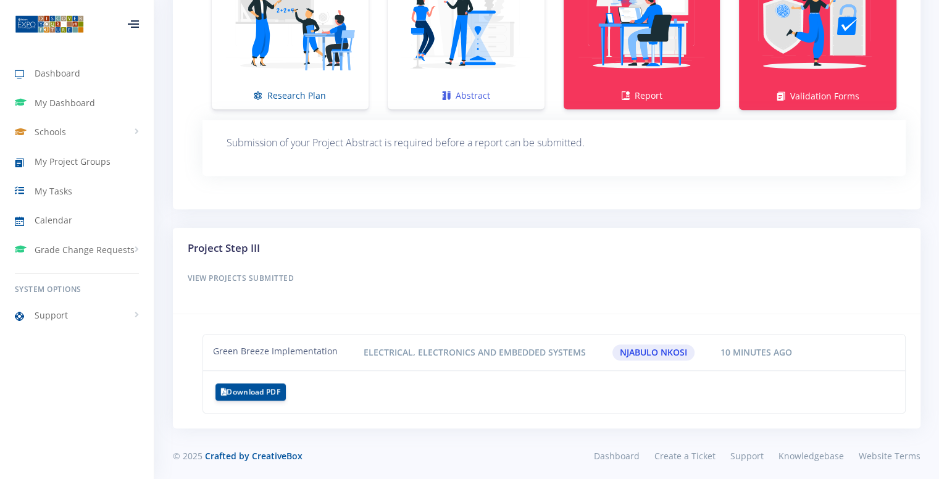
click at [484, 43] on img at bounding box center [466, 20] width 137 height 137
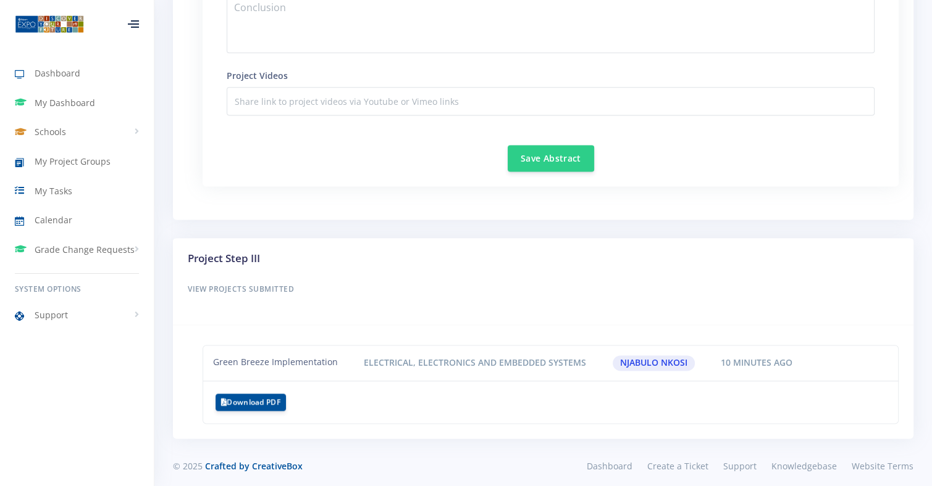
scroll to position [1632, 0]
click at [540, 146] on button "Save Abstract" at bounding box center [550, 157] width 86 height 27
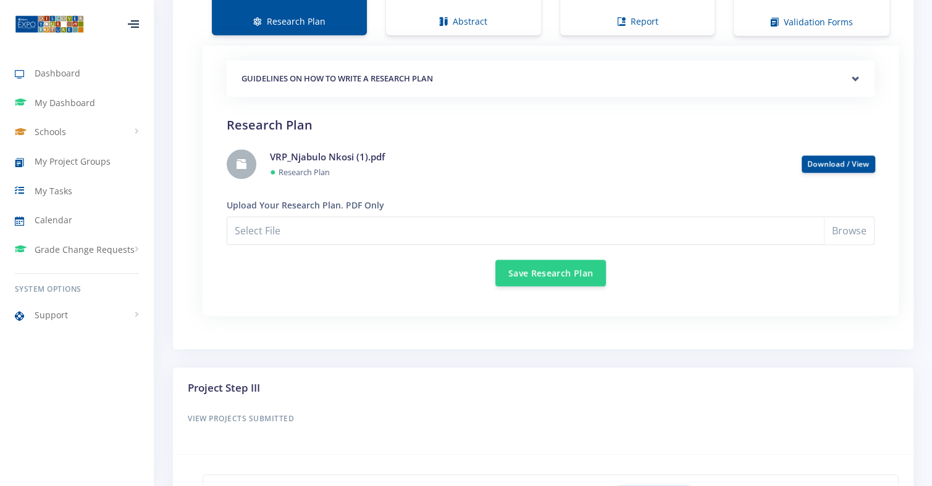
scroll to position [1036, 0]
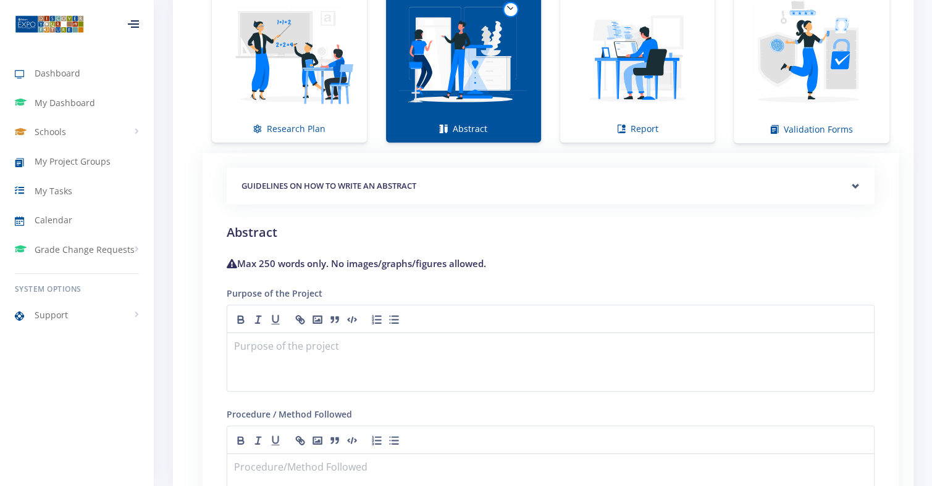
scroll to position [928, 0]
click at [294, 356] on div at bounding box center [551, 361] width 648 height 59
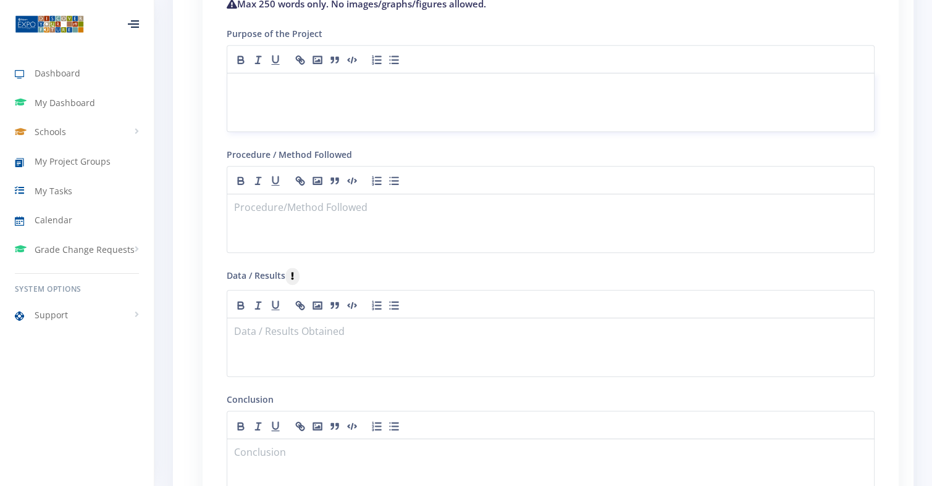
scroll to position [1178, 0]
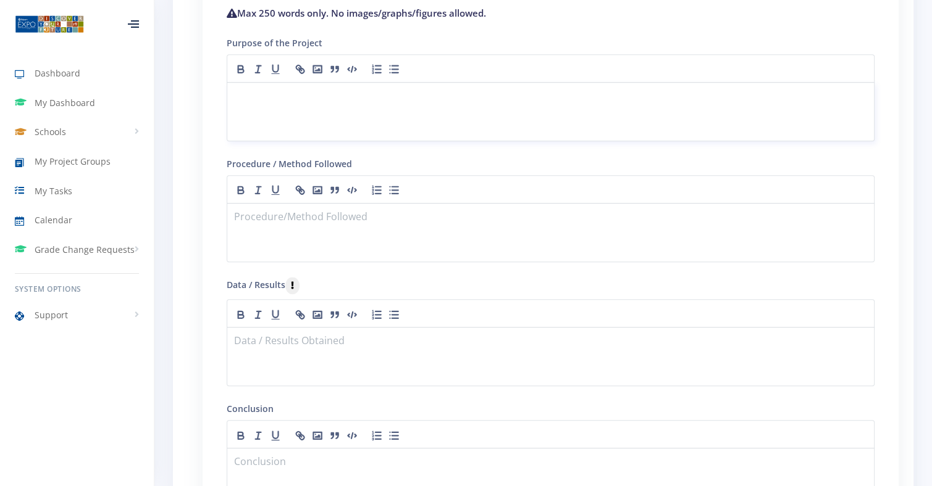
click at [325, 121] on div at bounding box center [551, 111] width 648 height 59
paste div
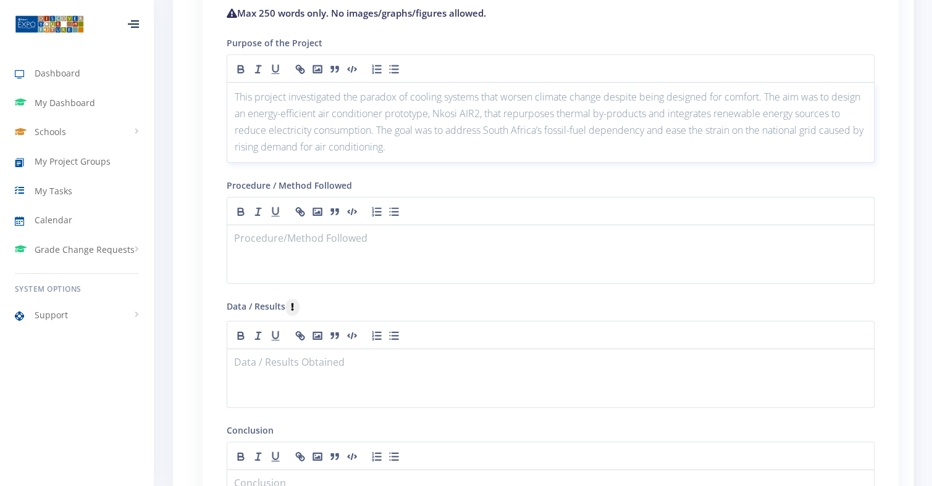
scroll to position [1220, 0]
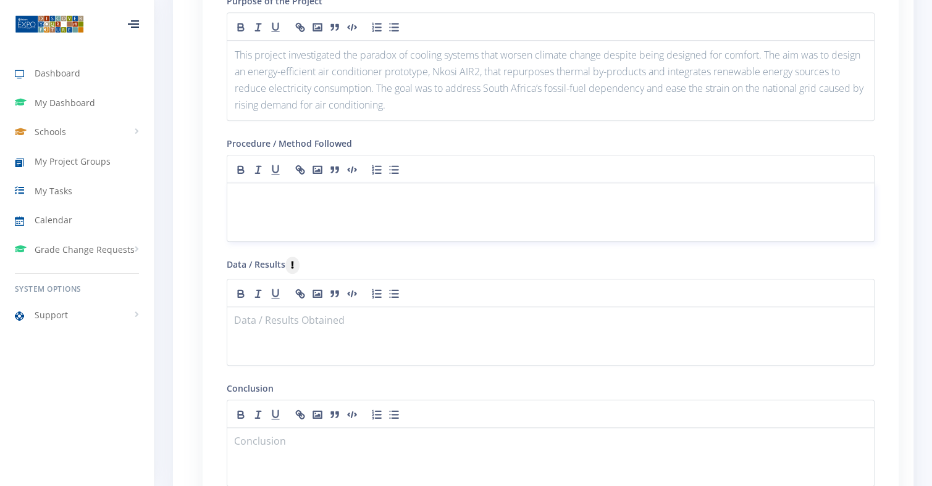
click at [301, 206] on div at bounding box center [551, 212] width 648 height 59
click at [349, 208] on div at bounding box center [551, 212] width 648 height 59
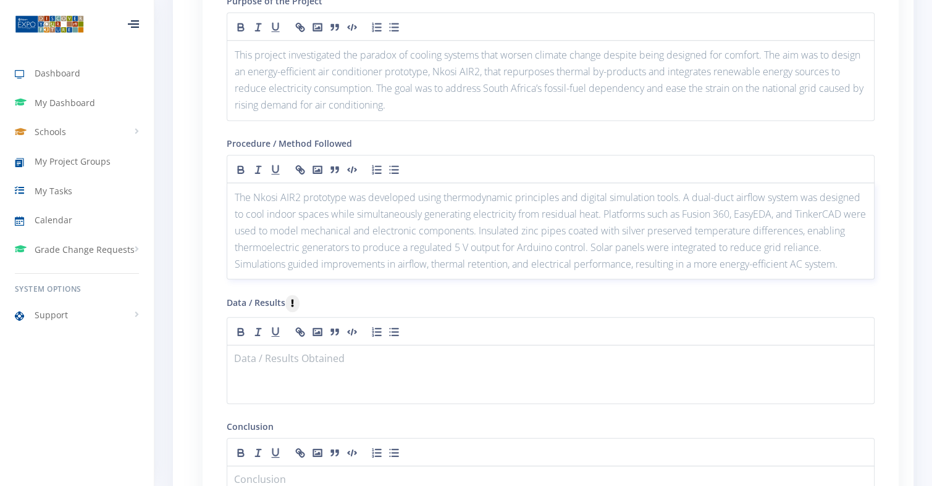
scroll to position [1397, 0]
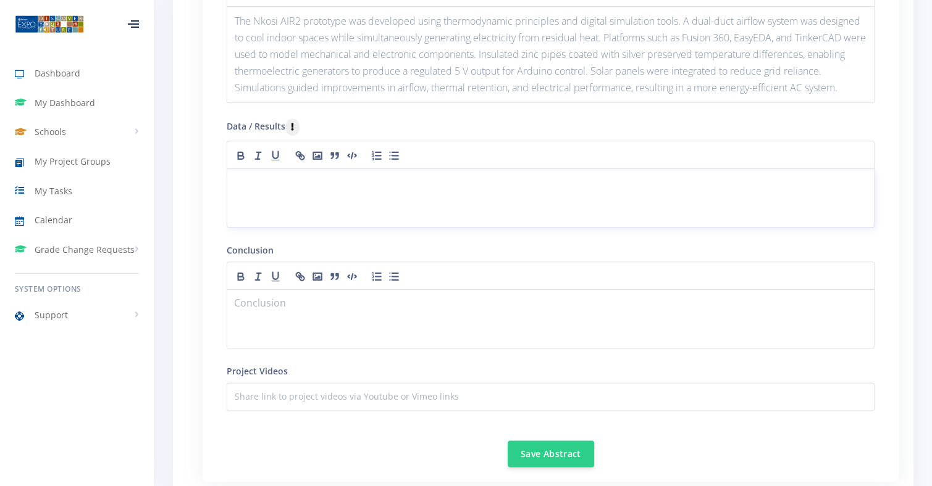
click at [325, 206] on div at bounding box center [551, 198] width 648 height 59
click at [406, 221] on div at bounding box center [551, 198] width 648 height 59
paste div
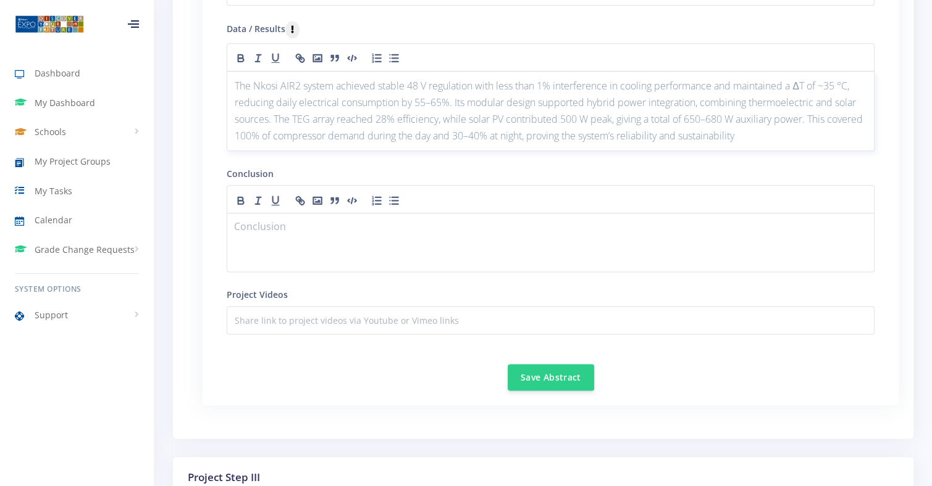
scroll to position [1498, 0]
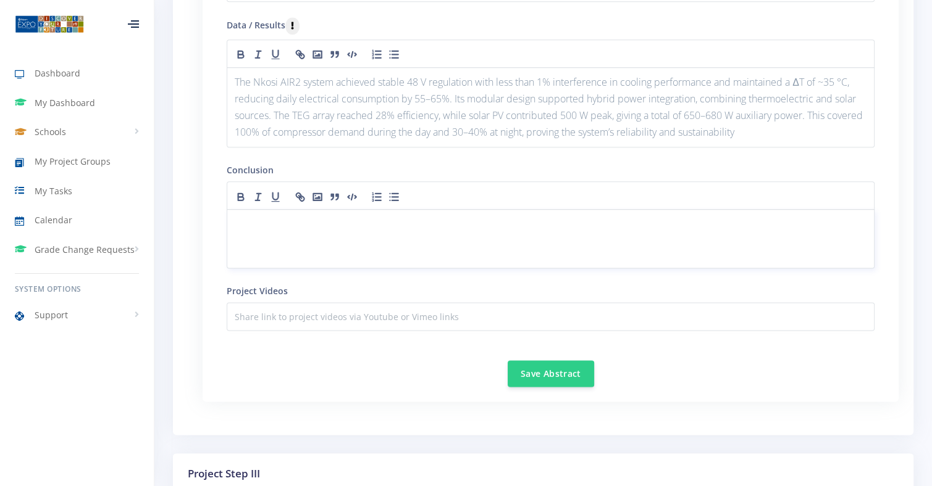
click at [354, 225] on div at bounding box center [551, 238] width 648 height 59
click at [409, 230] on p at bounding box center [551, 224] width 632 height 17
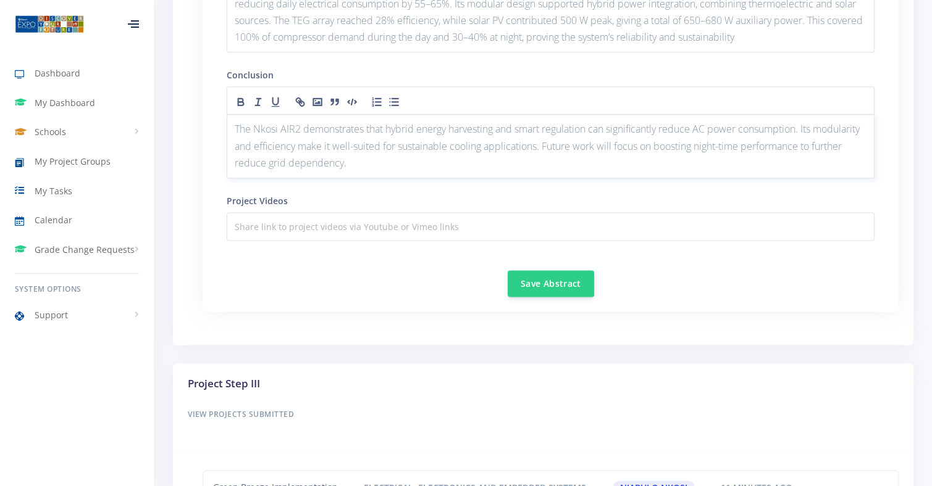
scroll to position [1599, 0]
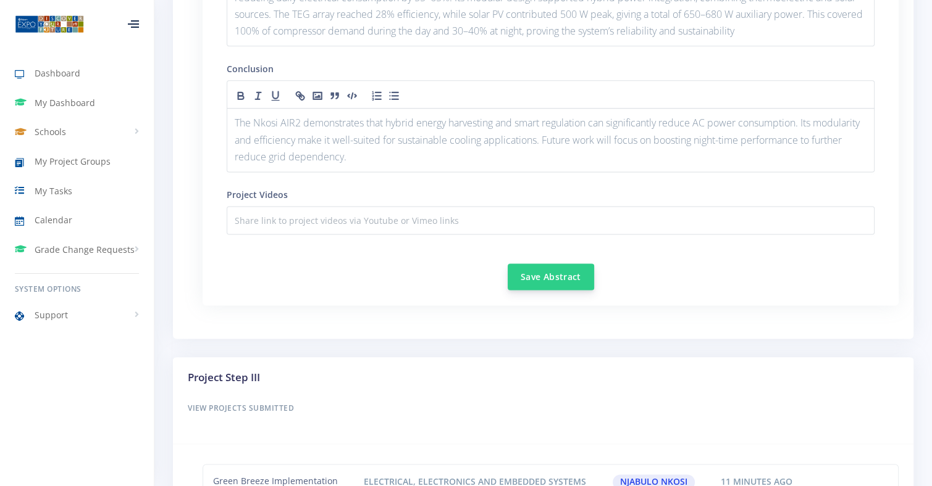
click at [561, 290] on button "Save Abstract" at bounding box center [550, 277] width 86 height 27
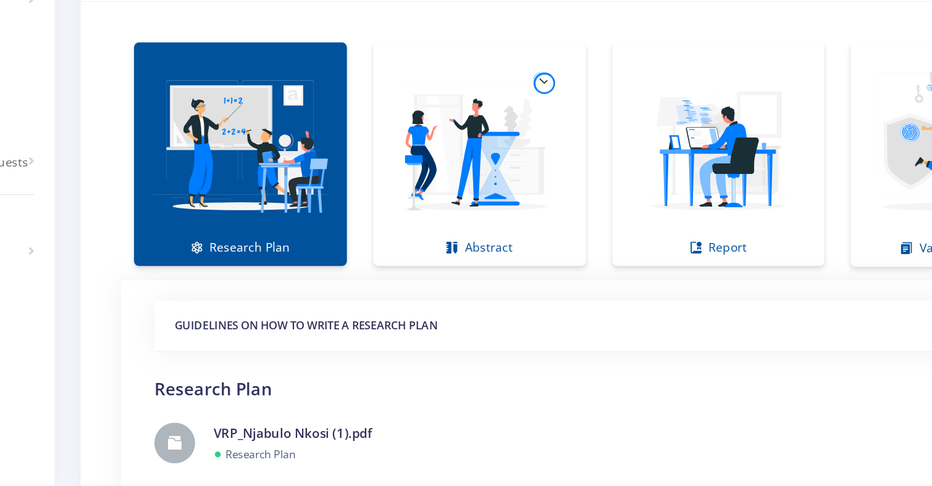
scroll to position [780, 0]
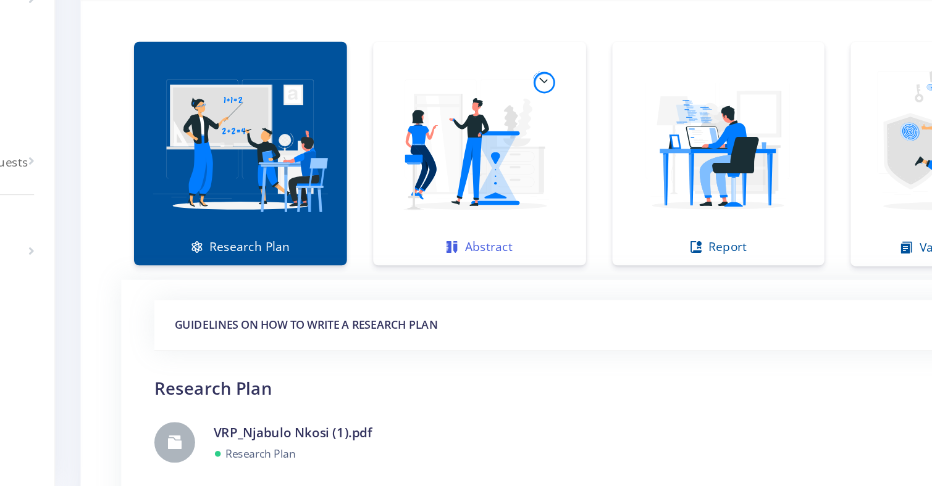
click at [475, 250] on img at bounding box center [463, 237] width 135 height 135
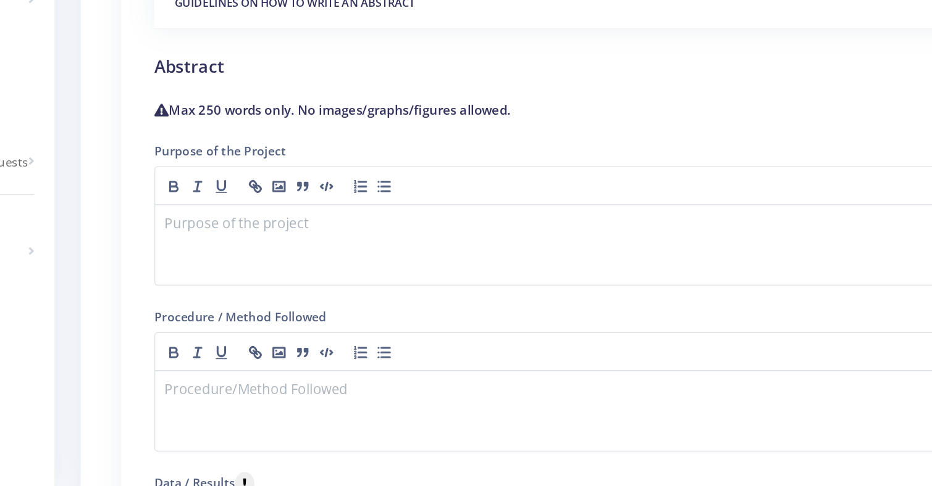
scroll to position [1017, 0]
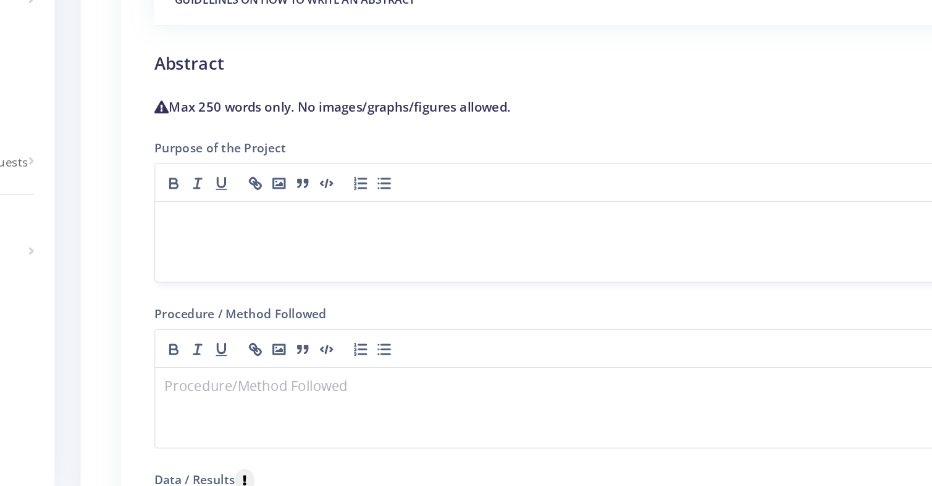
click at [330, 320] on div at bounding box center [551, 307] width 648 height 59
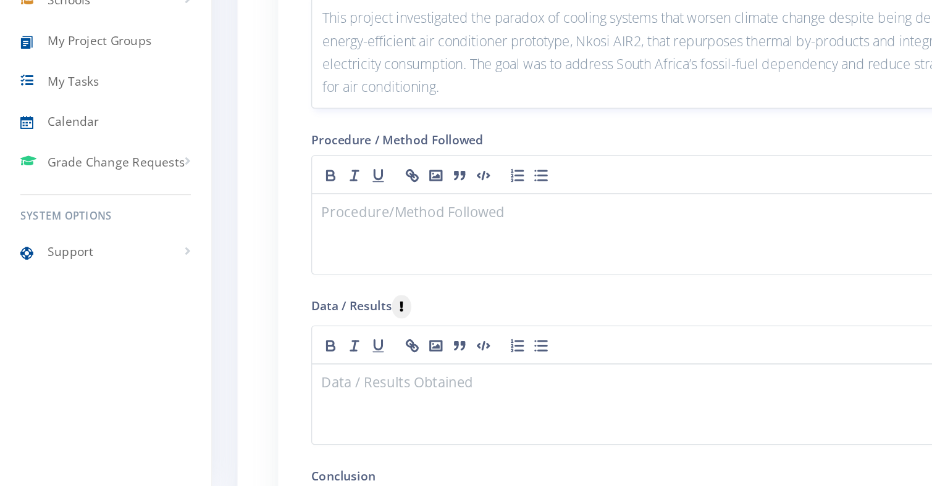
scroll to position [1167, 0]
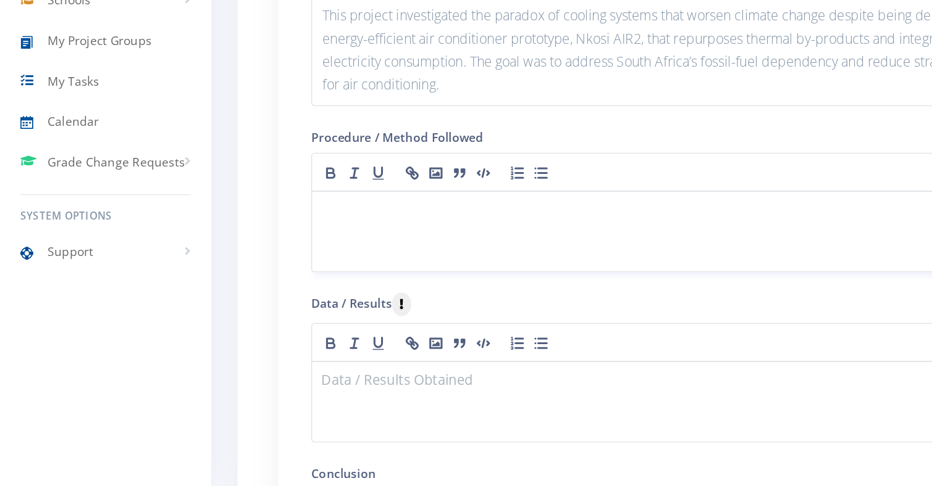
click at [308, 306] on div at bounding box center [551, 300] width 648 height 59
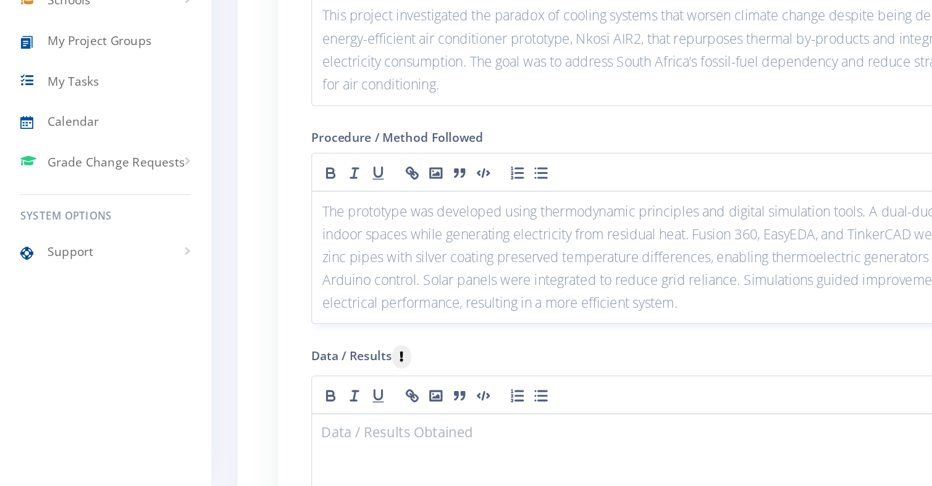
scroll to position [1388, 0]
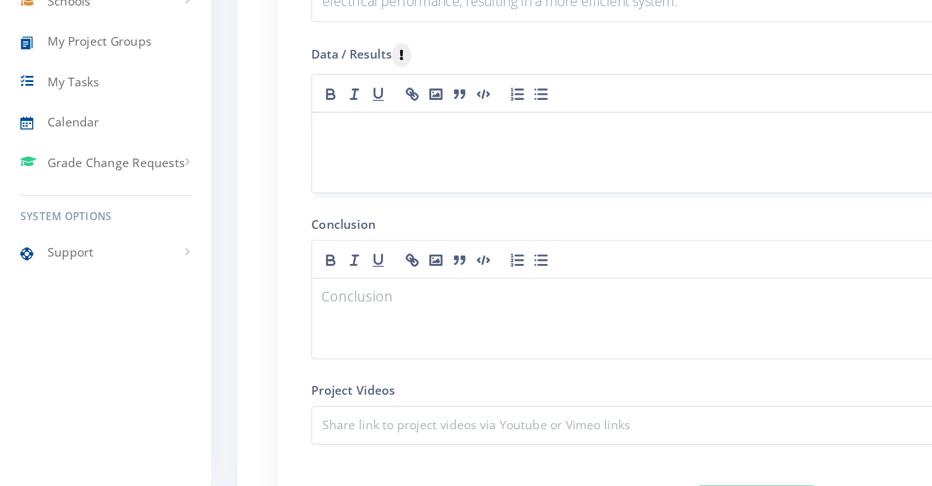
click at [277, 220] on p at bounding box center [551, 228] width 632 height 17
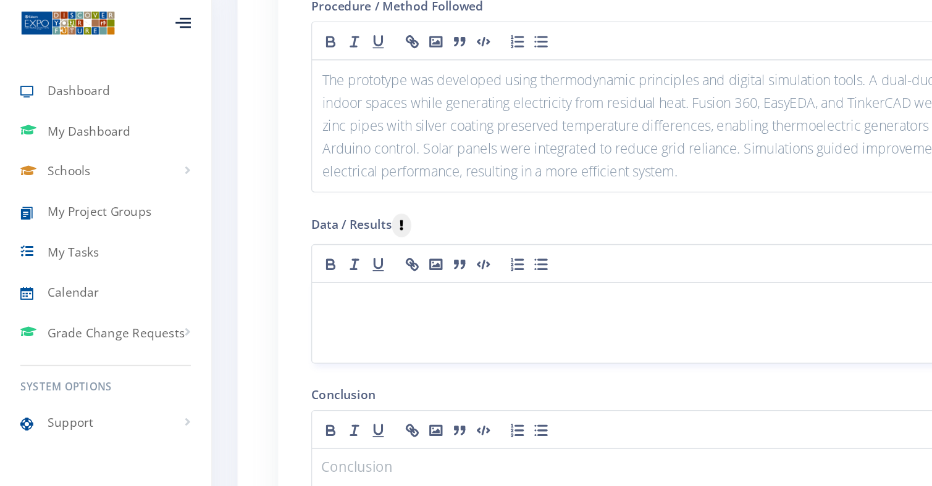
click at [353, 228] on p at bounding box center [551, 228] width 632 height 17
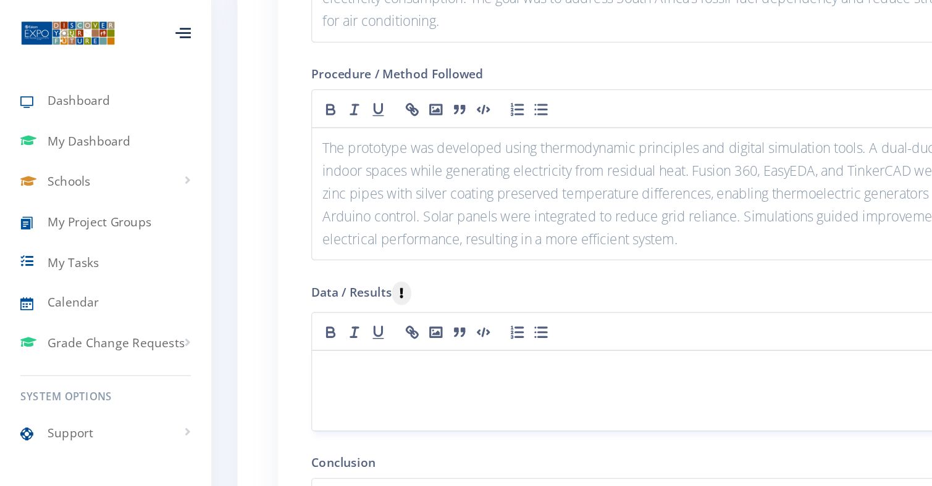
scroll to position [1346, 0]
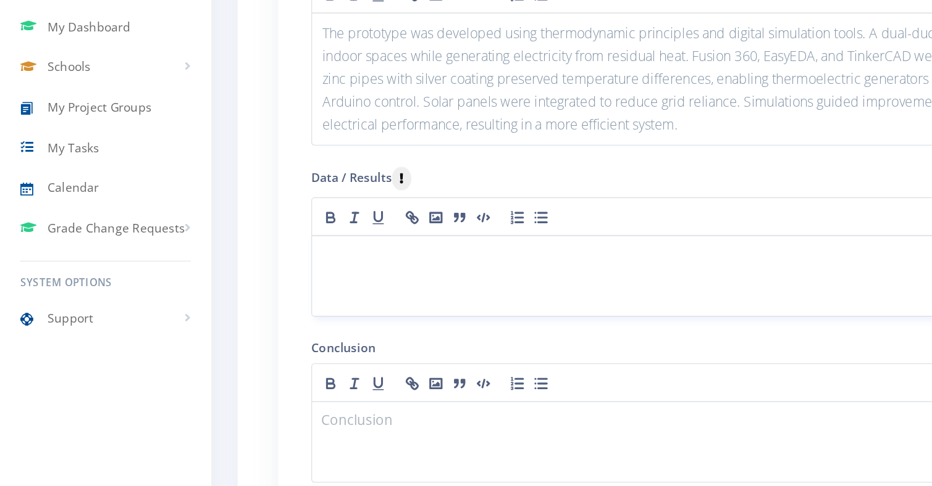
click at [291, 287] on div at bounding box center [551, 284] width 648 height 59
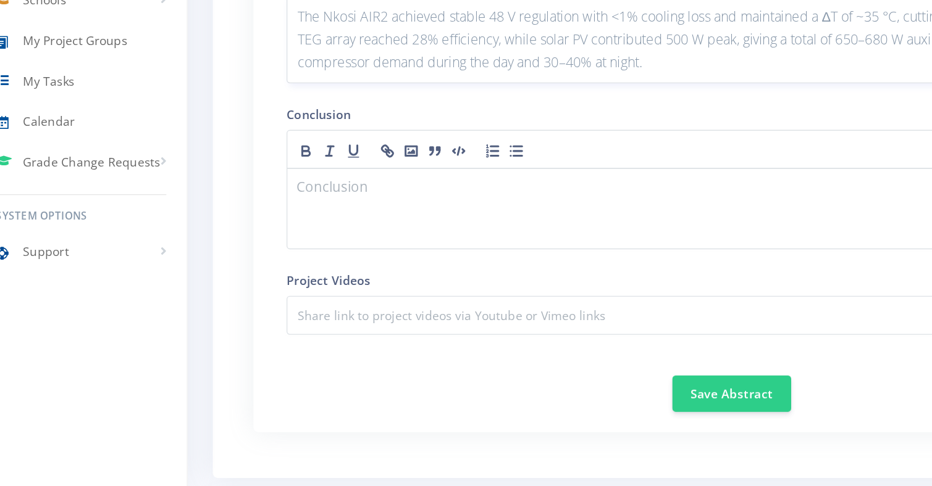
scroll to position [1474, 0]
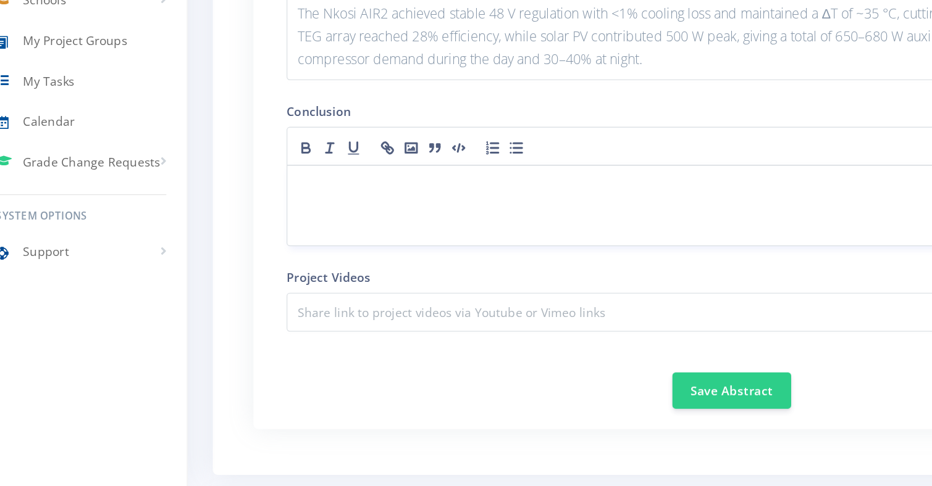
click at [284, 262] on p at bounding box center [551, 267] width 632 height 17
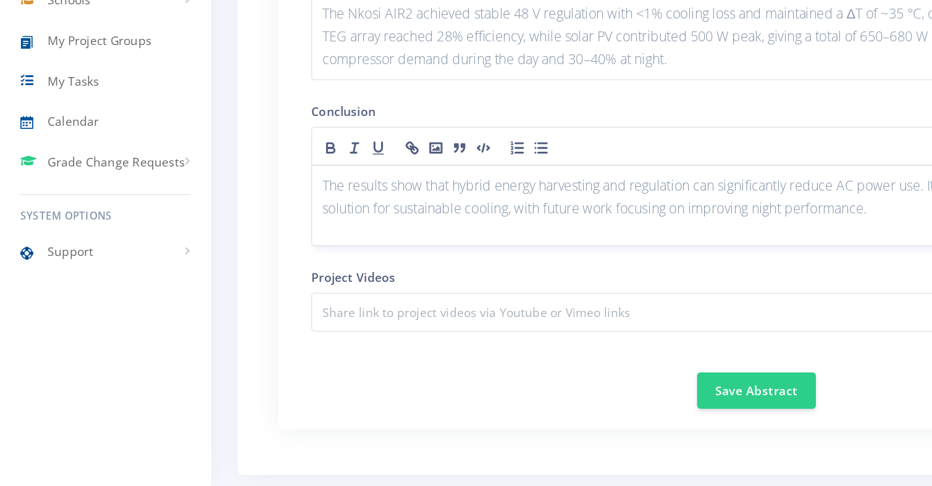
scroll to position [0, 0]
click at [531, 403] on button "Save Abstract" at bounding box center [550, 416] width 86 height 27
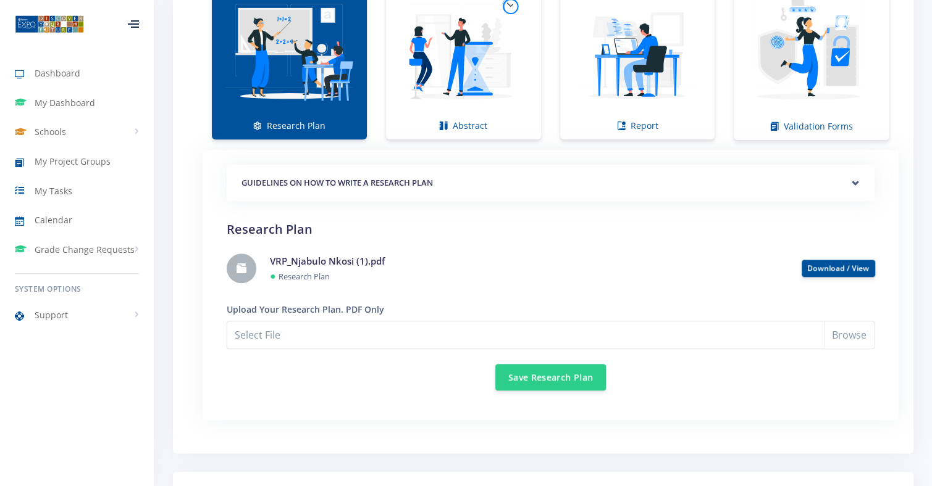
scroll to position [931, 0]
click at [498, 80] on img at bounding box center [463, 50] width 135 height 135
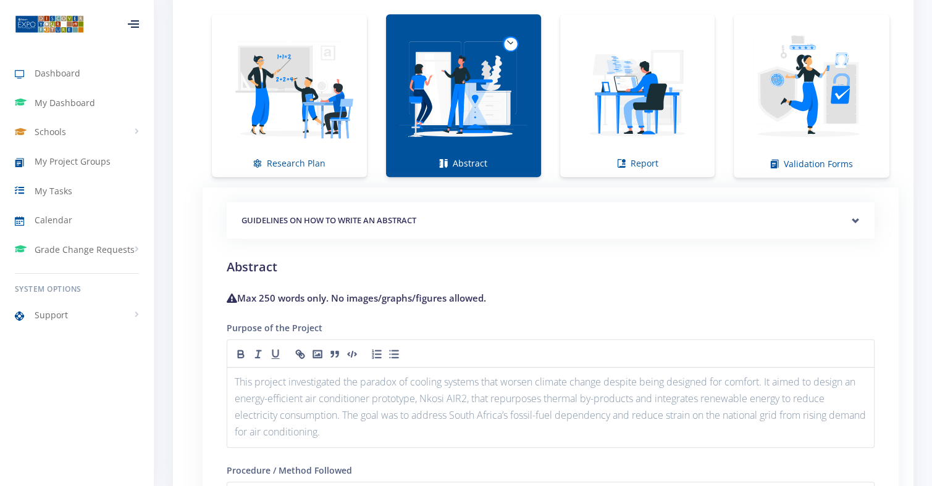
scroll to position [891, 0]
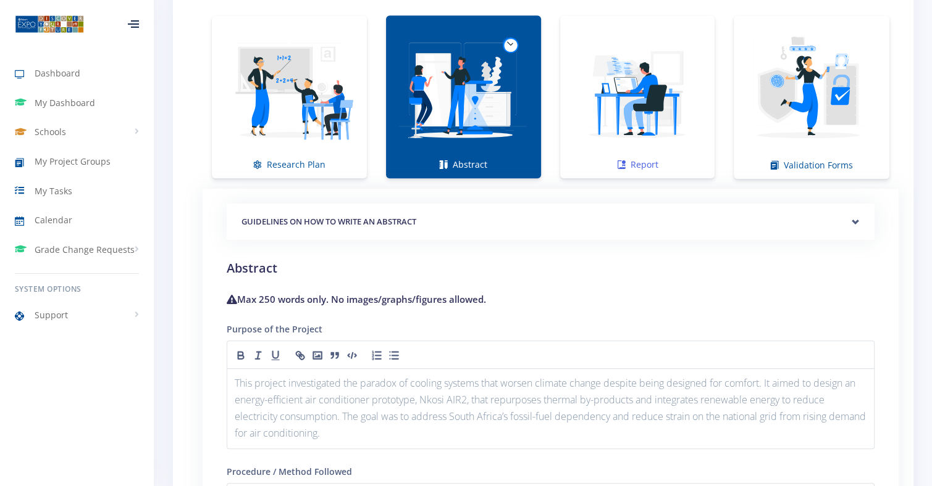
click at [619, 109] on img at bounding box center [637, 90] width 135 height 135
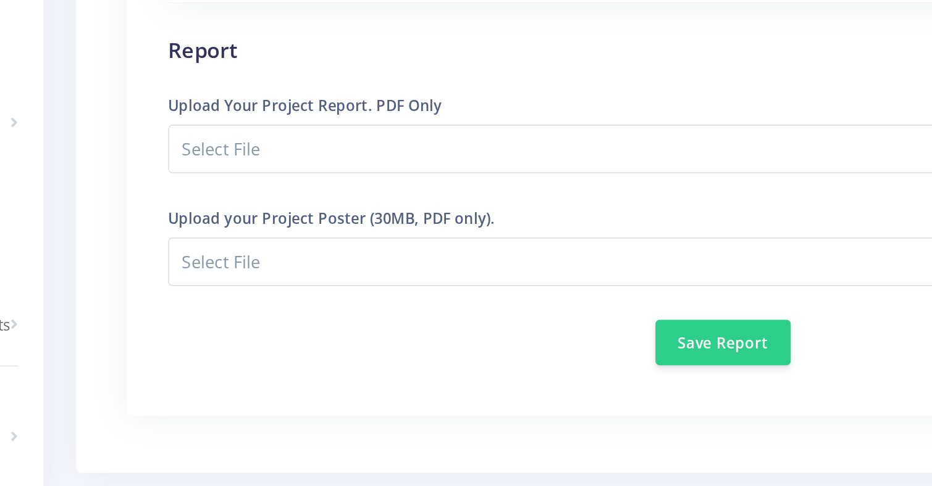
scroll to position [1071, 0]
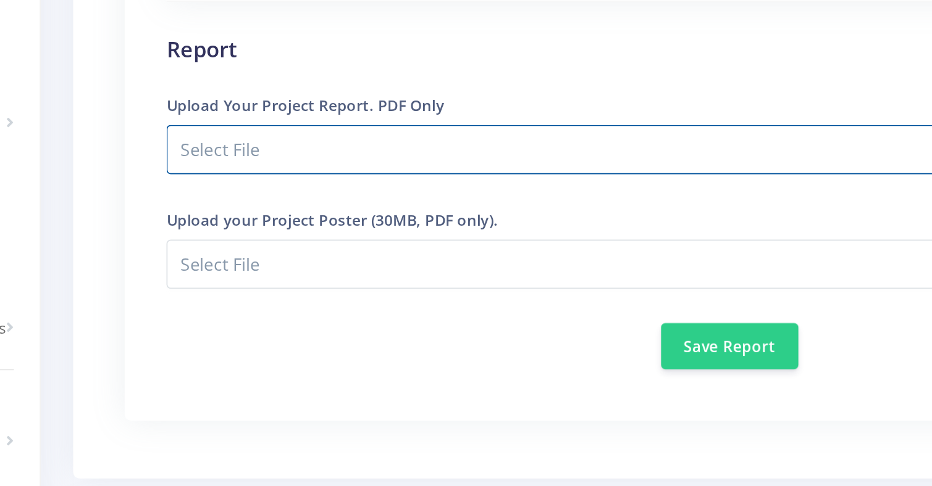
click at [308, 143] on input "Select File" at bounding box center [551, 147] width 648 height 28
type input "C:\fakepath\Document 6 (1).pdf"
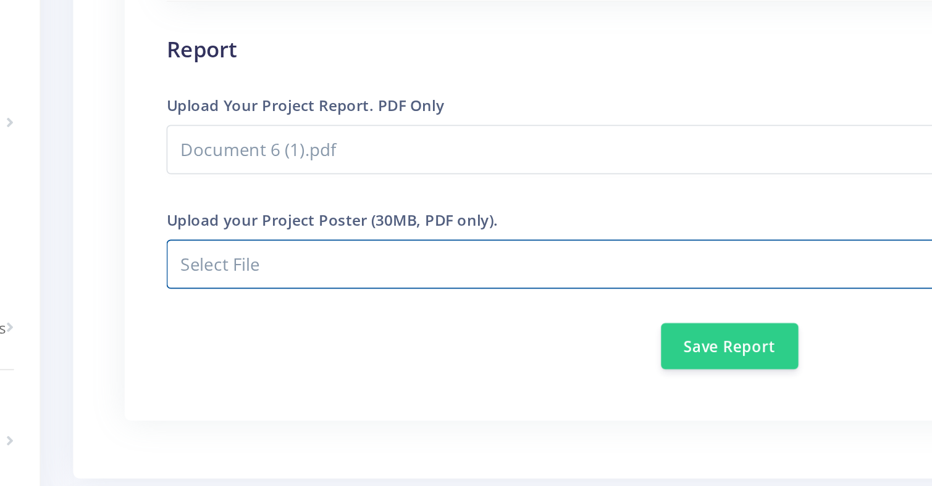
click at [388, 216] on input "Document 6 (1).pdf" at bounding box center [551, 213] width 648 height 28
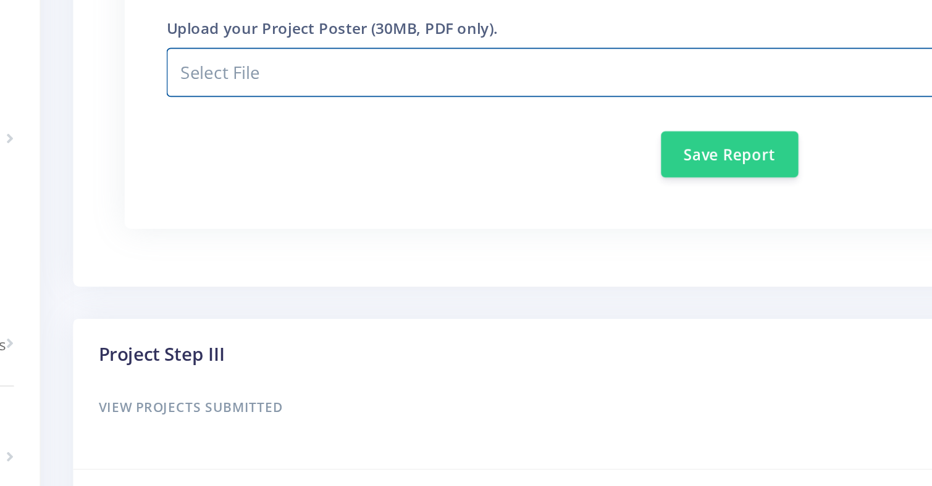
scroll to position [1190, 0]
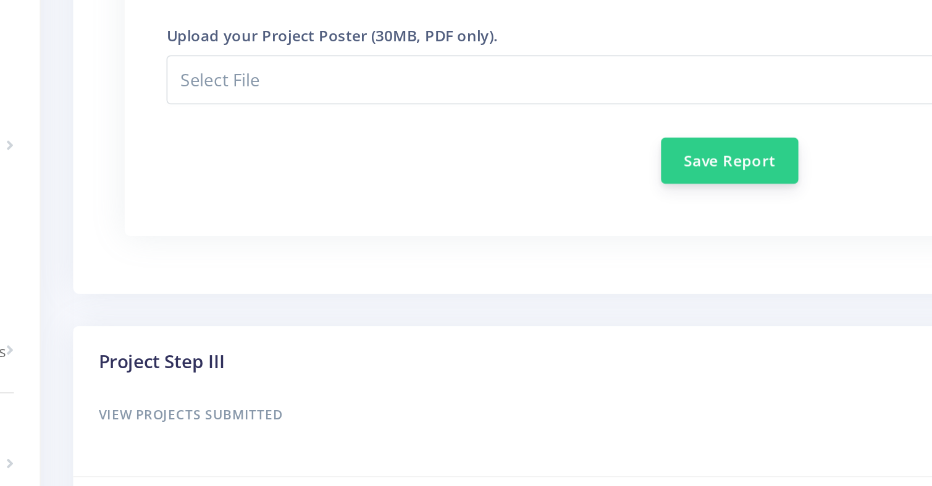
click at [528, 148] on button "Save Report" at bounding box center [550, 140] width 79 height 27
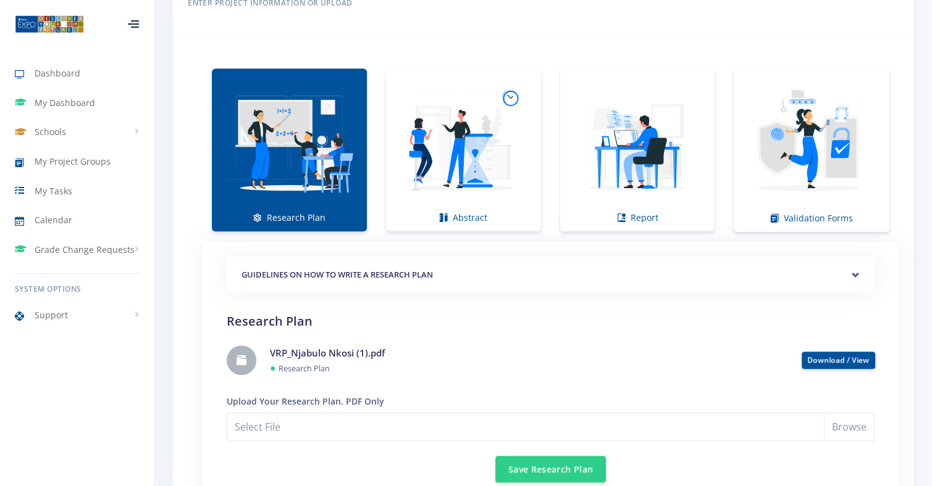
scroll to position [840, 0]
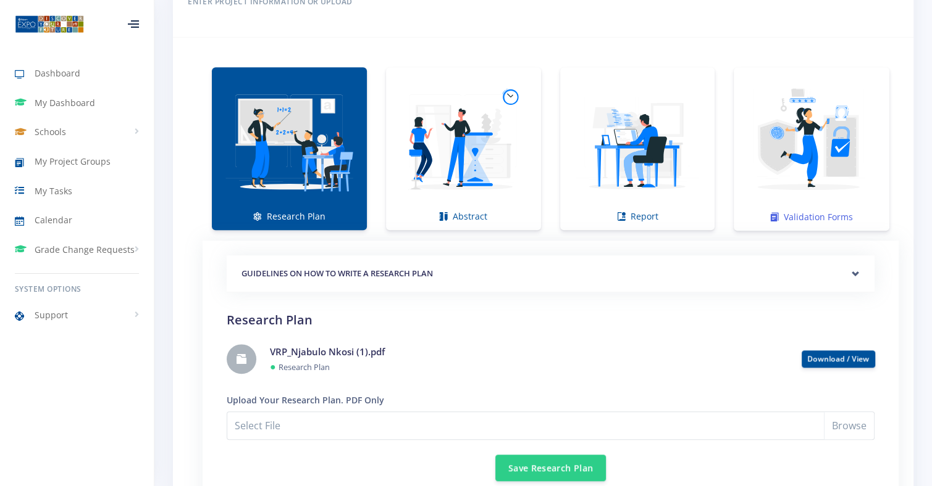
click at [756, 170] on img at bounding box center [811, 143] width 136 height 136
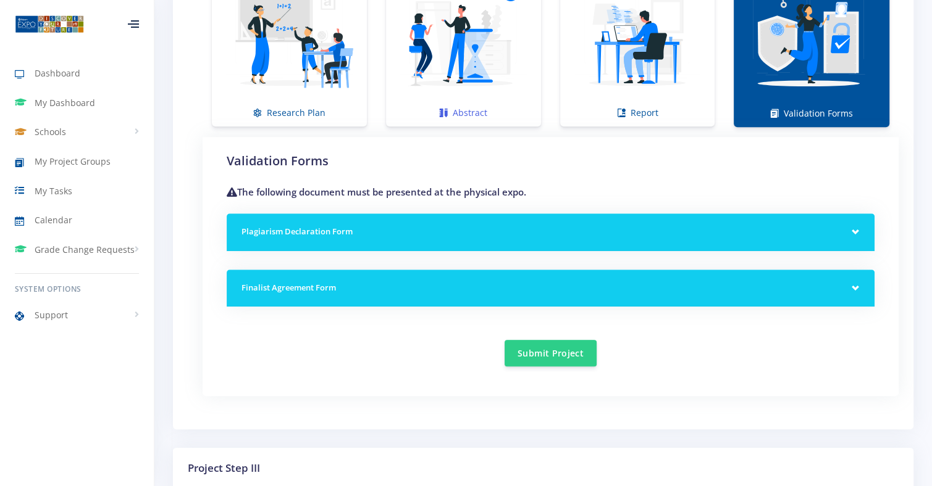
scroll to position [947, 0]
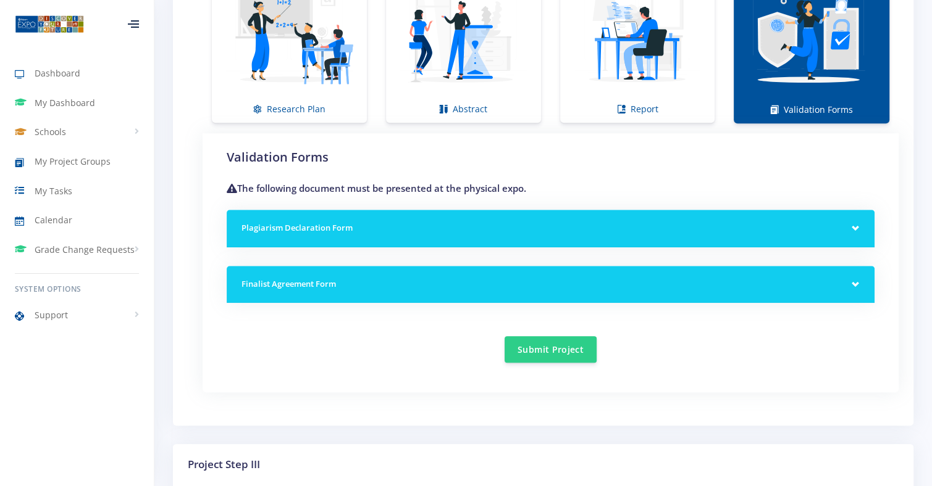
click at [437, 196] on div "Validation Forms The following document must be presented at the physical expo.…" at bounding box center [551, 255] width 648 height 215
click at [432, 213] on div "Plagiarism Declaration Form" at bounding box center [551, 229] width 648 height 38
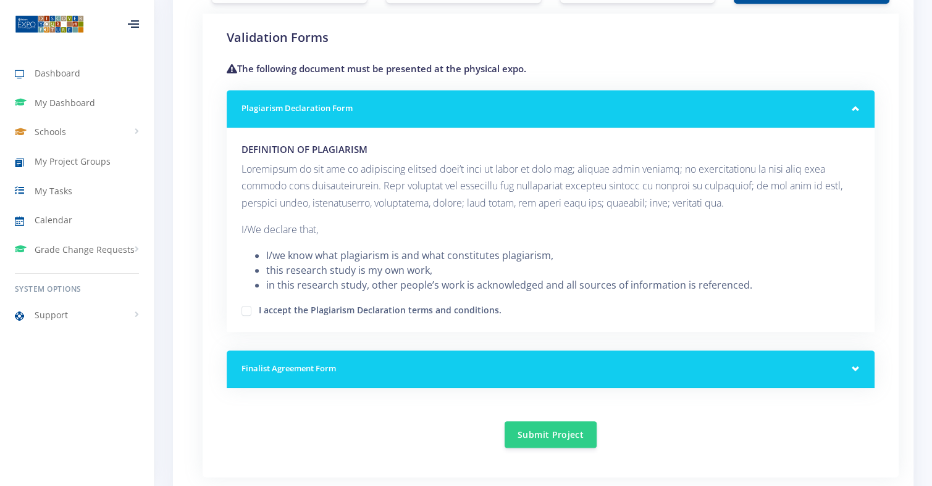
scroll to position [1079, 0]
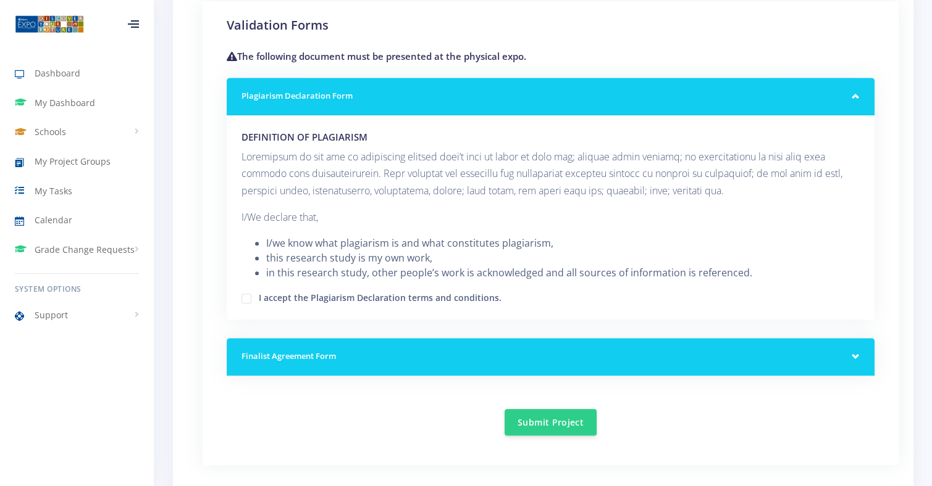
click at [247, 290] on div "I accept the Plagiarism Declaration terms and conditions." at bounding box center [550, 297] width 618 height 15
click at [248, 301] on div "I accept the Plagiarism Declaration terms and conditions." at bounding box center [550, 297] width 618 height 15
click at [259, 294] on label "I accept the Plagiarism Declaration terms and conditions." at bounding box center [380, 296] width 243 height 10
click at [259, 294] on input "I accept the Plagiarism Declaration terms and conditions." at bounding box center [263, 294] width 8 height 8
checkbox input "true"
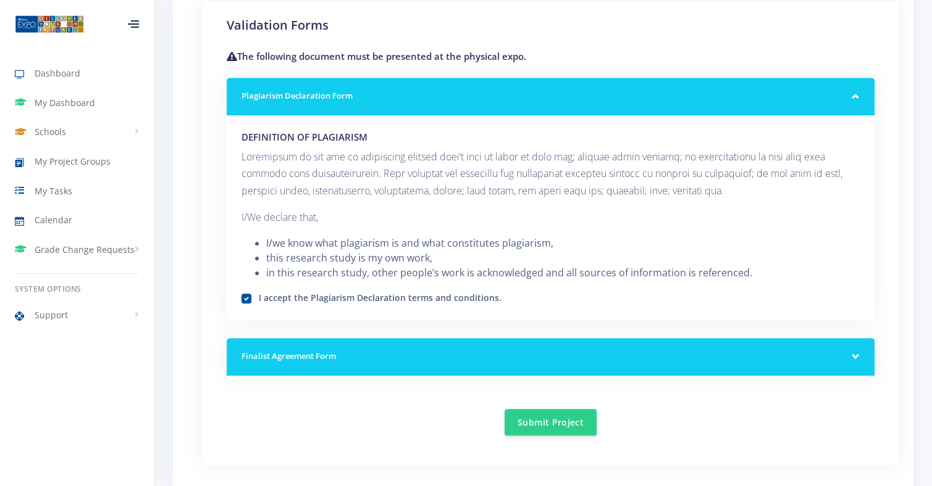
click at [298, 344] on div "Finalist Agreement Form" at bounding box center [551, 357] width 648 height 38
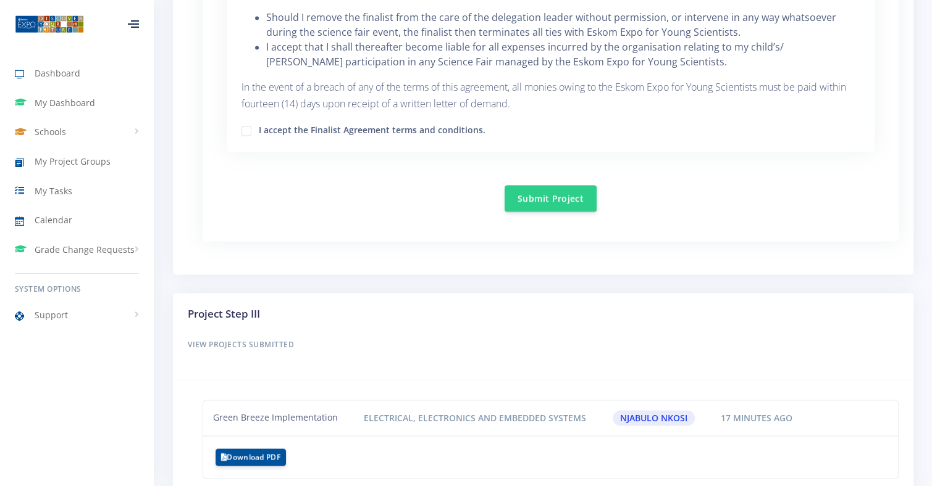
scroll to position [2042, 0]
click at [252, 122] on div "I accept the Finalist Agreement terms and conditions." at bounding box center [550, 129] width 618 height 15
click at [259, 123] on label "I accept the Finalist Agreement terms and conditions." at bounding box center [372, 128] width 227 height 10
click at [259, 122] on input "I accept the Finalist Agreement terms and conditions." at bounding box center [263, 126] width 8 height 8
checkbox input "true"
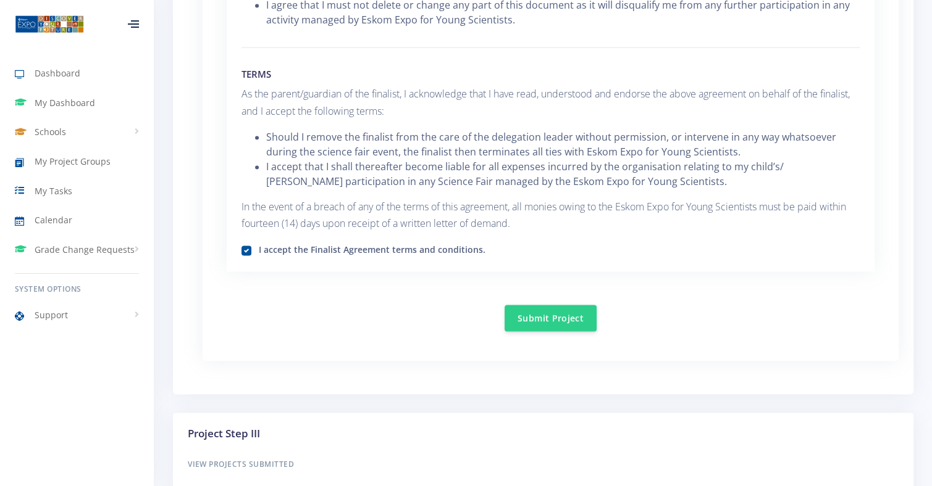
scroll to position [1945, 0]
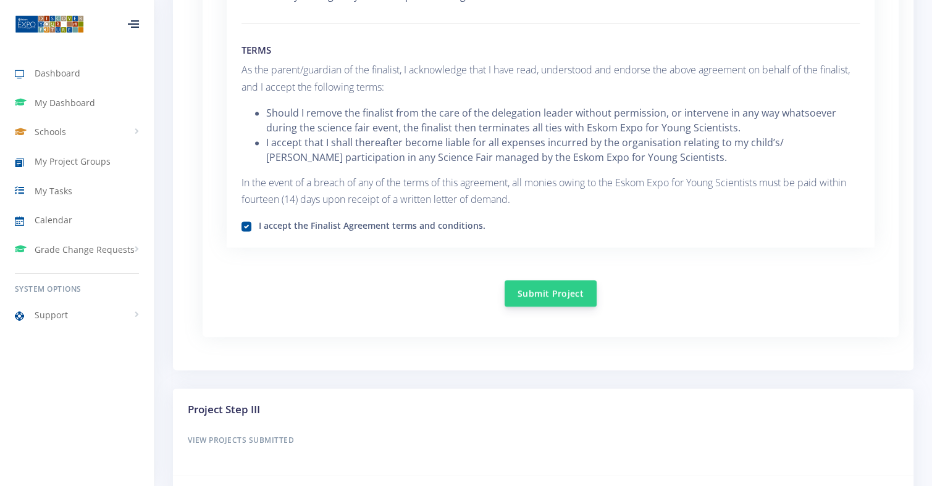
click at [562, 280] on button "Submit Project" at bounding box center [550, 293] width 92 height 27
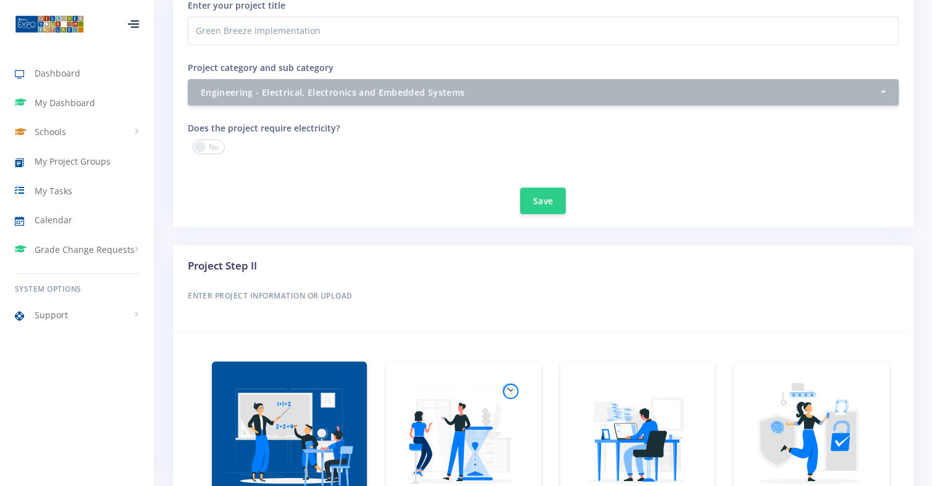
scroll to position [746, 0]
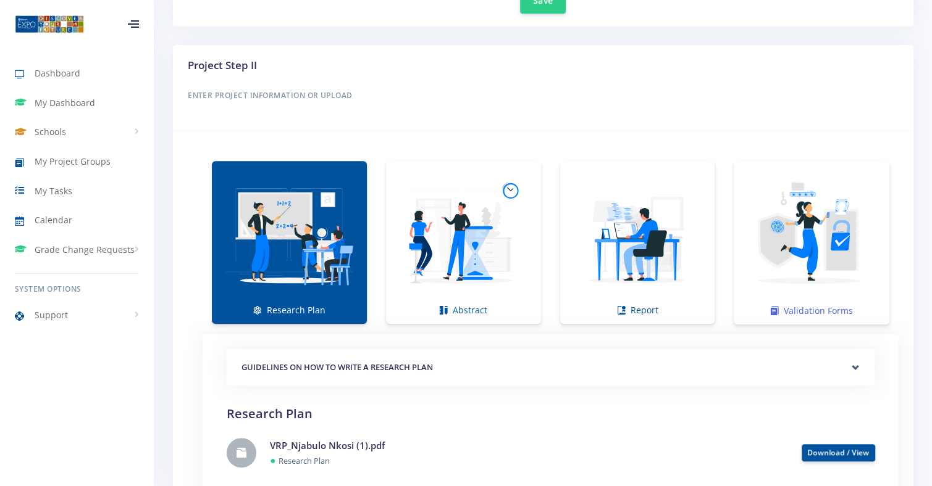
click at [880, 221] on link "Validation Forms" at bounding box center [811, 243] width 156 height 164
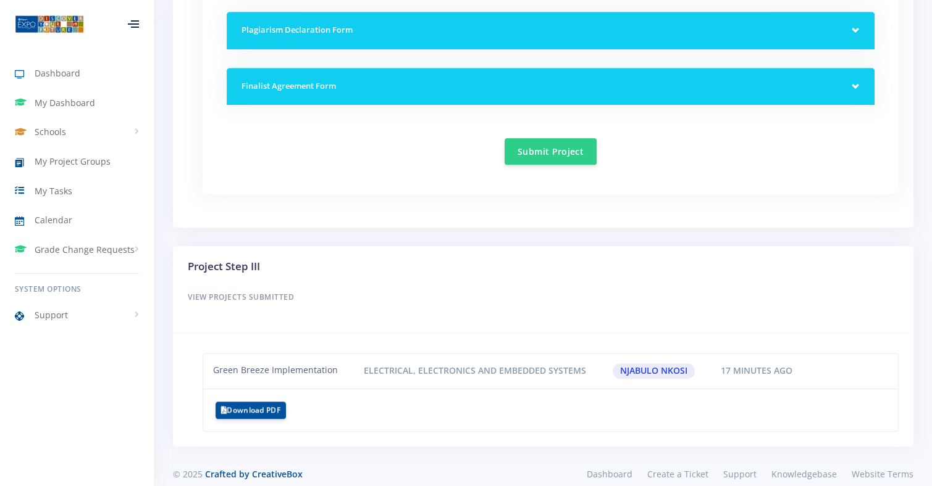
scroll to position [1144, 0]
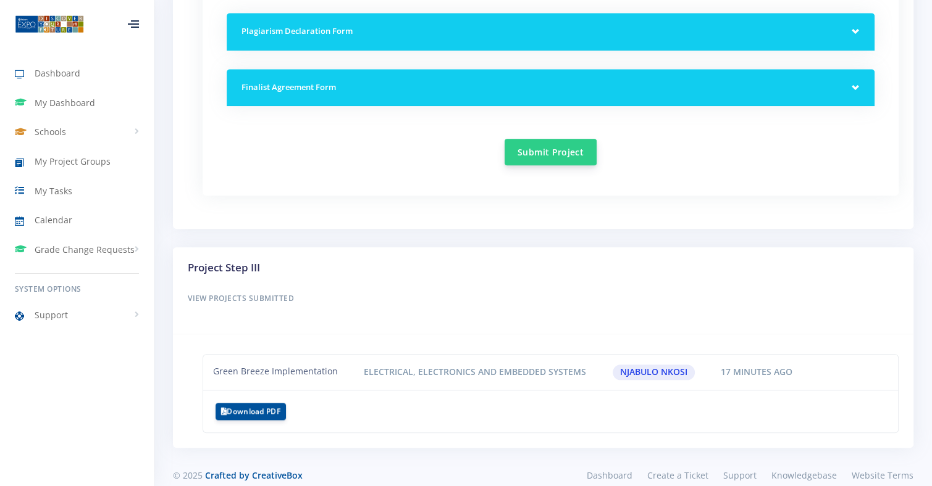
click at [550, 139] on button "Submit Project" at bounding box center [550, 152] width 92 height 27
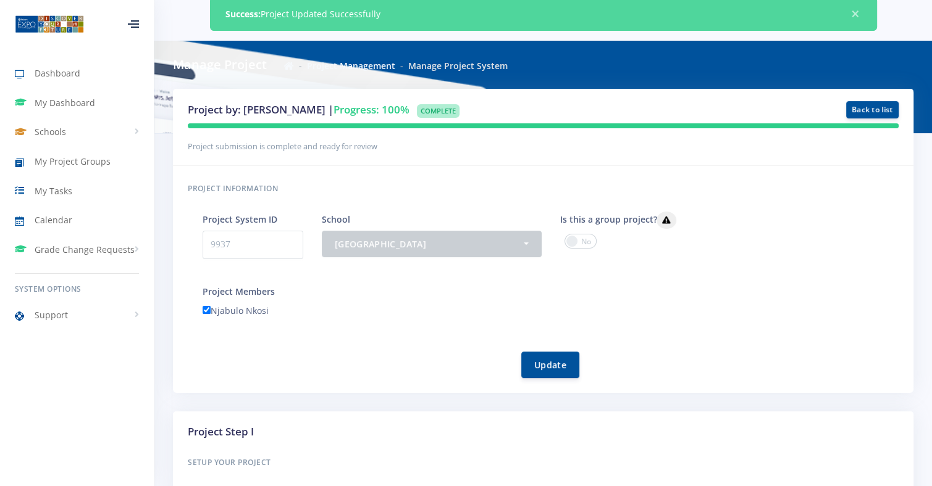
scroll to position [59, 0]
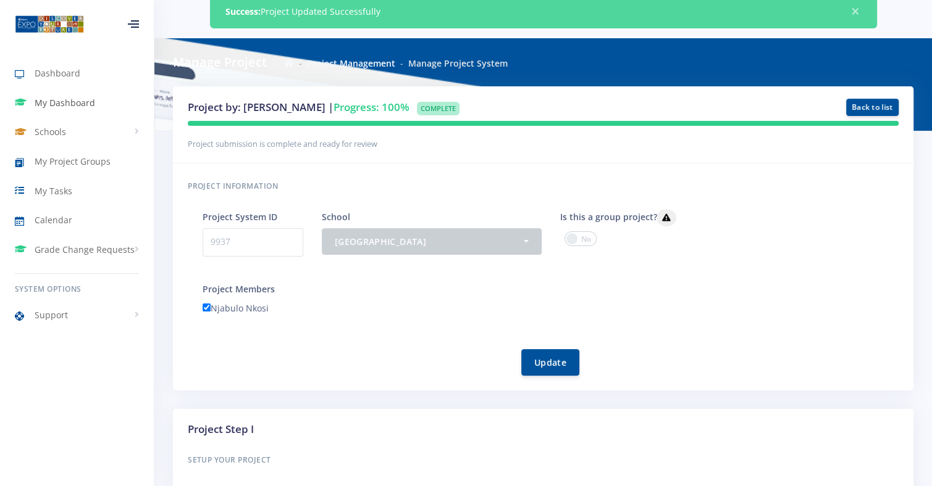
click at [85, 106] on span "My Dashboard" at bounding box center [65, 102] width 61 height 13
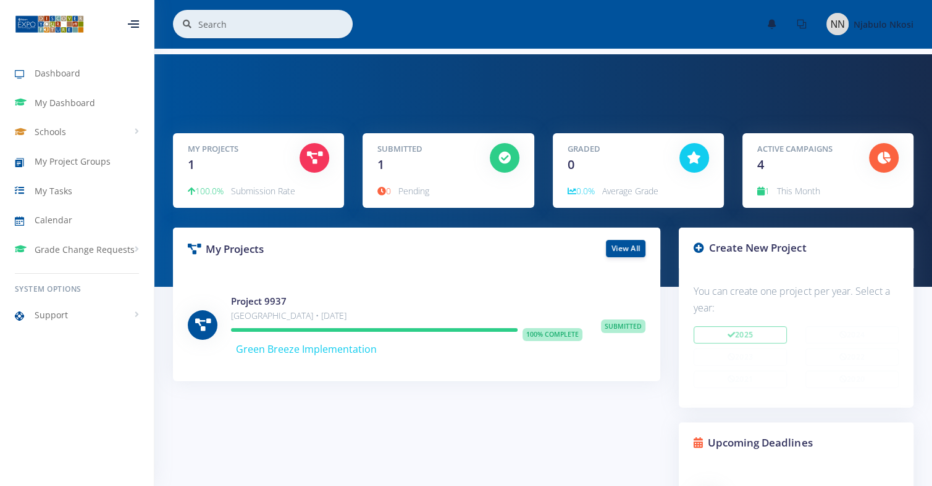
scroll to position [9, 9]
click at [278, 173] on div "My Projects 1 100.0% Submission Rate" at bounding box center [258, 170] width 171 height 75
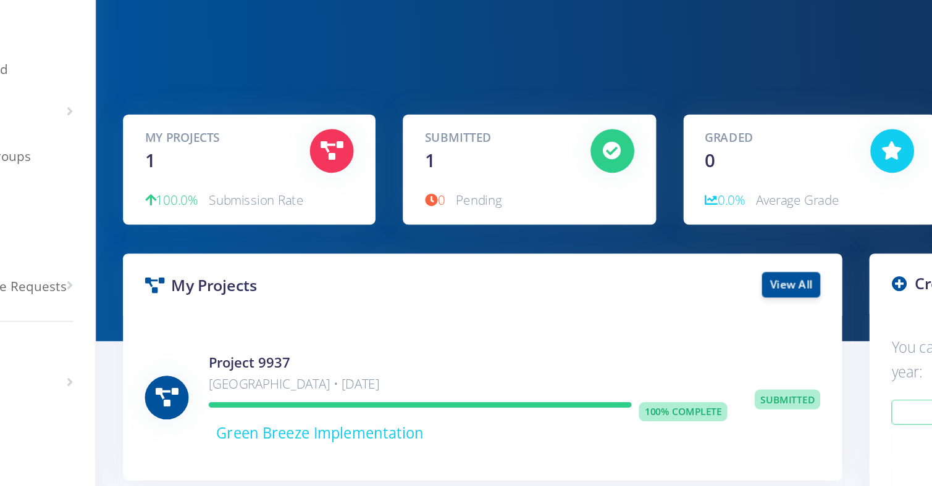
click at [441, 167] on div "Submitted 1" at bounding box center [424, 158] width 112 height 31
click at [501, 161] on icon at bounding box center [504, 158] width 12 height 12
click at [381, 170] on span "1" at bounding box center [380, 164] width 7 height 17
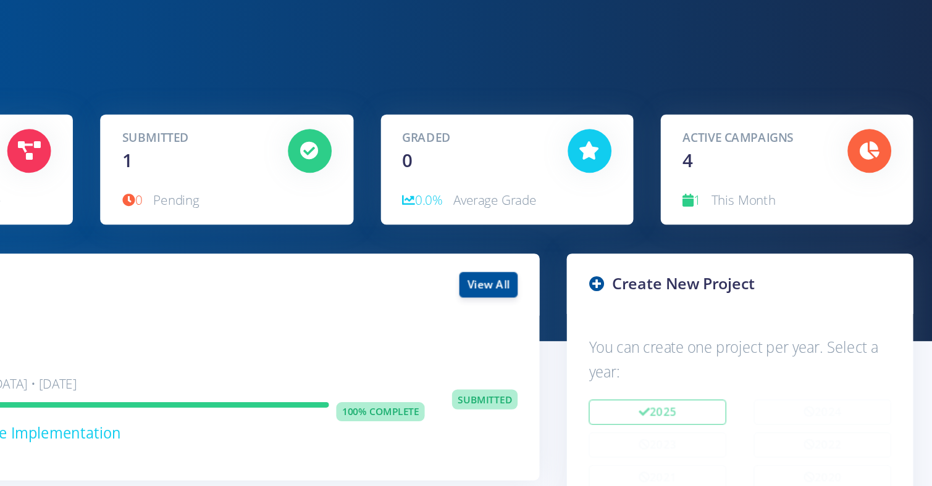
click at [772, 165] on div "Active Campaigns 4" at bounding box center [804, 158] width 112 height 31
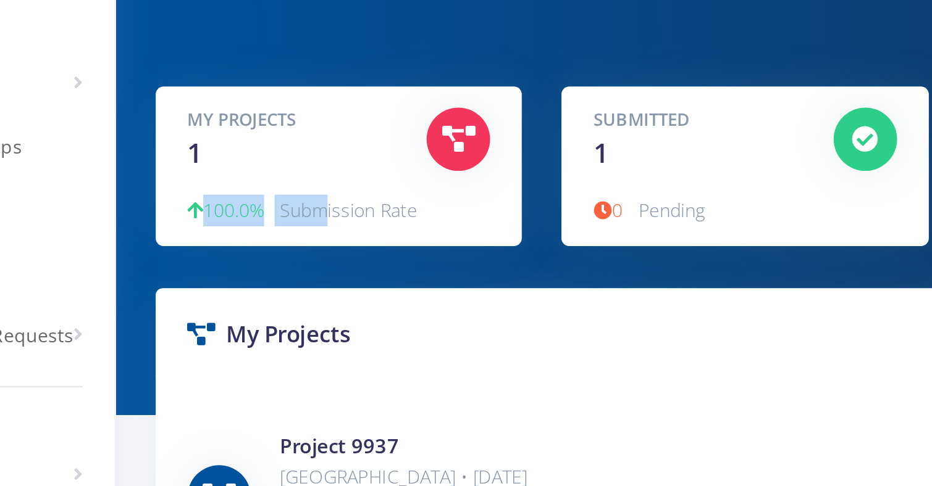
drag, startPoint x: 254, startPoint y: 196, endPoint x: 328, endPoint y: 147, distance: 89.6
click at [328, 147] on div "My Projects 1 100.0% Submission Rate" at bounding box center [258, 170] width 171 height 75
click at [328, 147] on div at bounding box center [314, 158] width 48 height 31
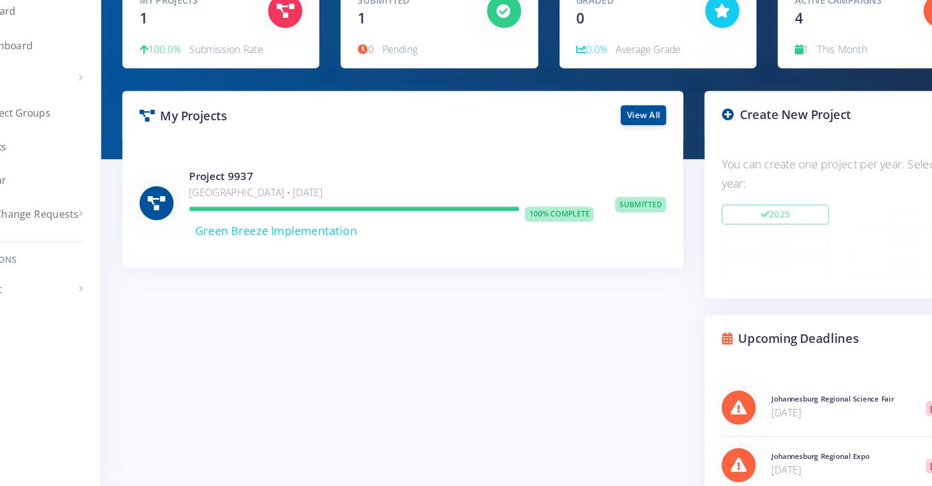
scroll to position [85, 0]
